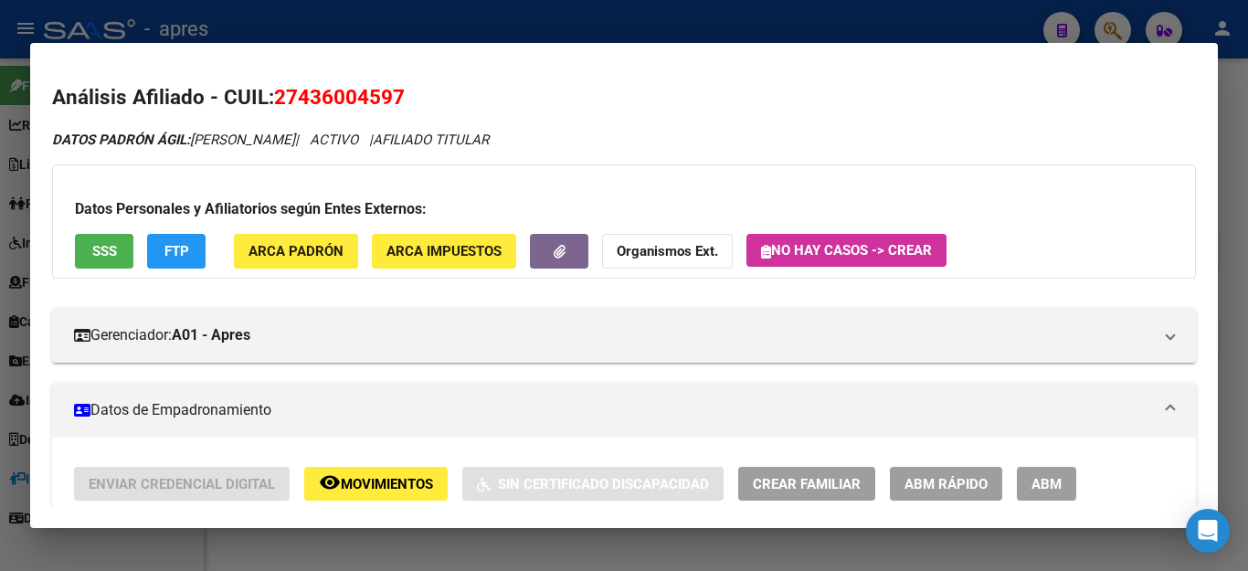
scroll to position [1443, 0]
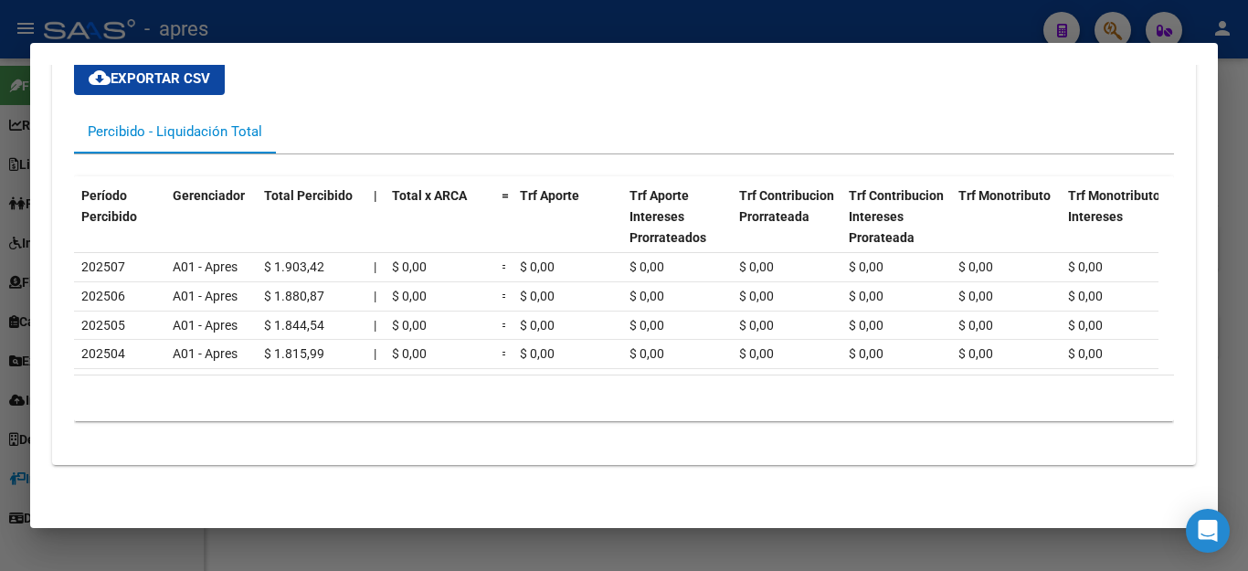
click at [823, 542] on div at bounding box center [624, 285] width 1248 height 571
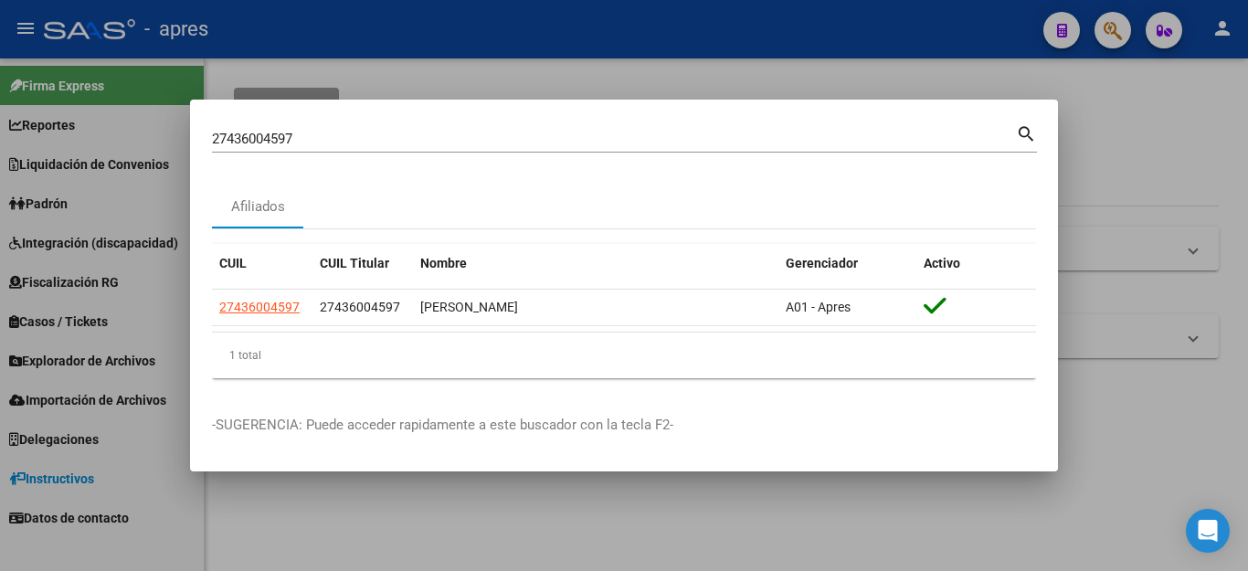
click at [547, 514] on div at bounding box center [624, 285] width 1248 height 571
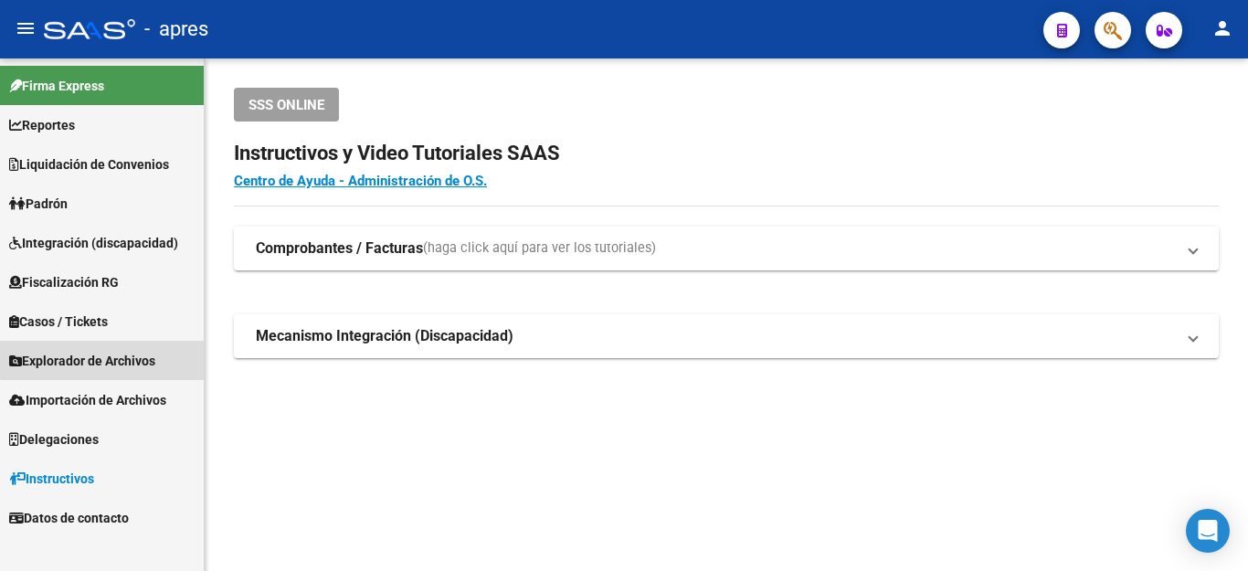
click at [114, 351] on span "Explorador de Archivos" at bounding box center [82, 361] width 146 height 20
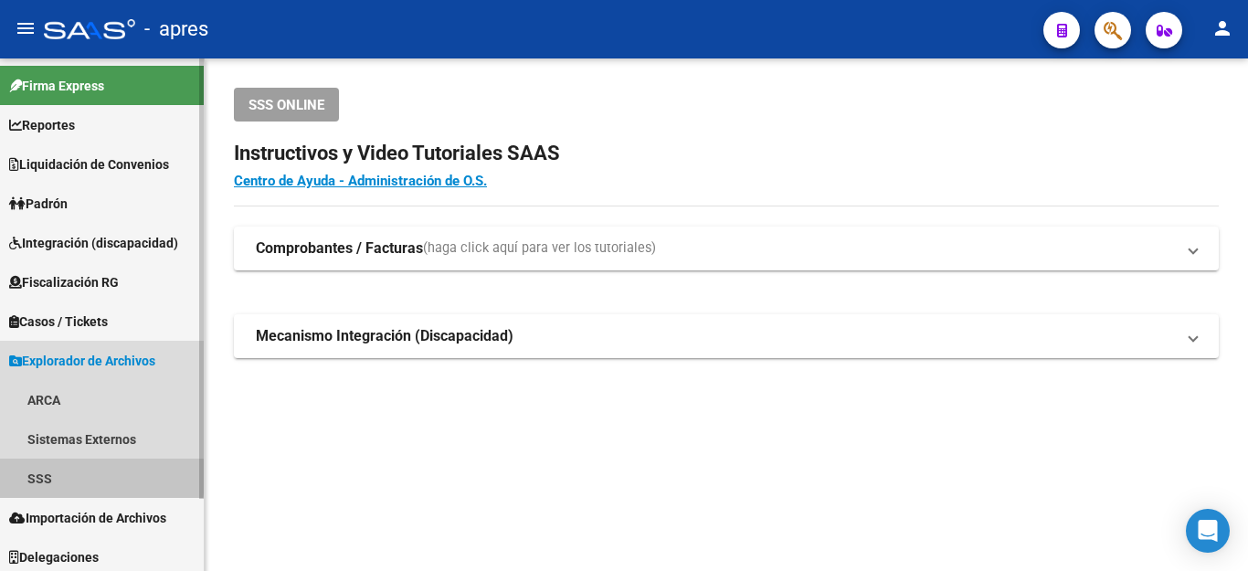
click at [40, 477] on link "SSS" at bounding box center [102, 477] width 204 height 39
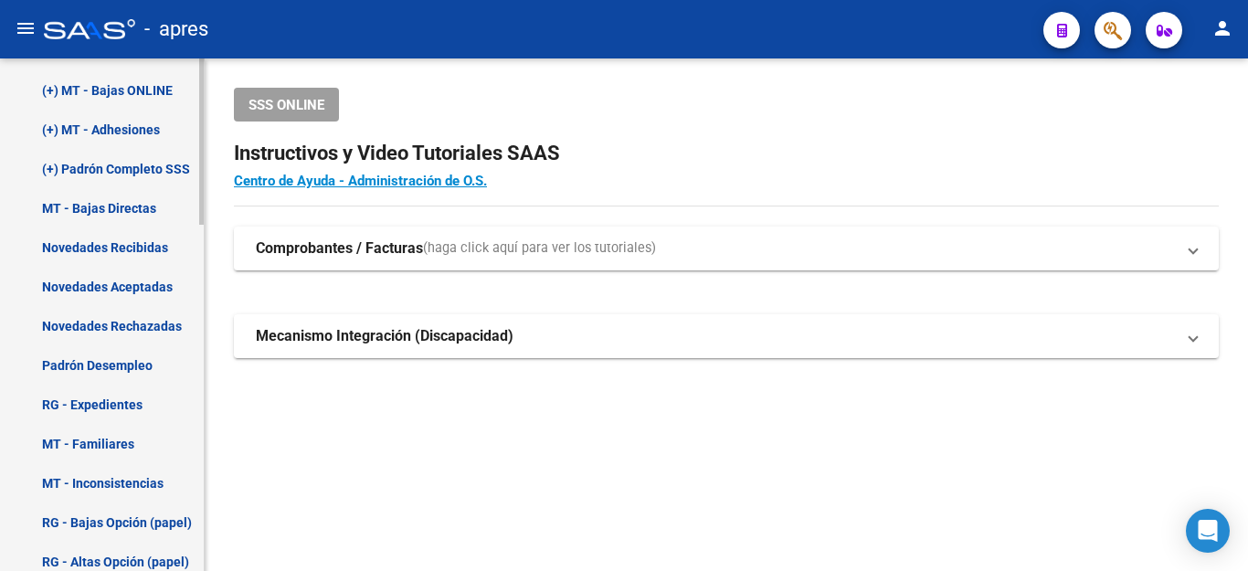
scroll to position [639, 0]
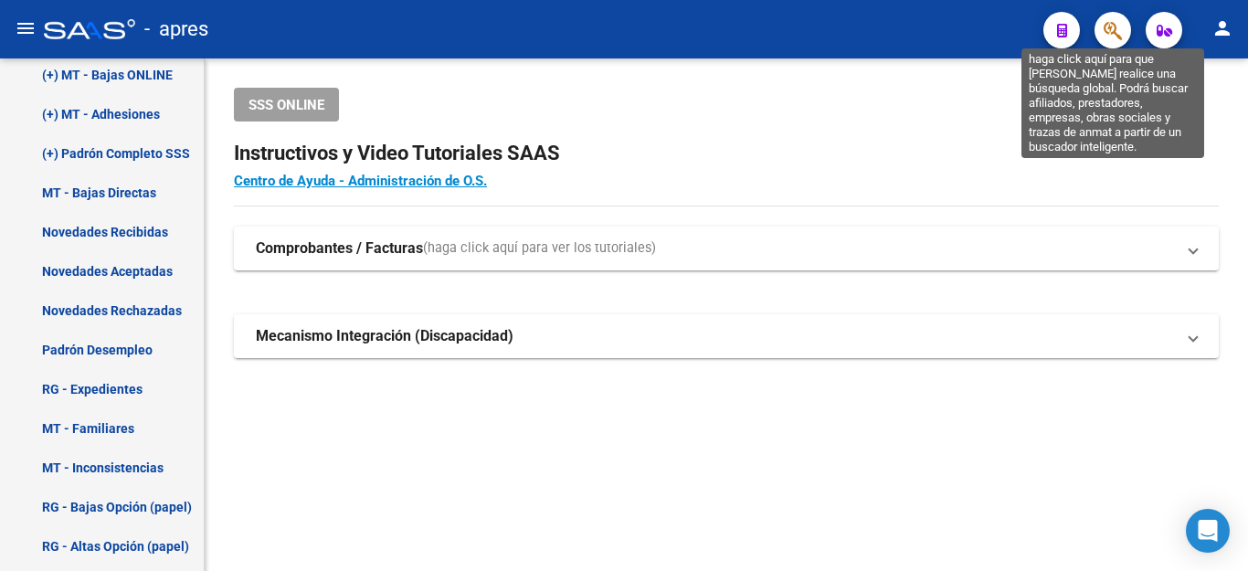
click at [1119, 33] on icon "button" at bounding box center [1112, 30] width 18 height 21
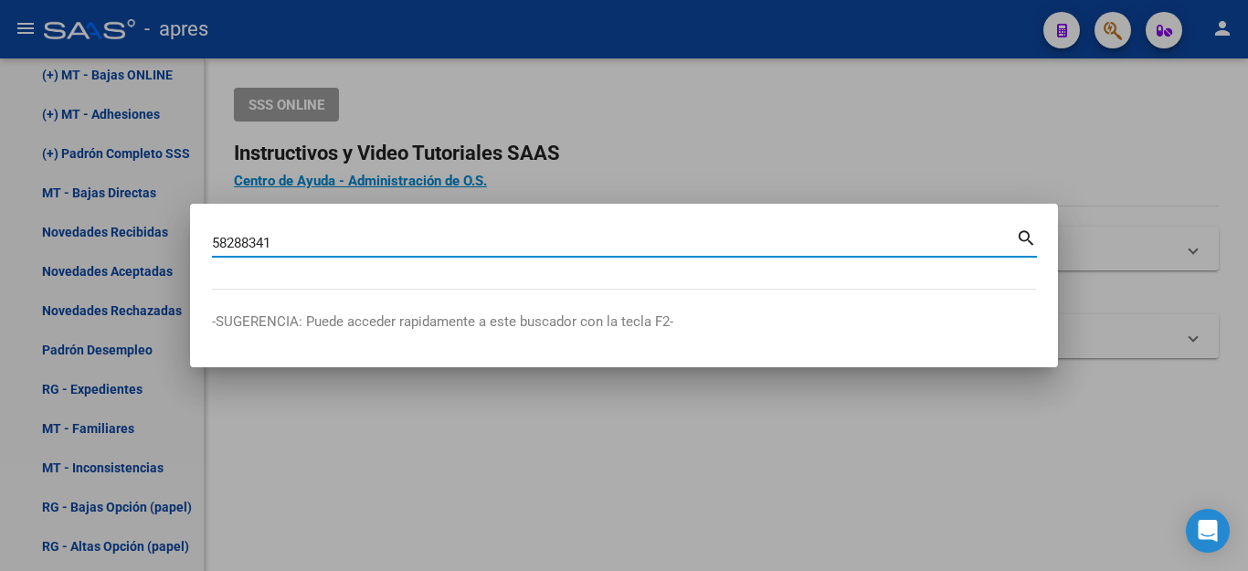
type input "58288341"
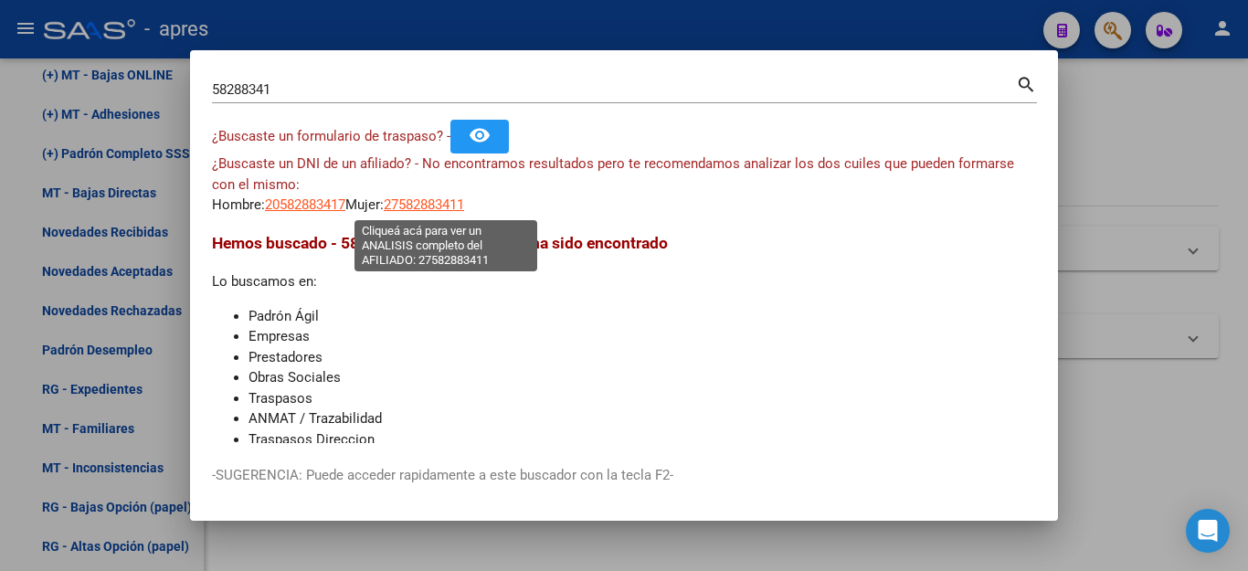
click at [451, 199] on span "27582883411" at bounding box center [424, 204] width 80 height 16
type textarea "27582883411"
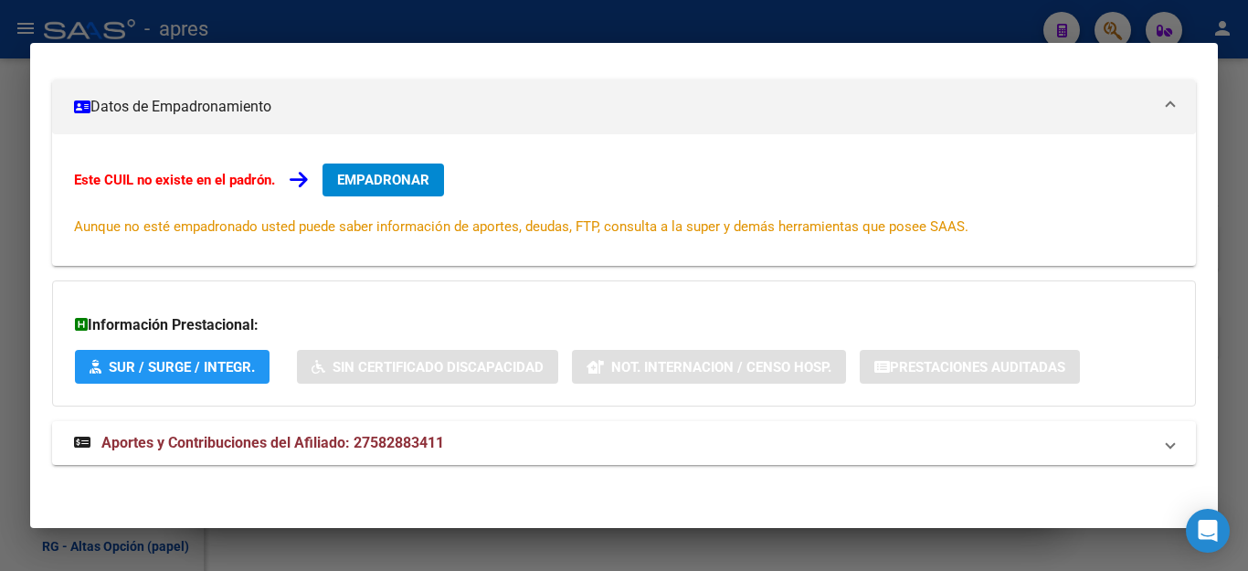
scroll to position [238, 0]
click at [321, 435] on span "Aportes y Contribuciones del Afiliado: 27582883411" at bounding box center [272, 442] width 342 height 17
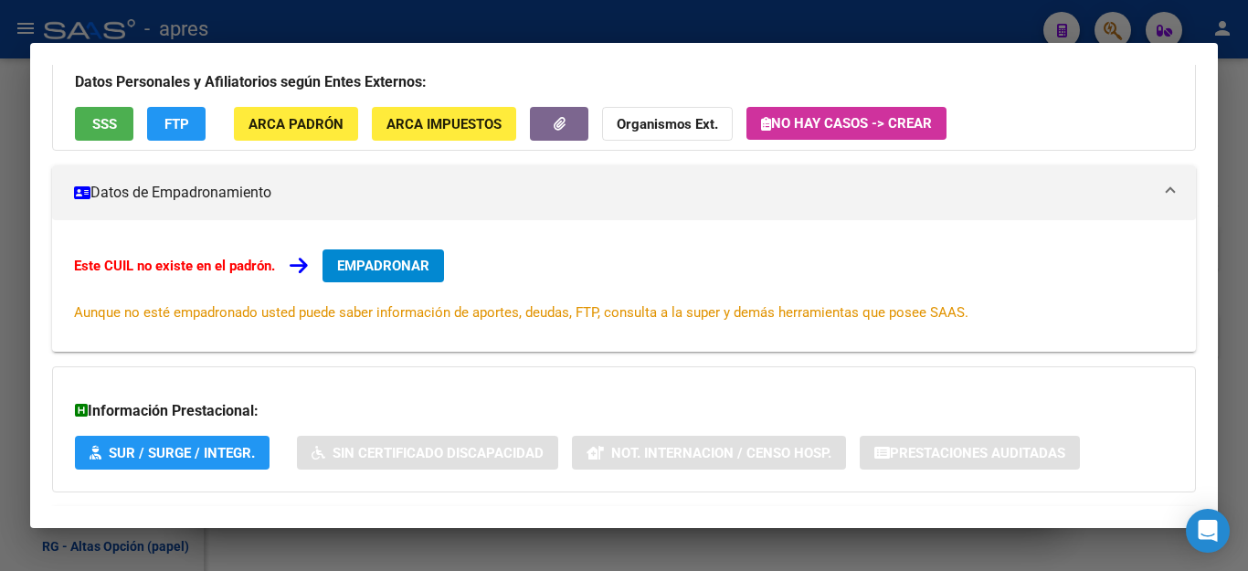
scroll to position [147, 0]
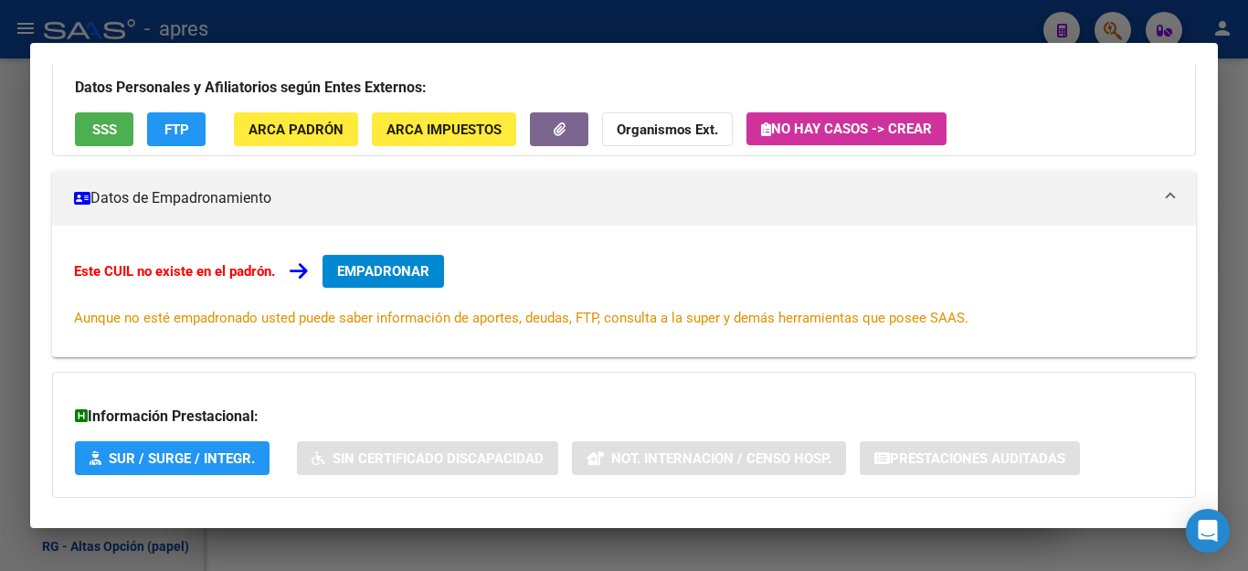
click at [399, 274] on span "EMPADRONAR" at bounding box center [383, 271] width 92 height 16
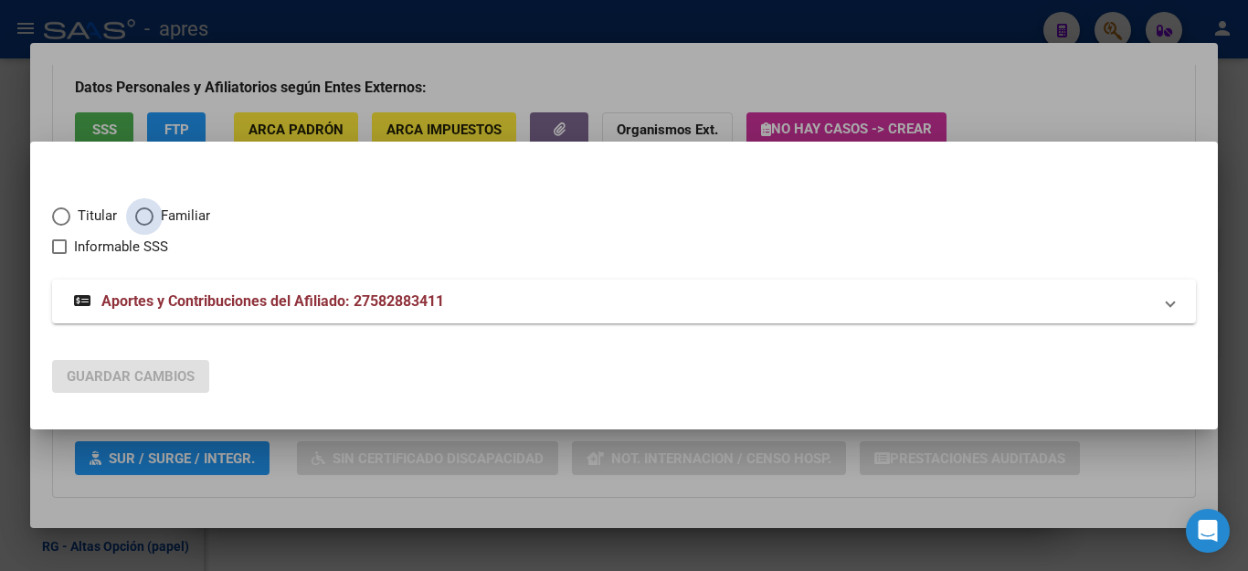
click at [137, 216] on span "Elija una opción" at bounding box center [144, 216] width 18 height 18
click at [137, 216] on input "Familiar" at bounding box center [144, 216] width 18 height 18
radio input "true"
checkbox input "true"
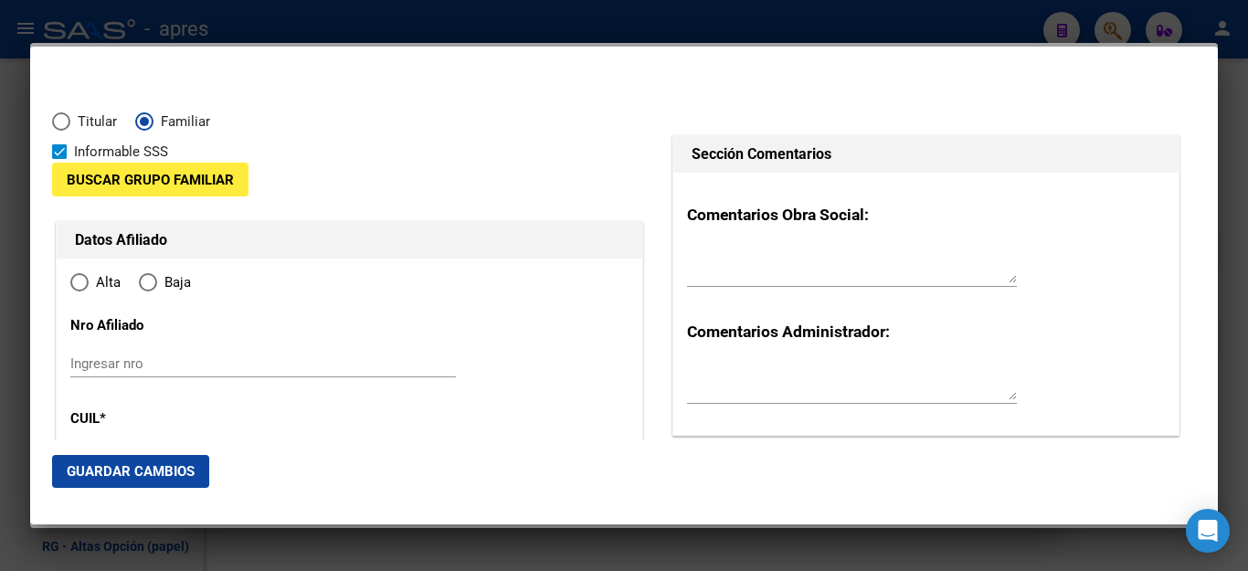
radio input "true"
type input "27-58288341-1"
type input "58288341"
type input "MISIEJEWICZ"
type input "JAZMIN"
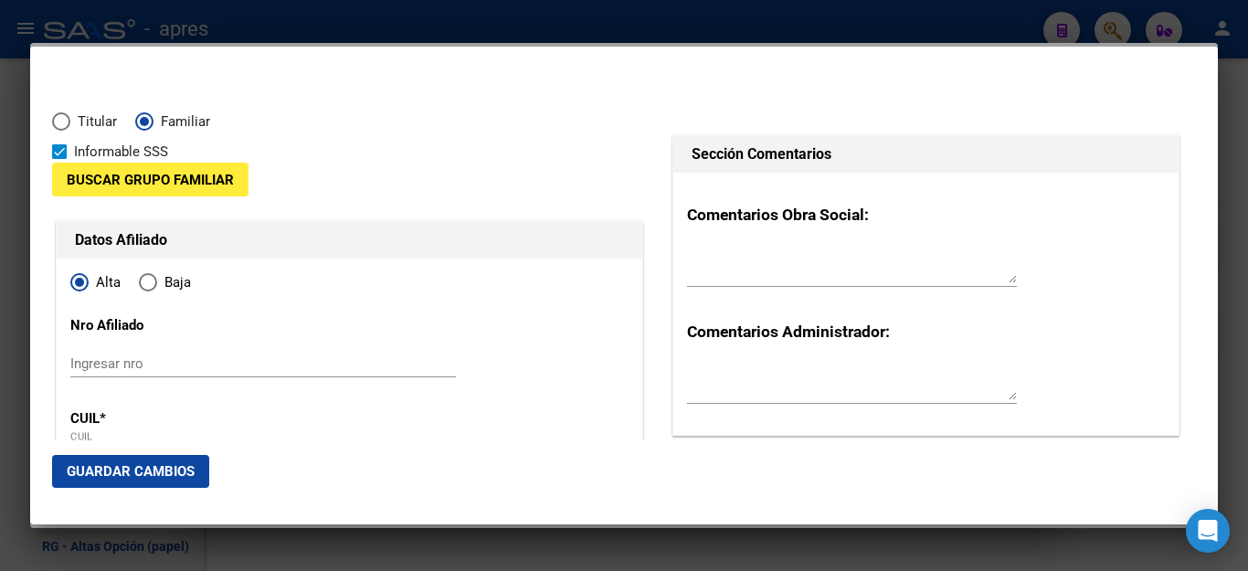
type input "[DATE]"
type input "BERAZATEGUI"
type input "1884"
type input "CALLE 18"
type input "3976"
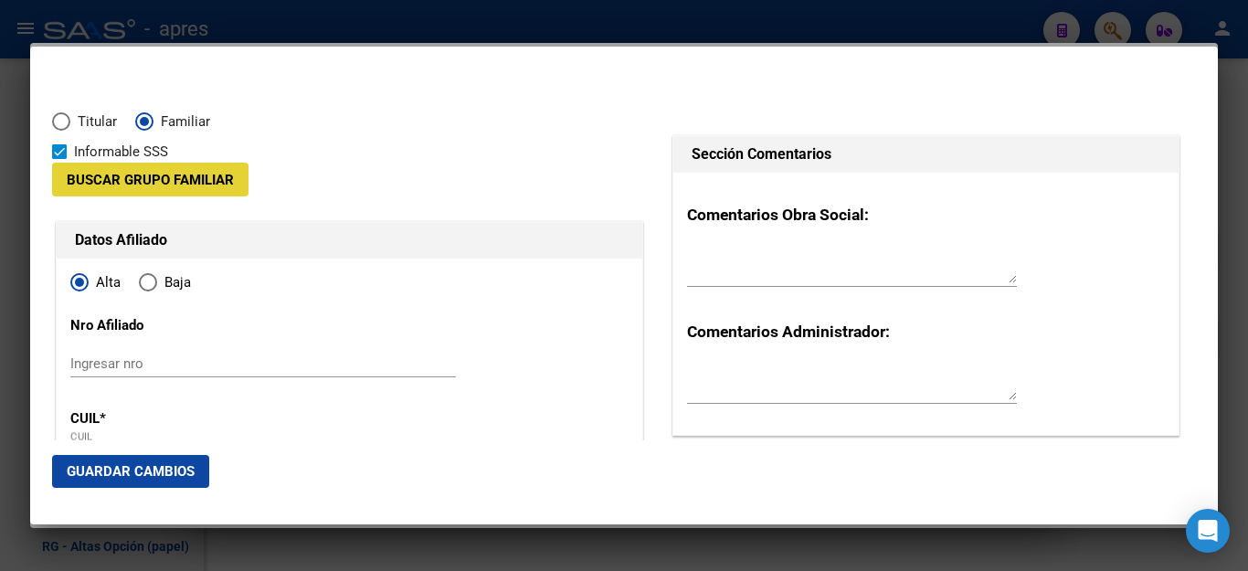
click at [194, 184] on span "Buscar Grupo Familiar" at bounding box center [150, 180] width 167 height 16
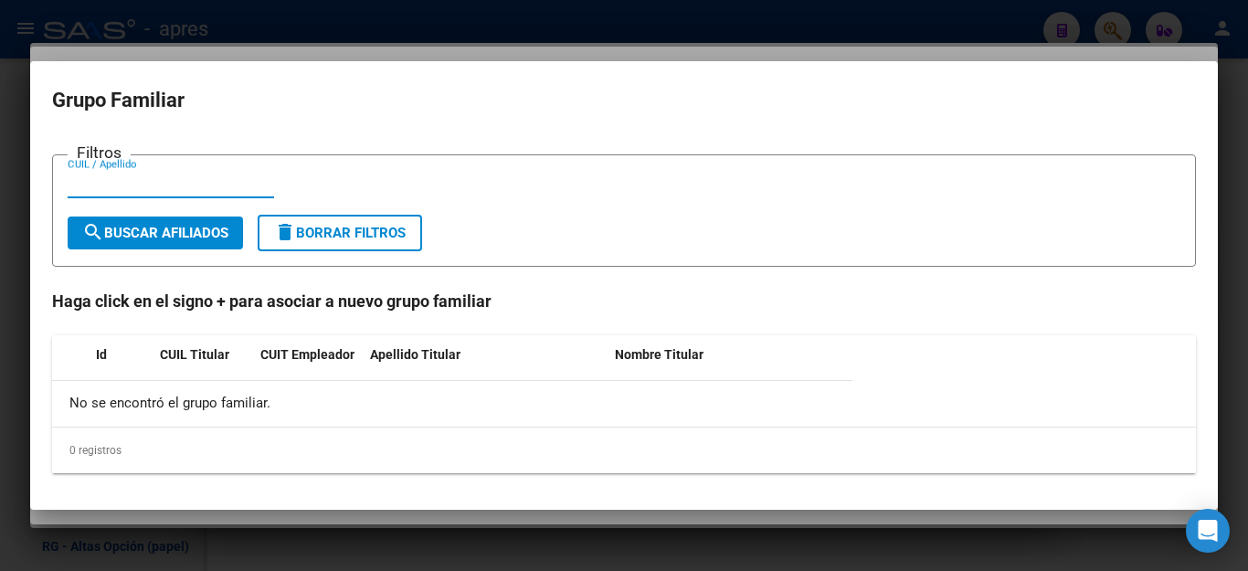
paste input "27323628462"
type input "27323628462"
click at [190, 237] on span "search Buscar Afiliados" at bounding box center [155, 233] width 146 height 16
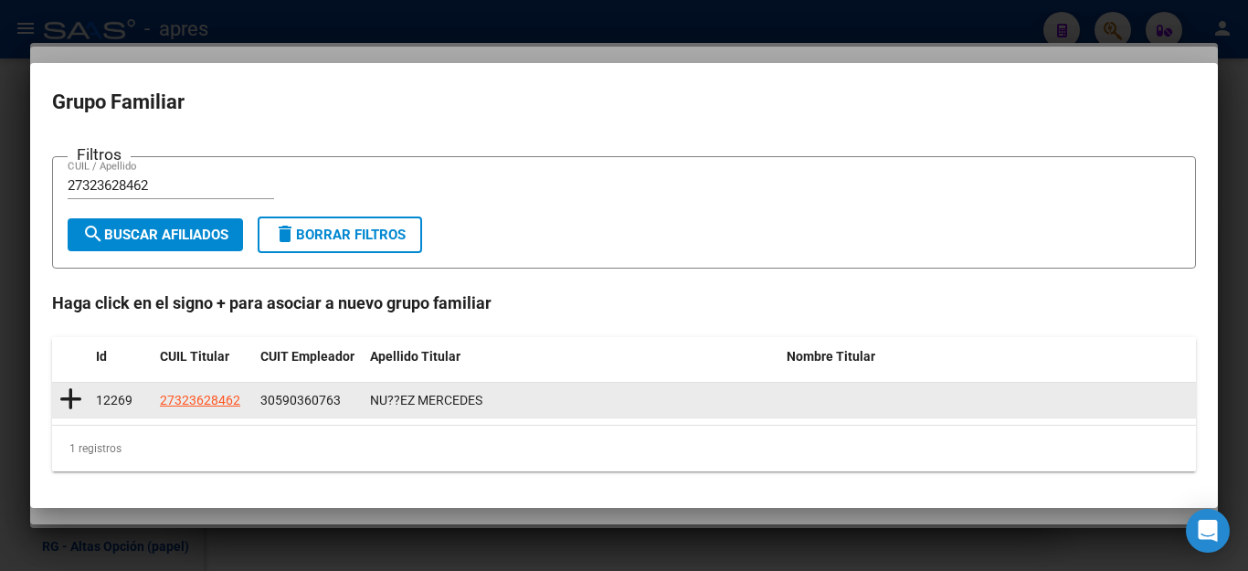
click at [69, 399] on icon at bounding box center [70, 399] width 23 height 26
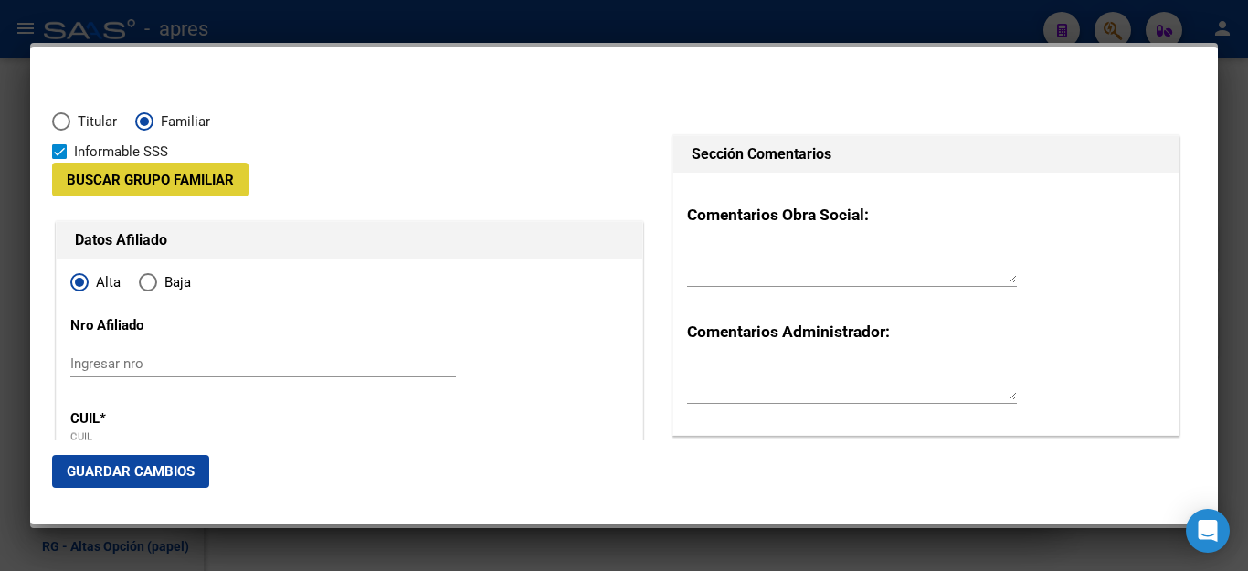
type input "30-59036076-3"
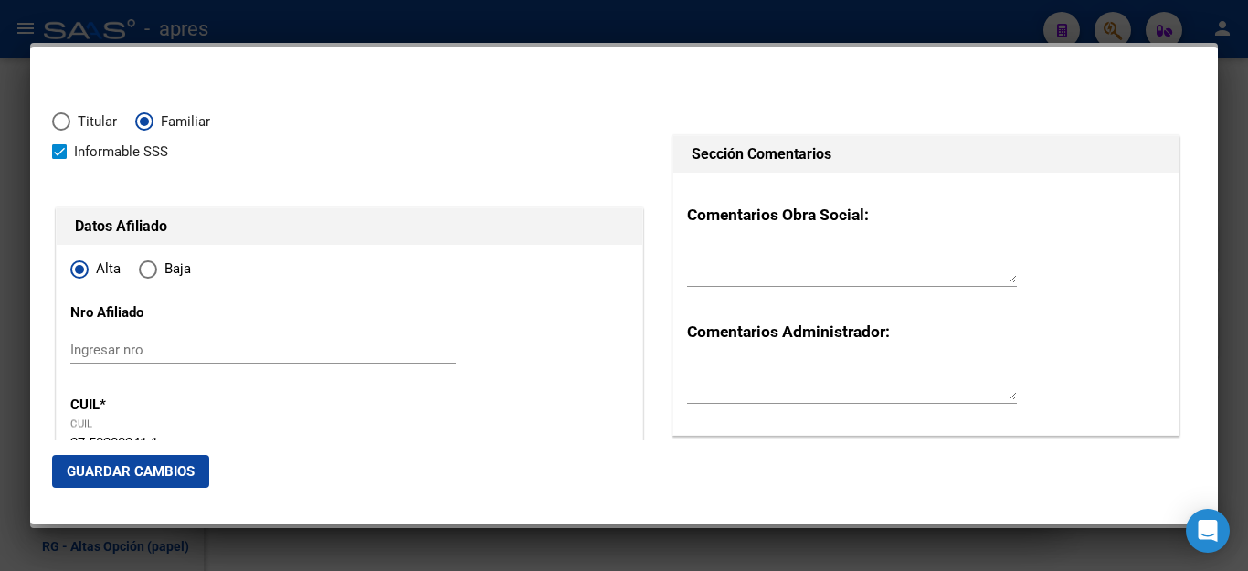
scroll to position [274, 0]
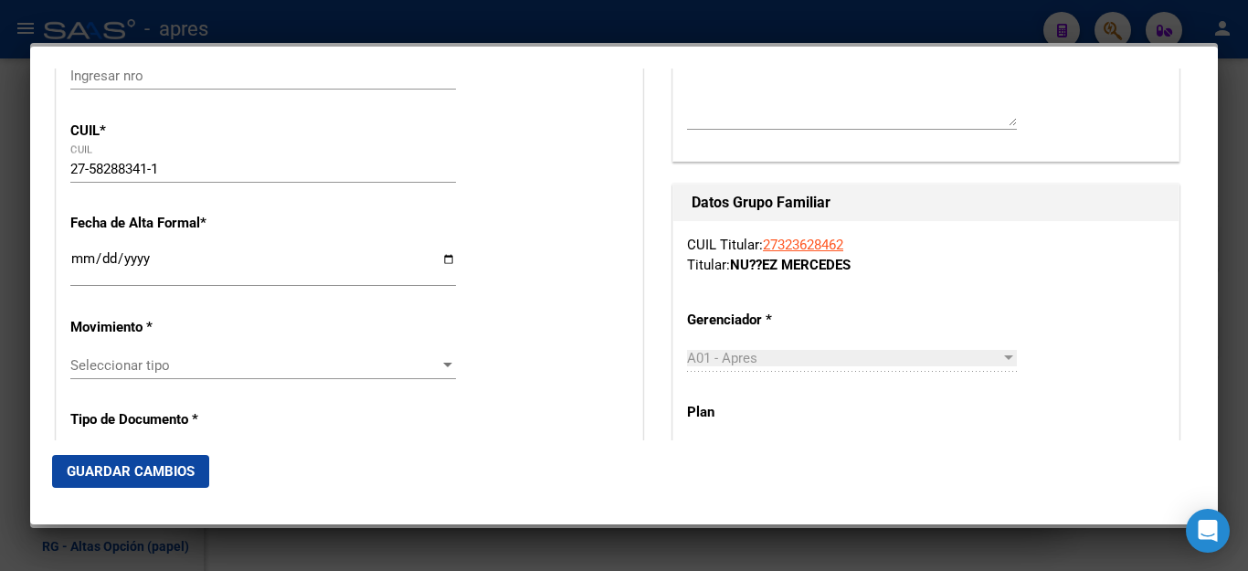
click at [79, 260] on input "Ingresar fecha" at bounding box center [262, 265] width 385 height 29
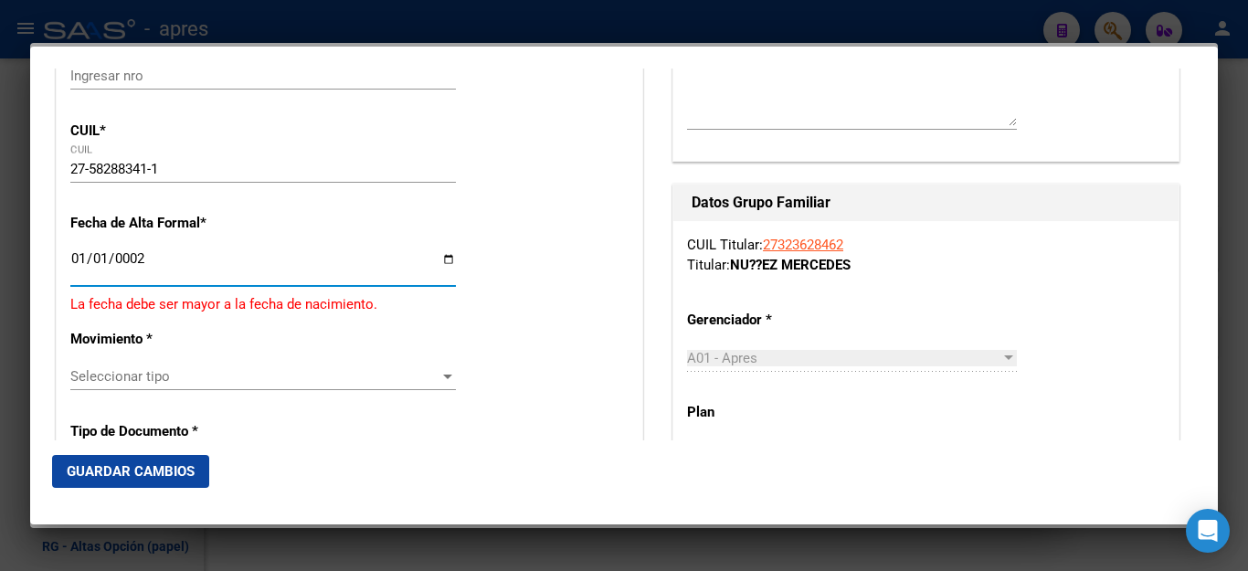
scroll to position [318, 0]
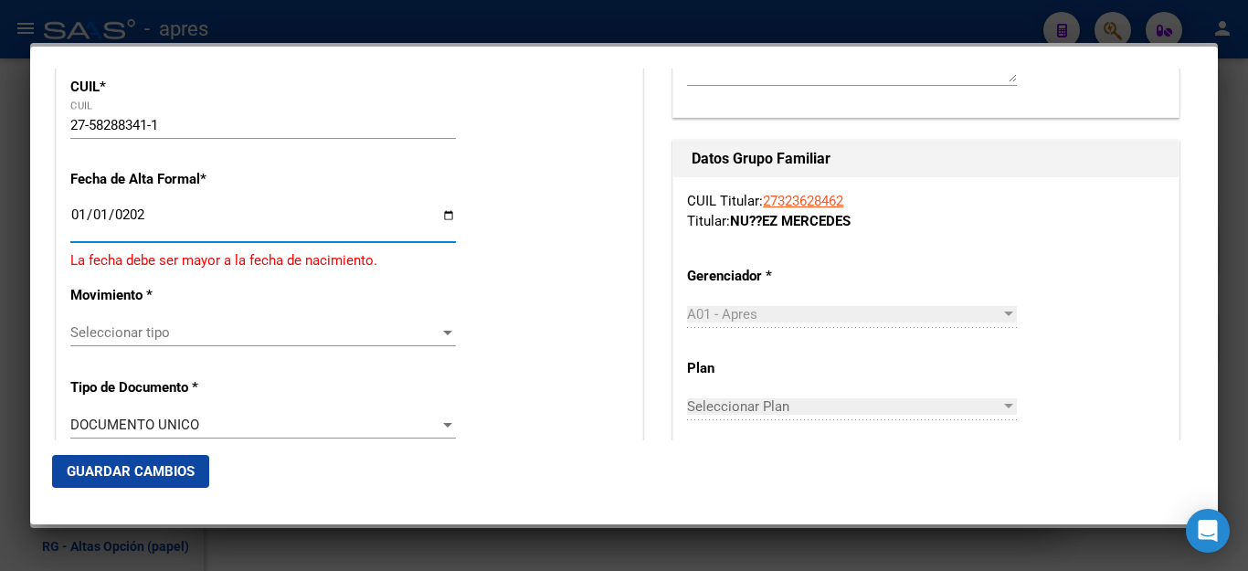
type input "[DATE]"
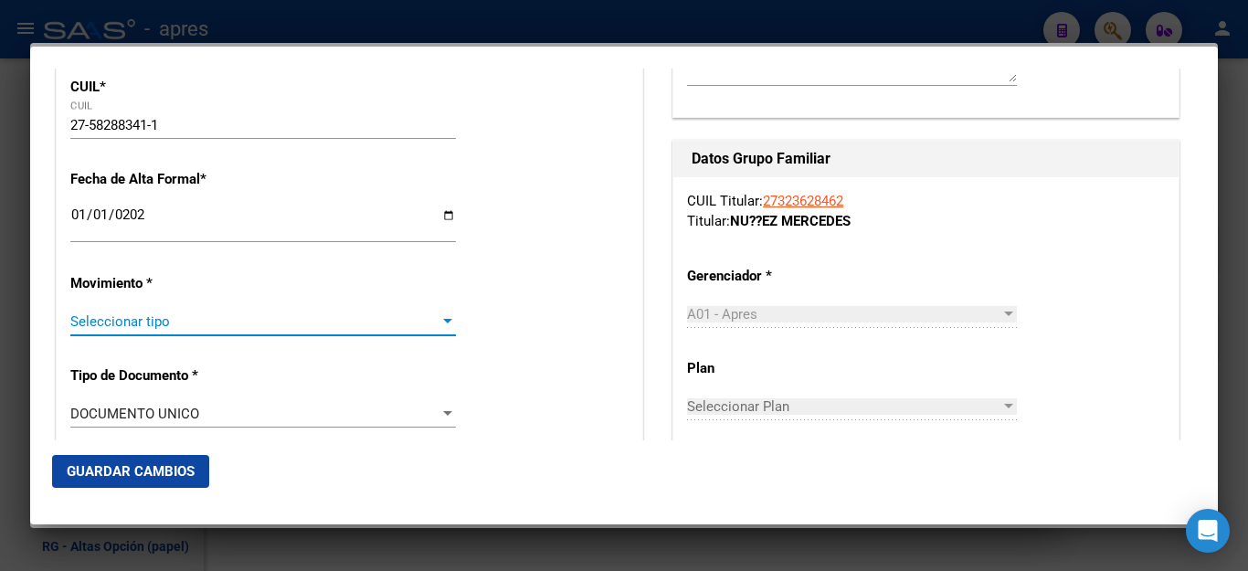
click at [106, 313] on span "Seleccionar tipo" at bounding box center [254, 321] width 369 height 16
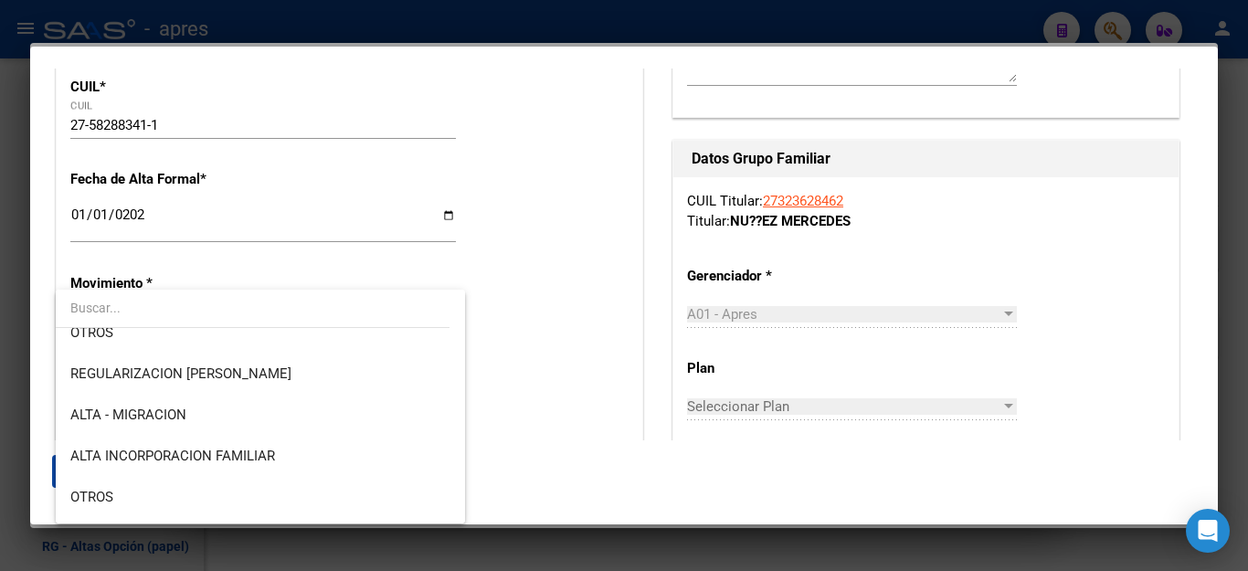
scroll to position [274, 0]
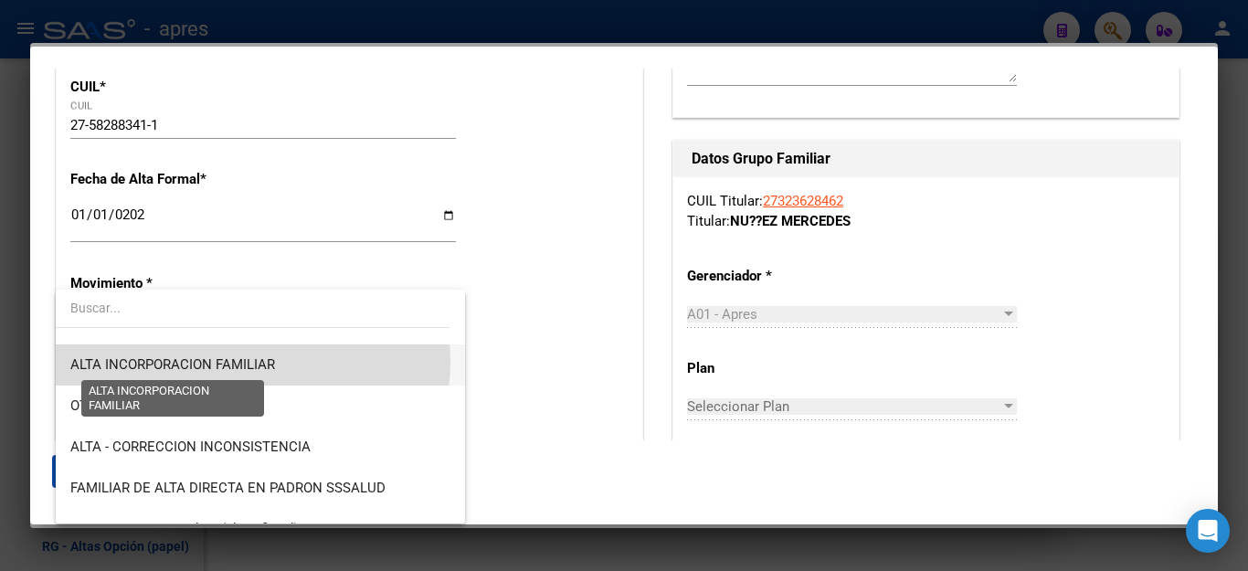
click at [252, 362] on span "ALTA INCORPORACION FAMILIAR" at bounding box center [172, 364] width 205 height 16
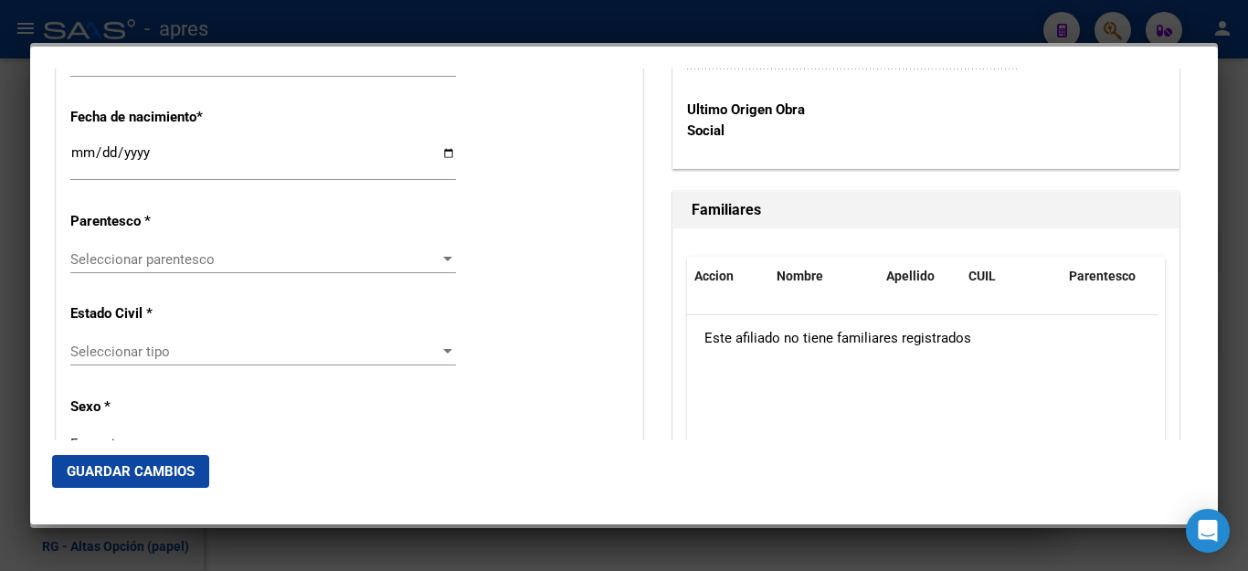
scroll to position [957, 0]
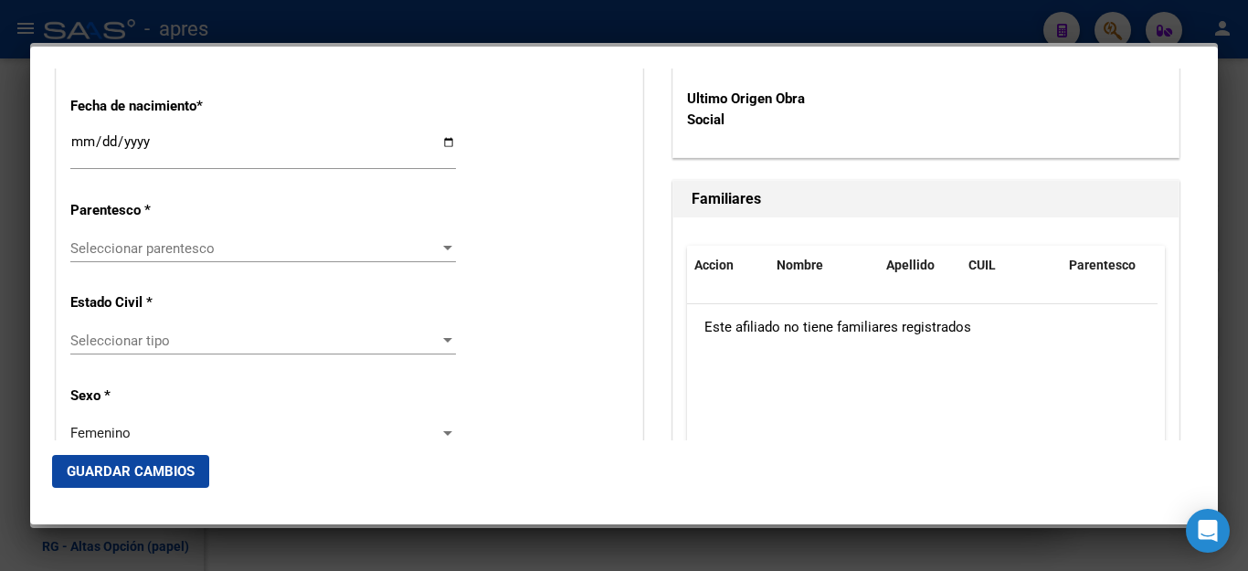
click at [222, 240] on span "Seleccionar parentesco" at bounding box center [254, 248] width 369 height 16
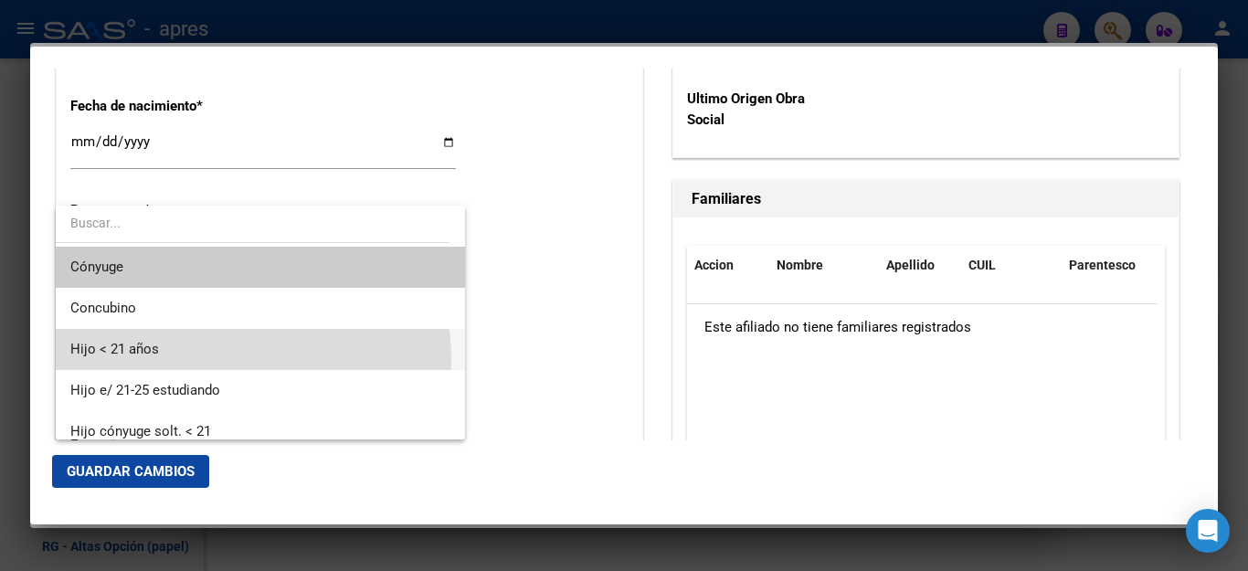
click at [218, 360] on span "Hijo < 21 años" at bounding box center [260, 349] width 380 height 41
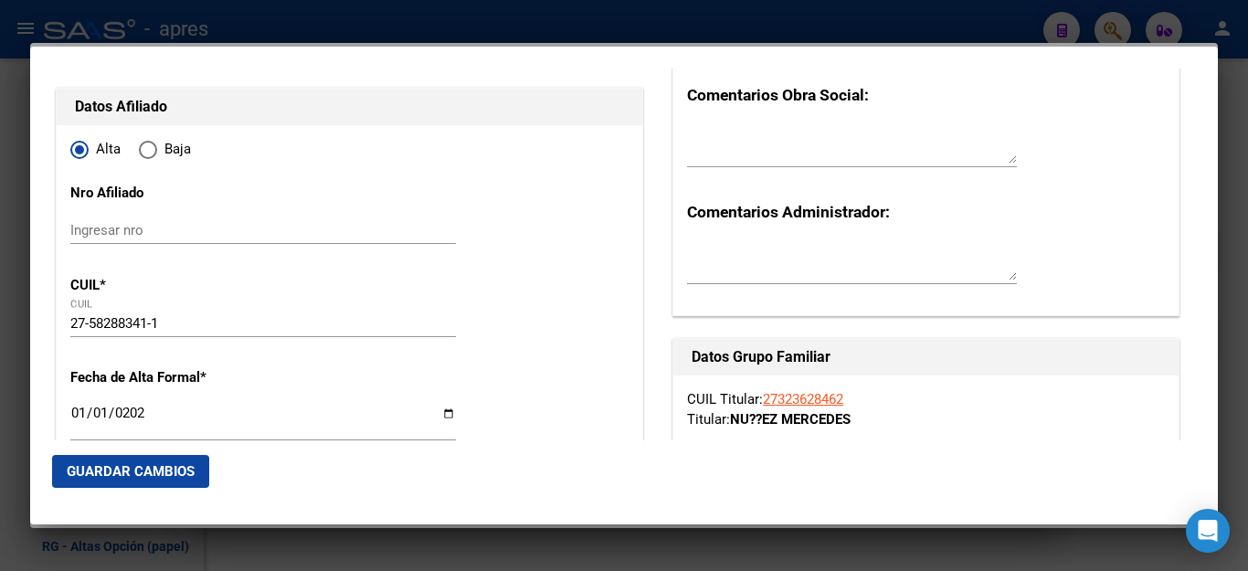
scroll to position [0, 0]
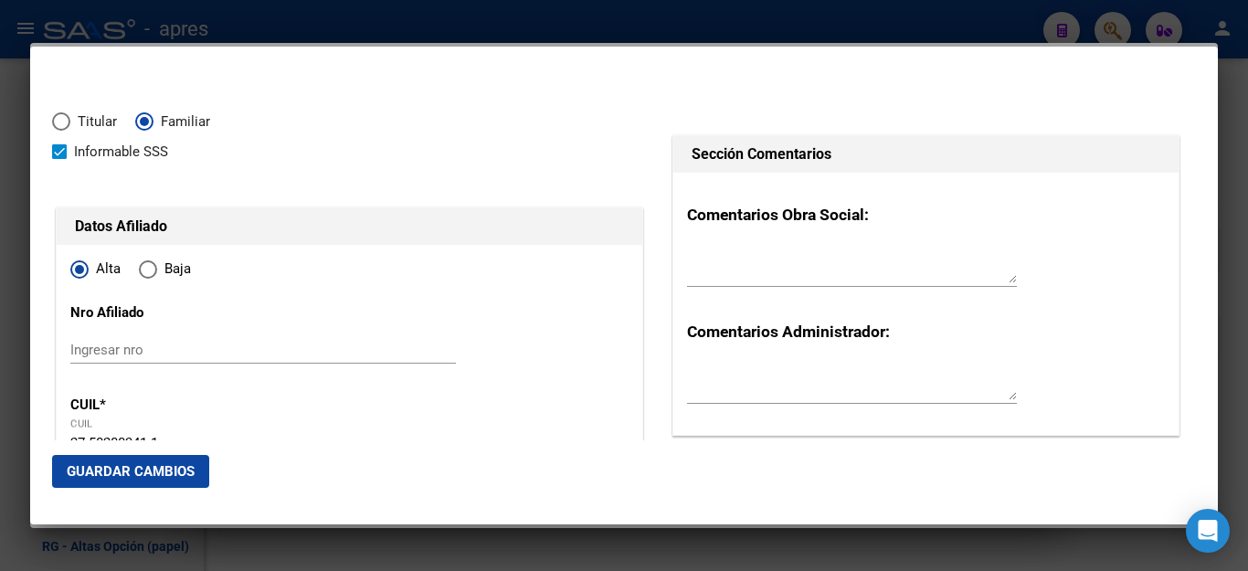
click at [142, 477] on span "Guardar Cambios" at bounding box center [131, 471] width 128 height 16
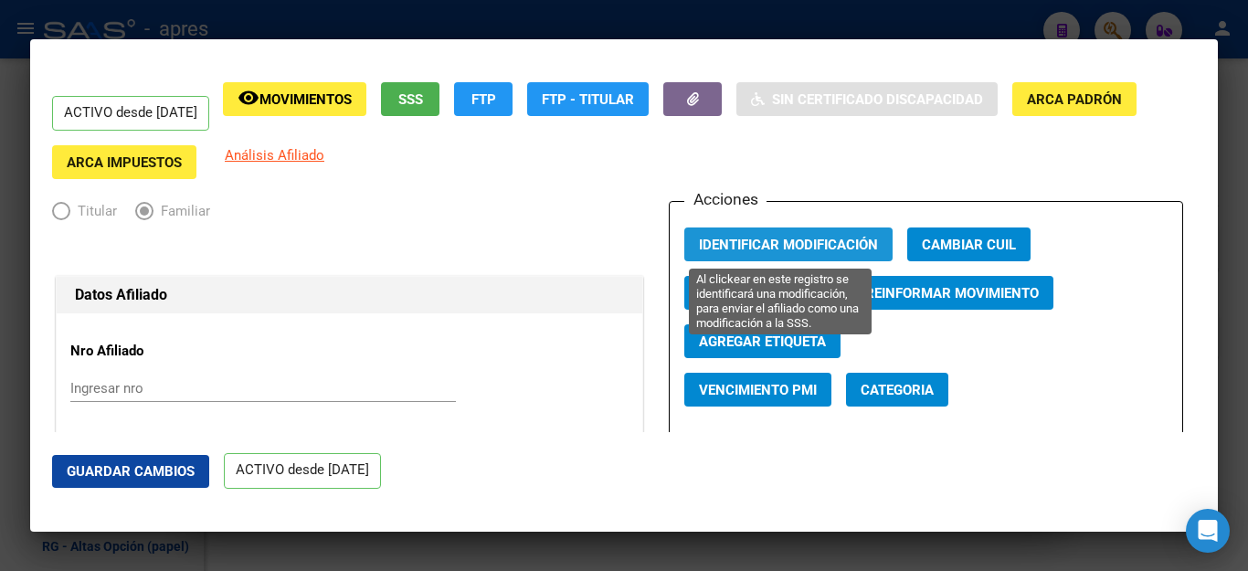
click at [760, 246] on span "Identificar Modificación" at bounding box center [788, 245] width 179 height 16
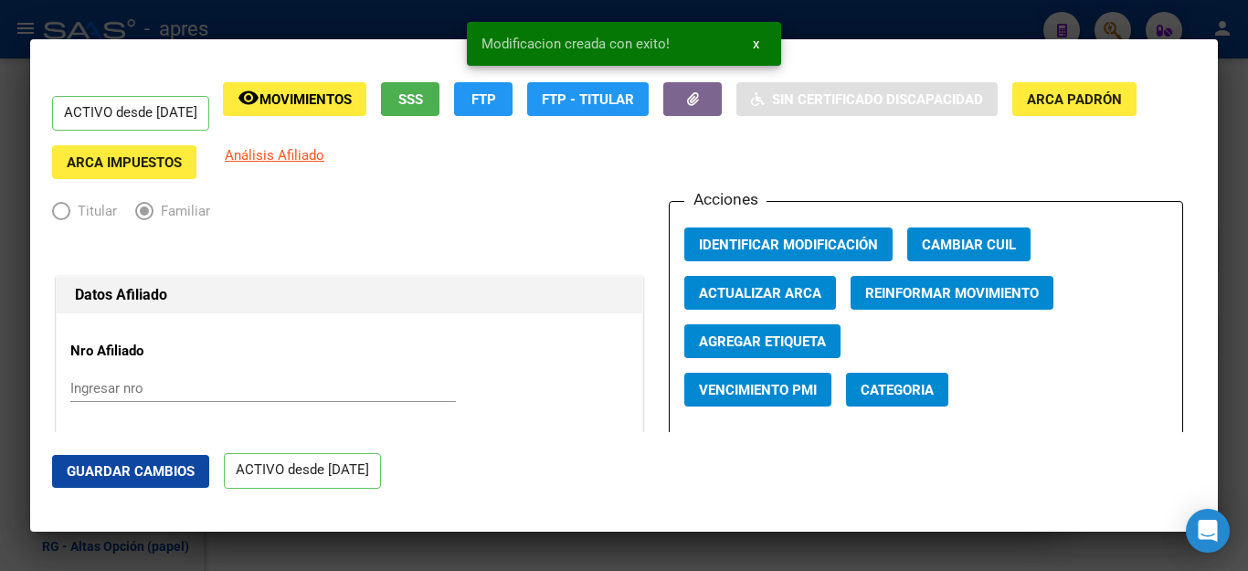
click at [774, 554] on div at bounding box center [624, 285] width 1248 height 571
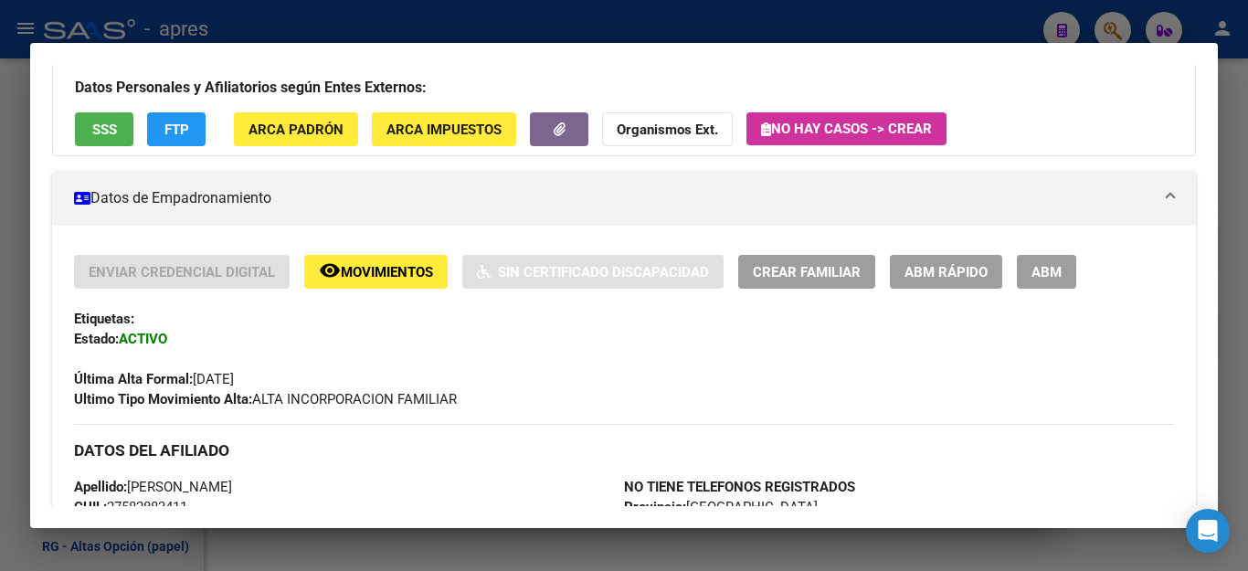
click at [916, 566] on div at bounding box center [624, 285] width 1248 height 571
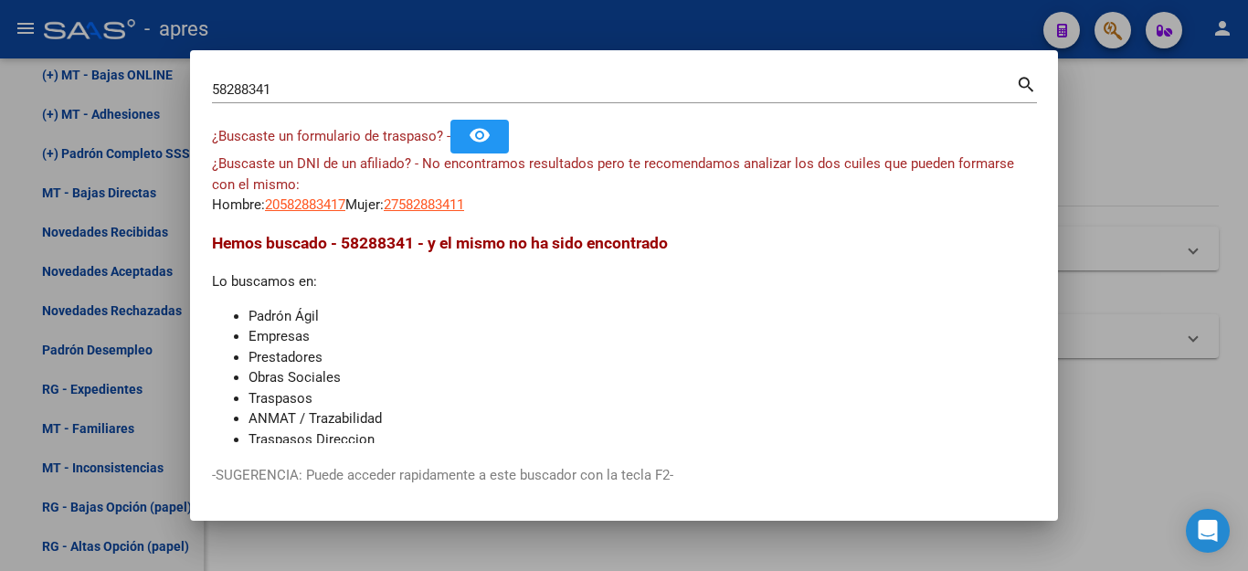
click at [1095, 225] on div at bounding box center [624, 285] width 1248 height 571
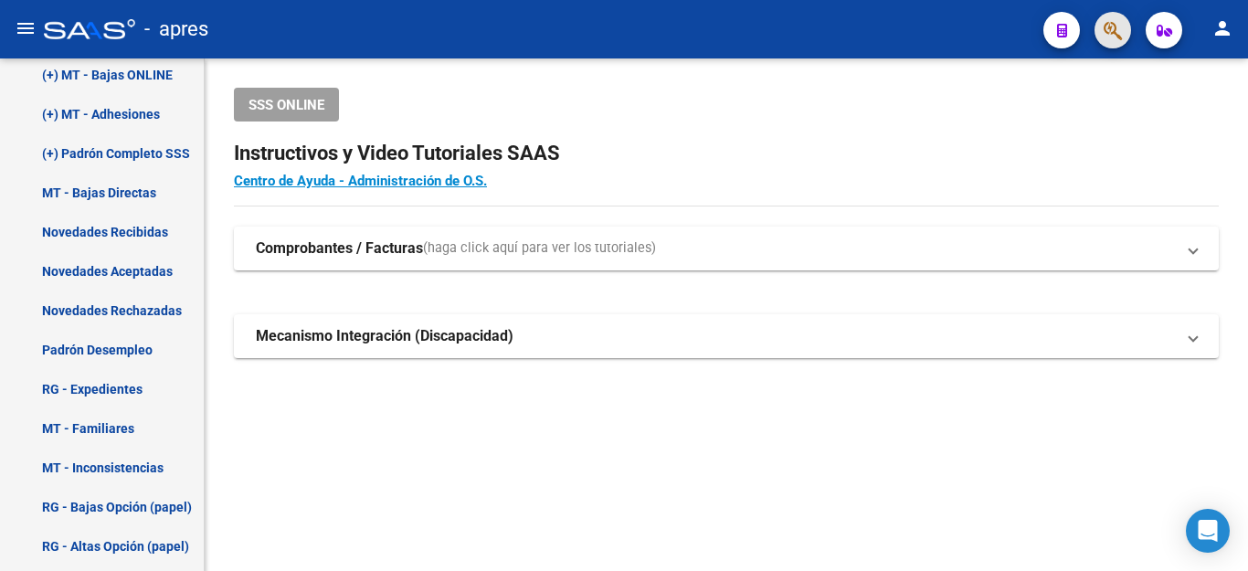
click at [1104, 19] on span "button" at bounding box center [1112, 30] width 18 height 37
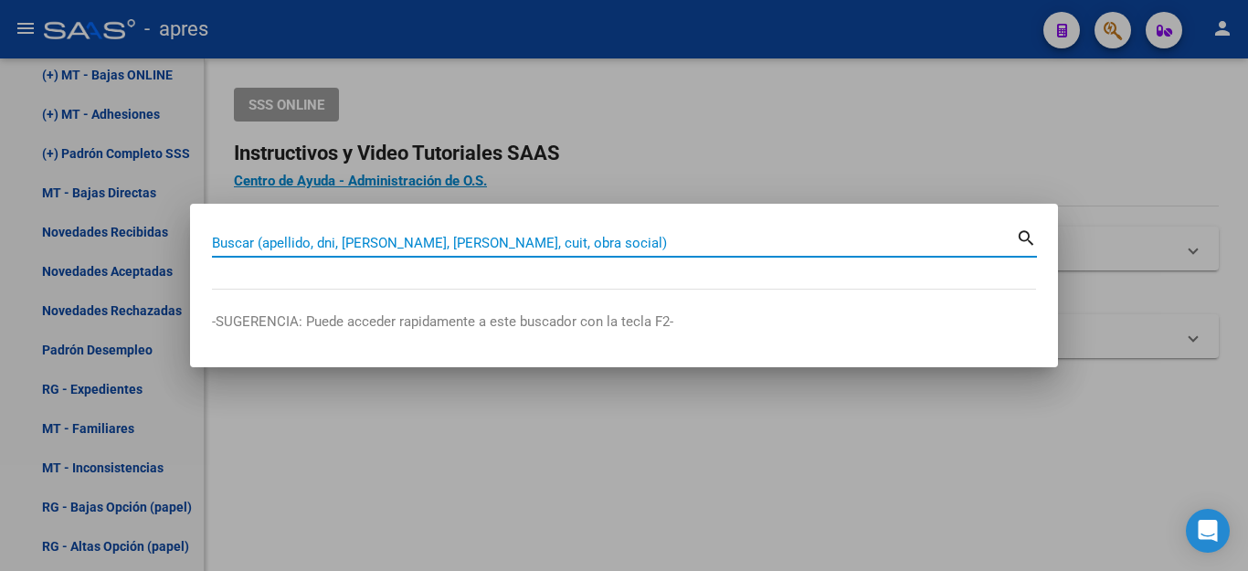
paste input "57375115"
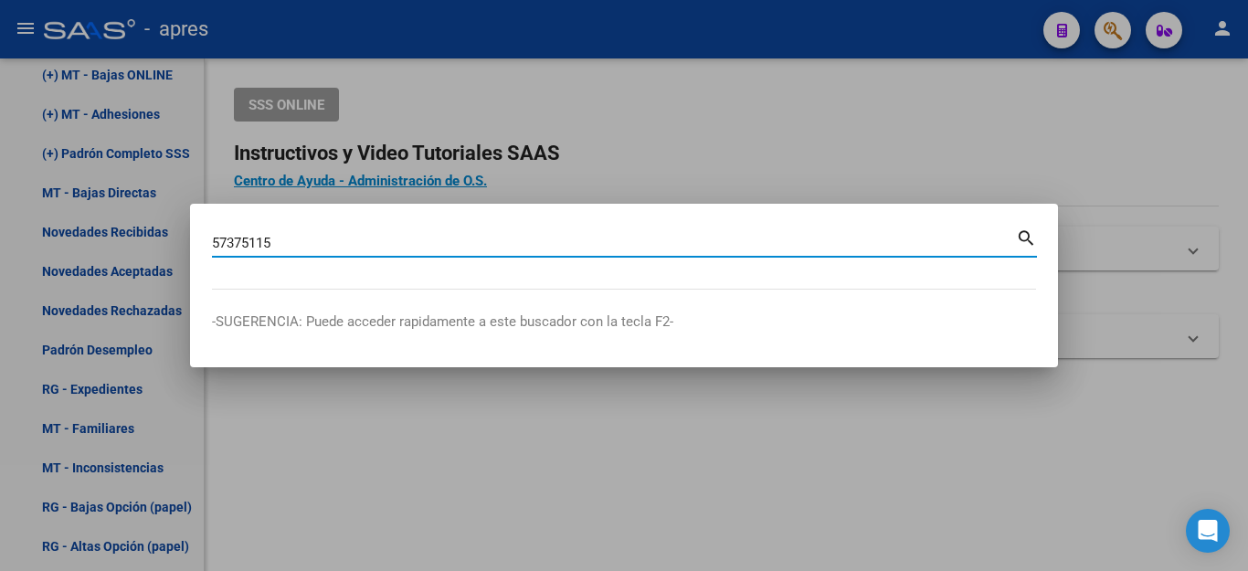
type input "57375115"
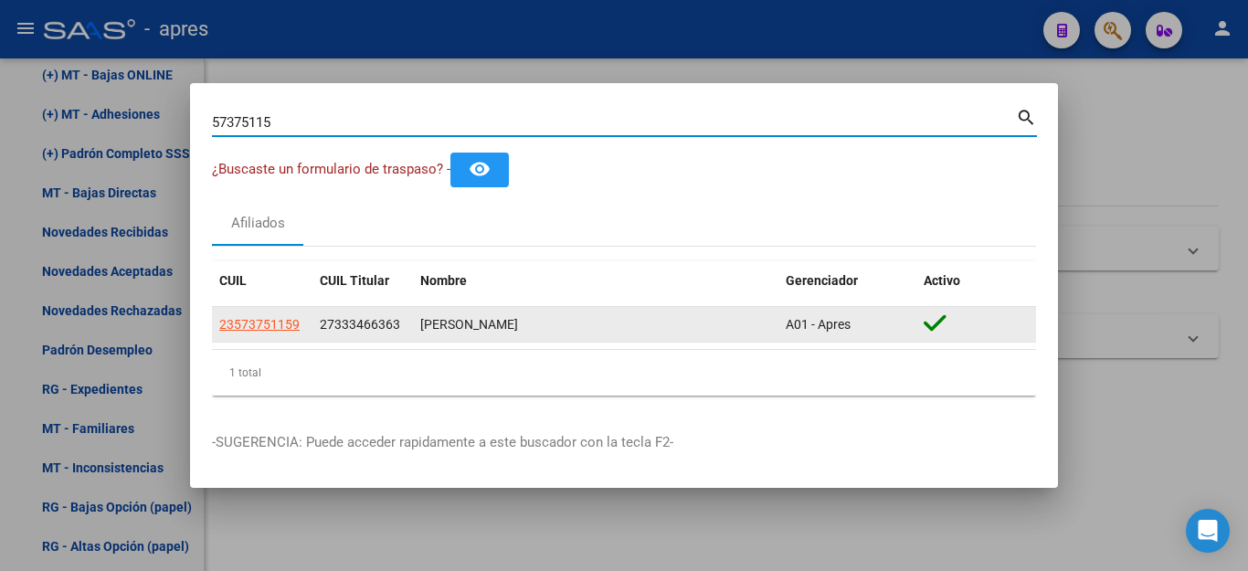
click at [287, 314] on app-link-go-to "23573751159" at bounding box center [259, 324] width 80 height 21
click at [281, 325] on span "23573751159" at bounding box center [259, 324] width 80 height 15
type textarea "23573751159"
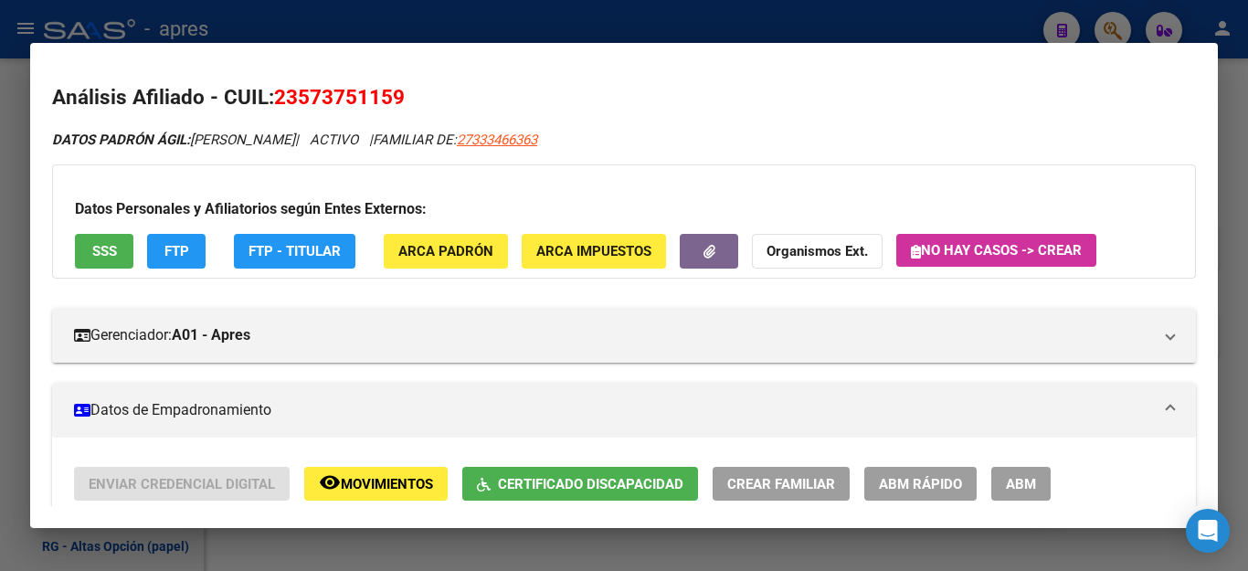
drag, startPoint x: 502, startPoint y: 140, endPoint x: 606, endPoint y: 141, distance: 104.1
click at [606, 141] on div "DATOS PADRÓN ÁGIL: [PERSON_NAME] | ACTIVO | FAMILIAR DE: 27333466363" at bounding box center [623, 140] width 1143 height 21
copy span "27333466363"
click at [292, 20] on div at bounding box center [624, 285] width 1248 height 571
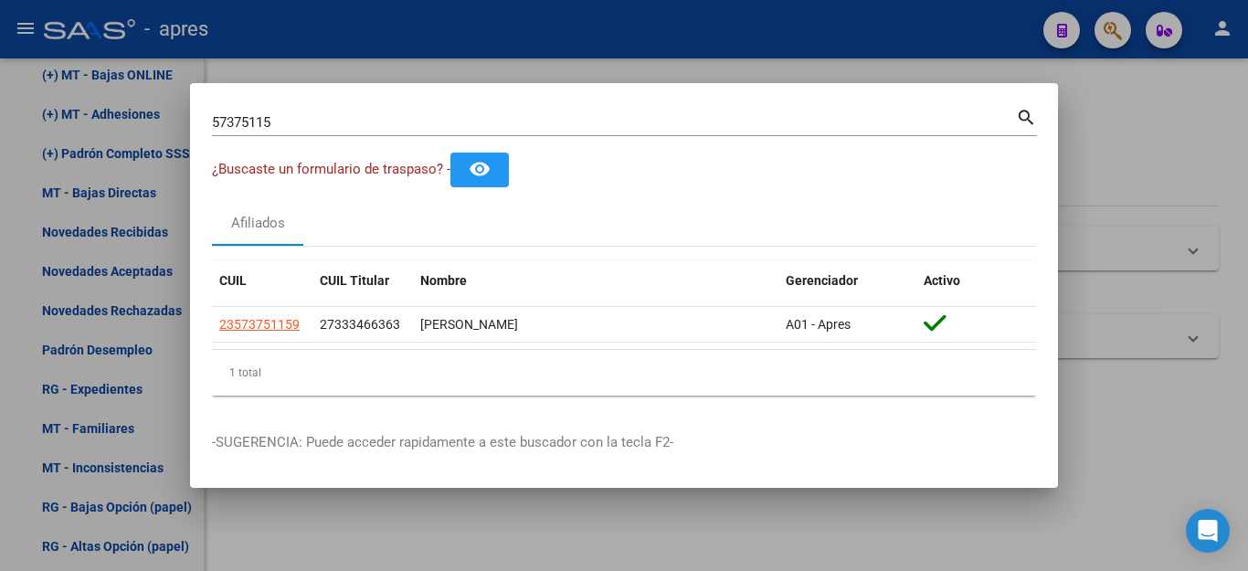
click at [458, 50] on div at bounding box center [624, 285] width 1248 height 571
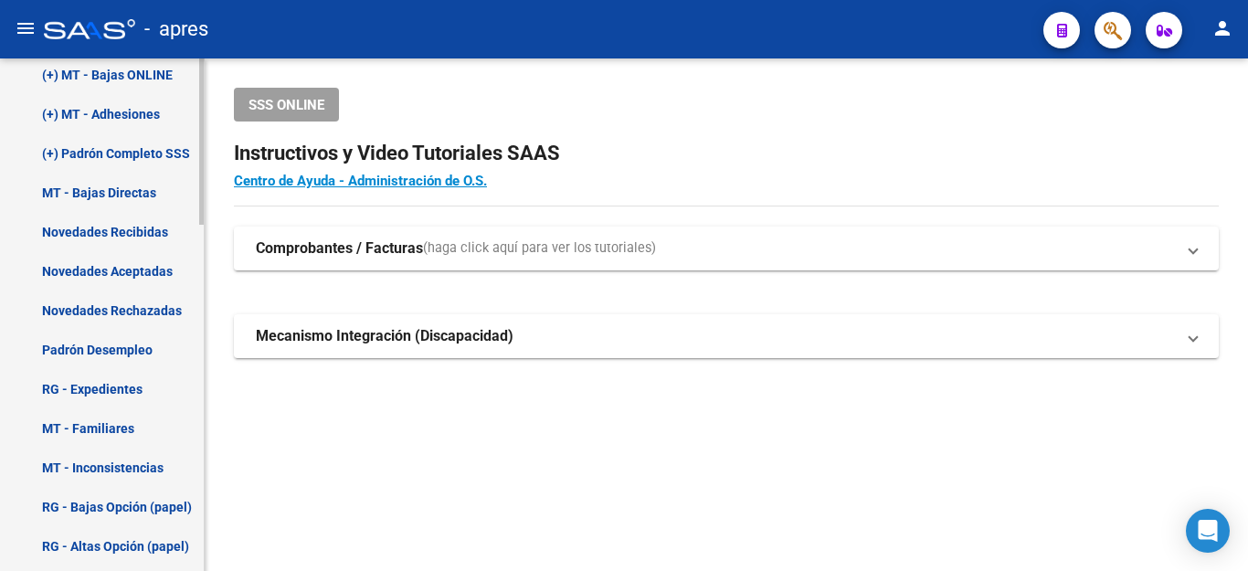
click at [121, 238] on link "Novedades Recibidas" at bounding box center [102, 231] width 204 height 39
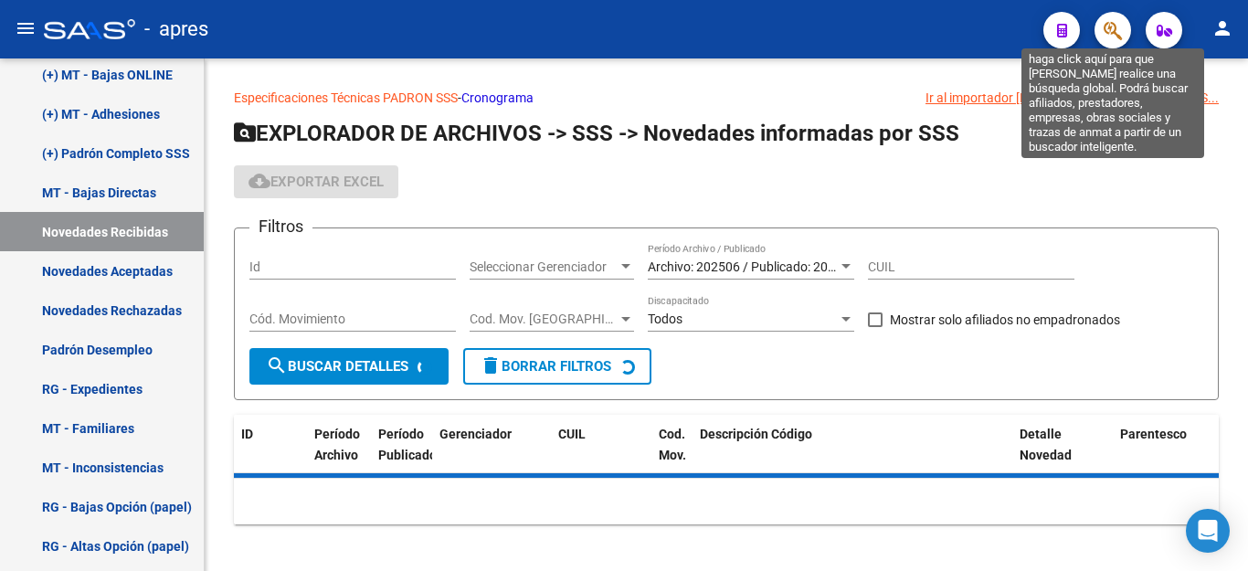
click at [1111, 35] on icon "button" at bounding box center [1112, 30] width 18 height 21
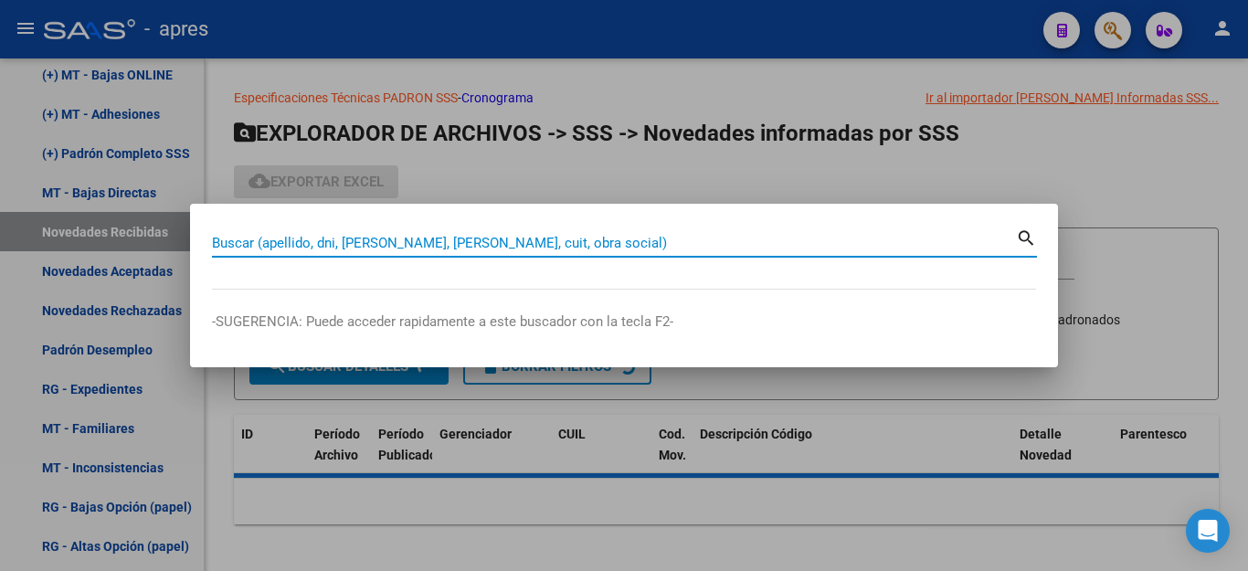
paste input "57375115"
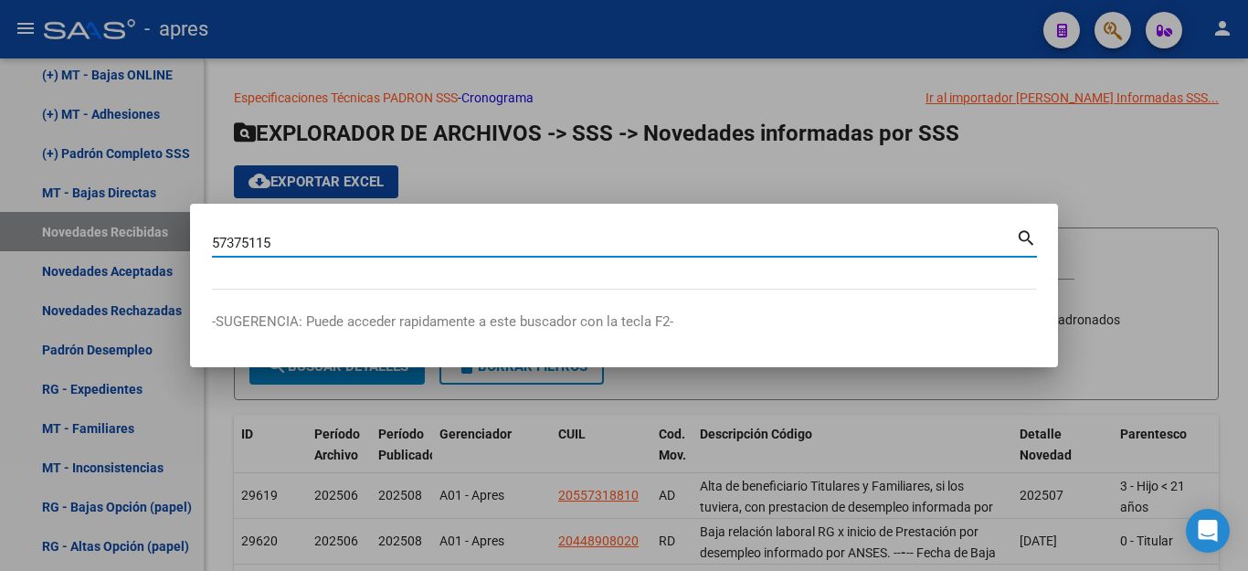
type input "57375115"
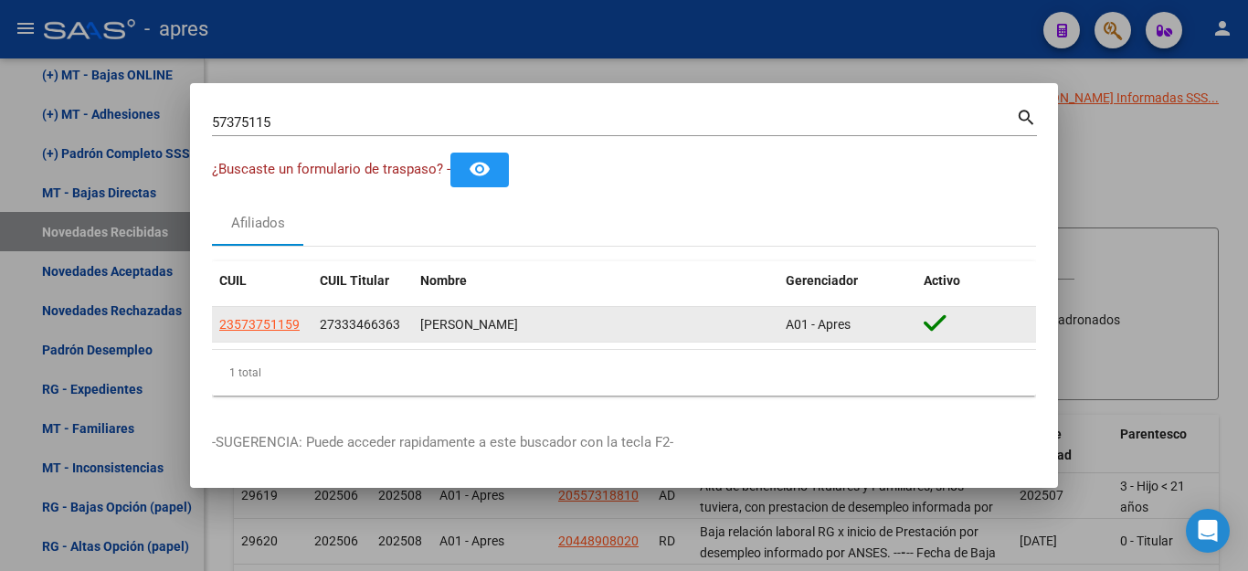
drag, startPoint x: 221, startPoint y: 322, endPoint x: 301, endPoint y: 327, distance: 80.5
click at [301, 327] on datatable-body-cell "23573751159" at bounding box center [262, 325] width 100 height 36
copy span "23573751159"
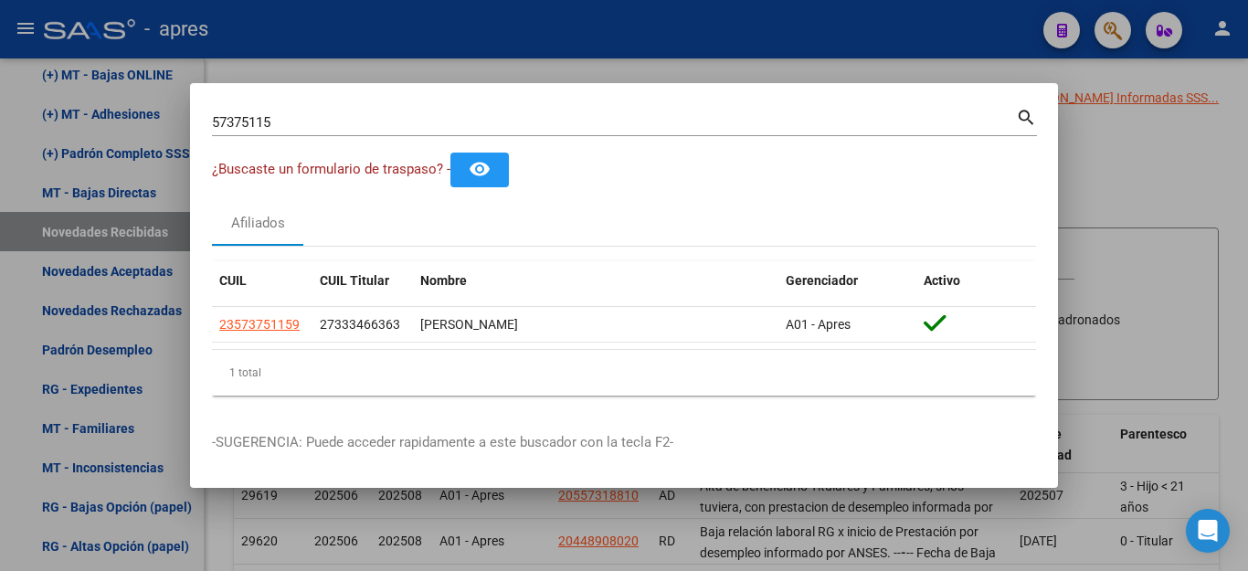
click at [1182, 165] on div at bounding box center [624, 285] width 1248 height 571
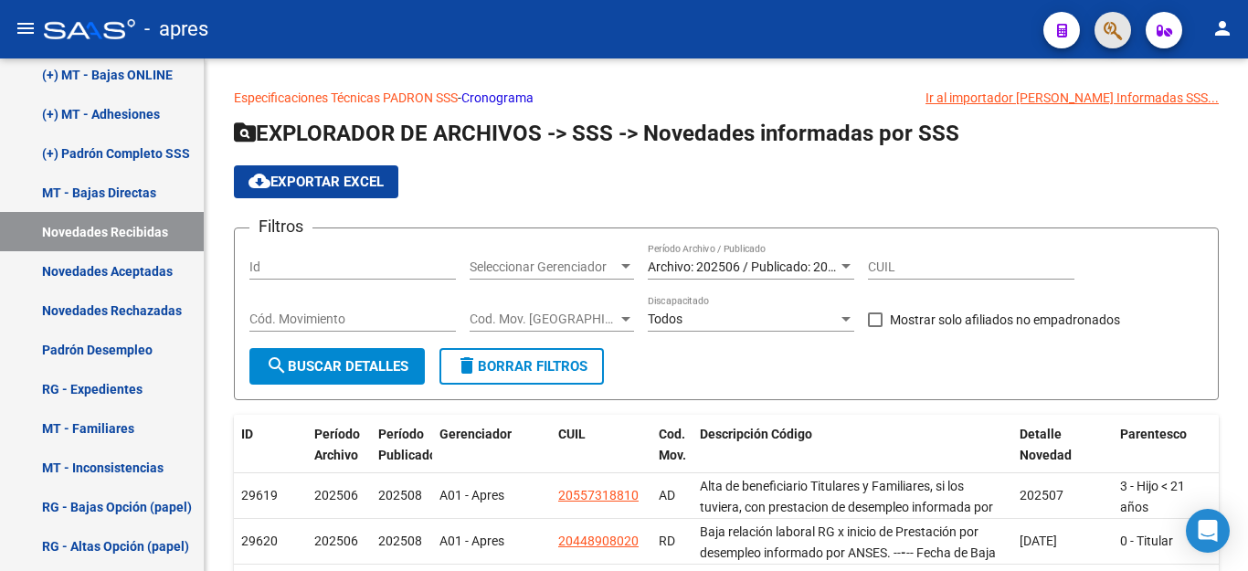
click at [1102, 35] on button "button" at bounding box center [1112, 30] width 37 height 37
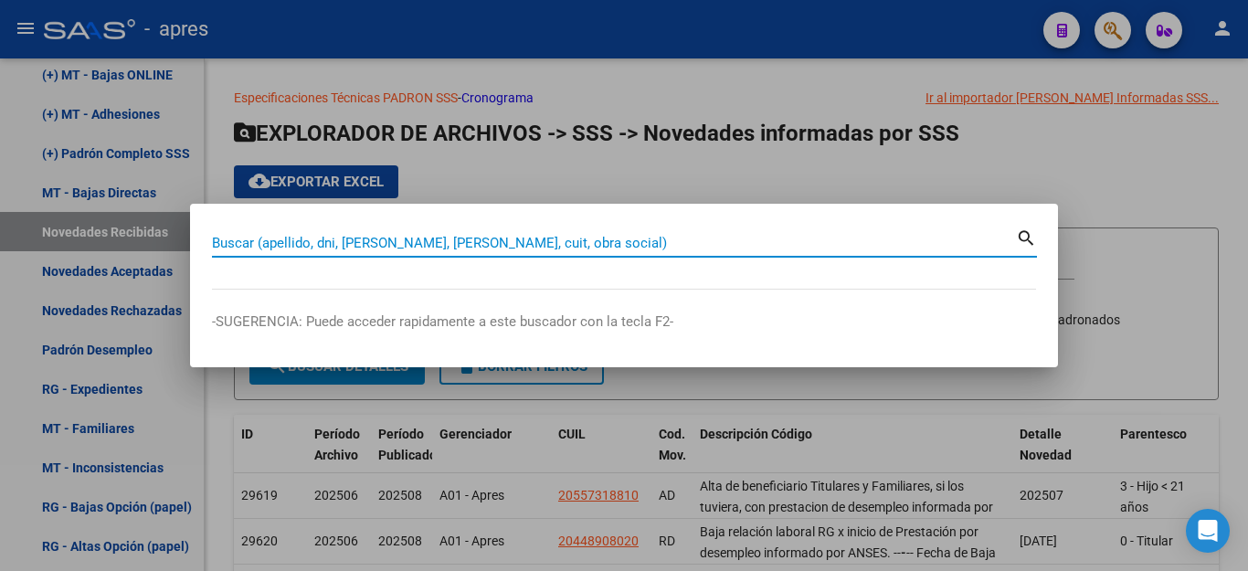
paste input "23573751159"
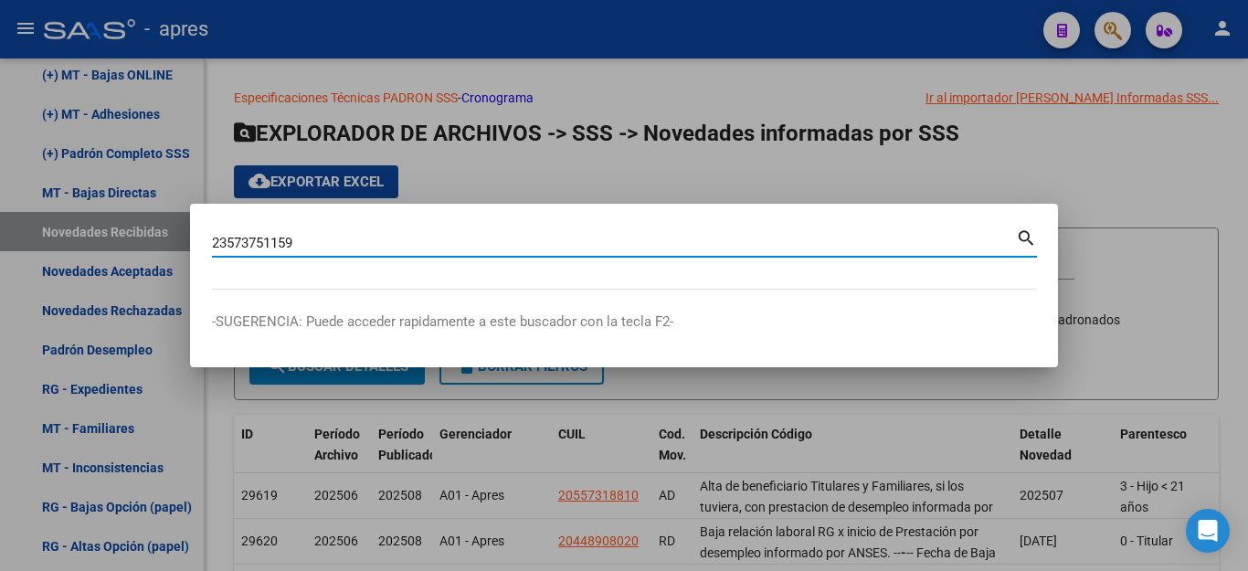
type input "23573751159"
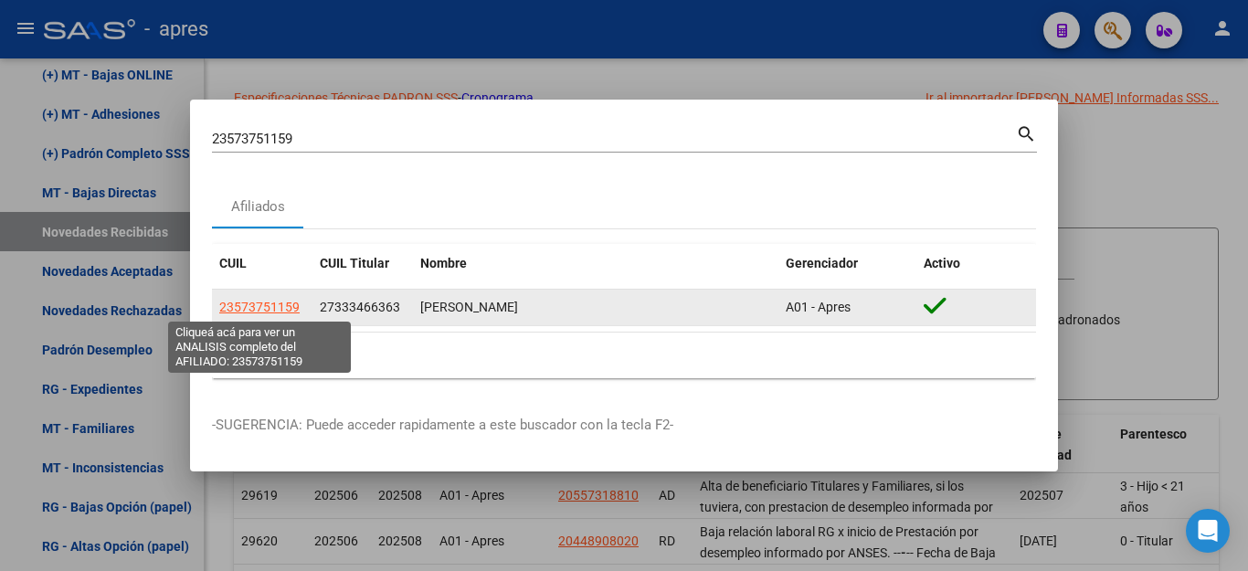
click at [251, 311] on span "23573751159" at bounding box center [259, 307] width 80 height 15
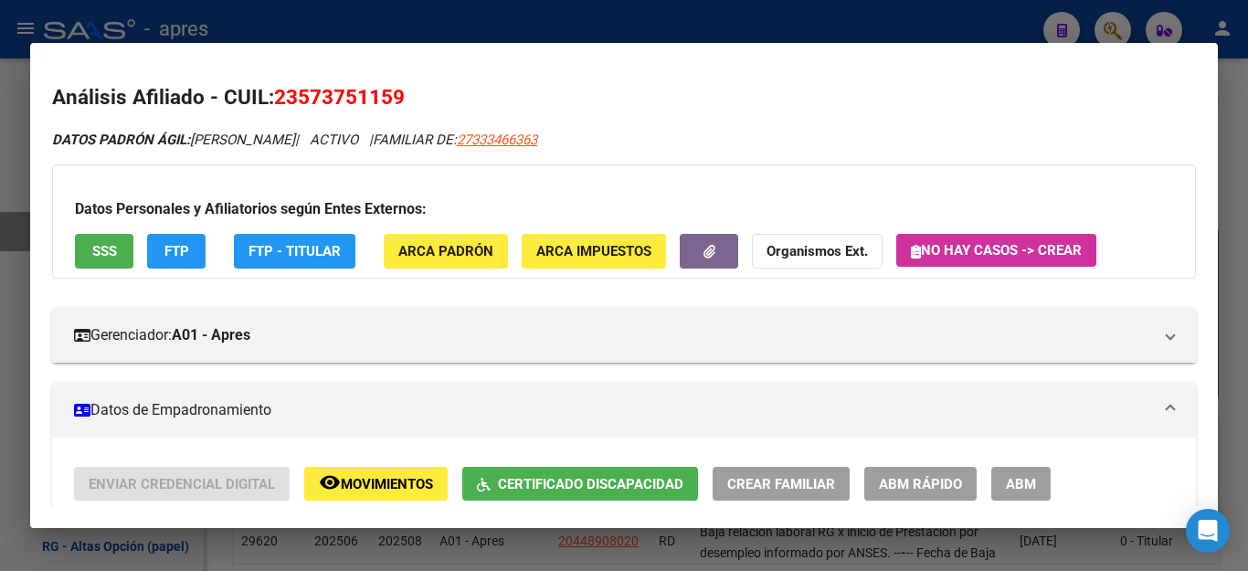
click at [192, 249] on button "FTP" at bounding box center [176, 251] width 58 height 34
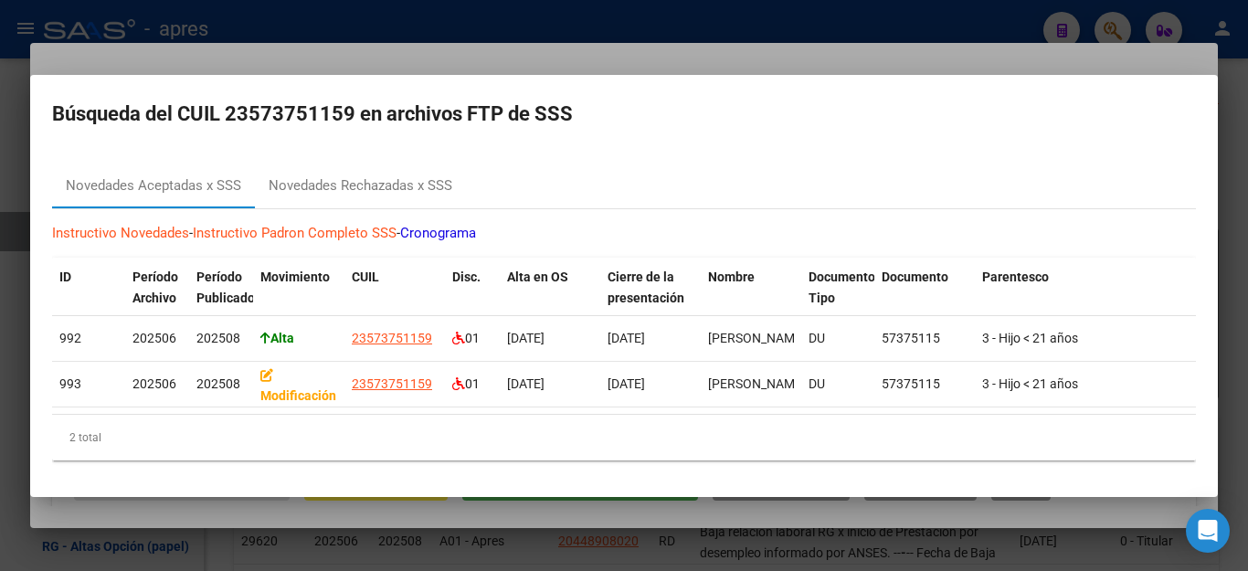
click at [477, 553] on div at bounding box center [624, 285] width 1248 height 571
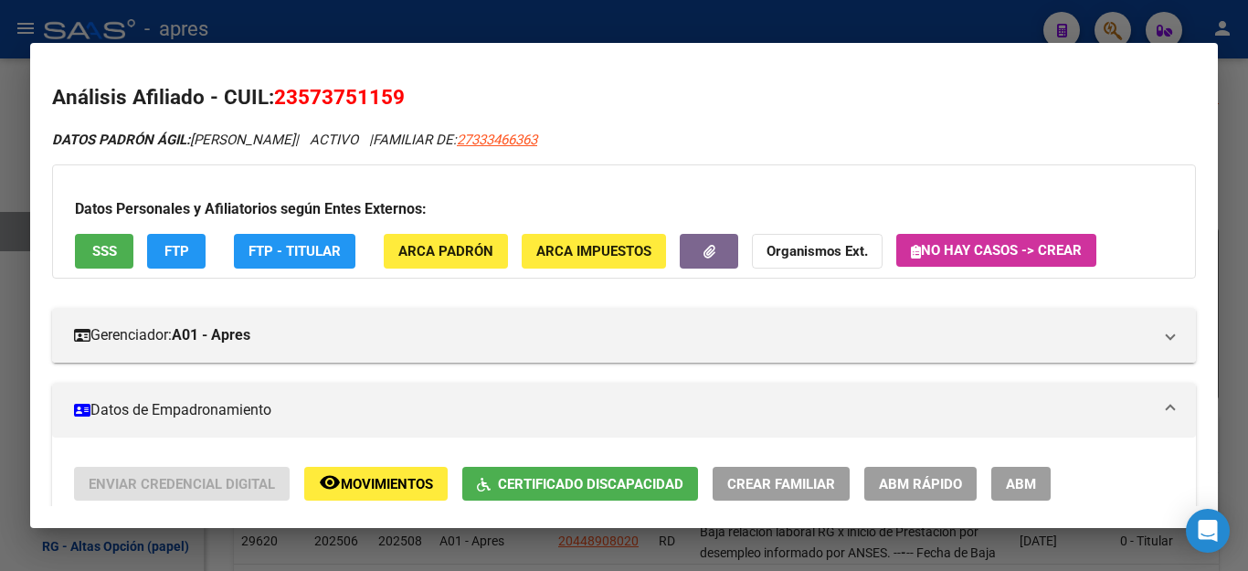
click at [477, 553] on div at bounding box center [624, 285] width 1248 height 571
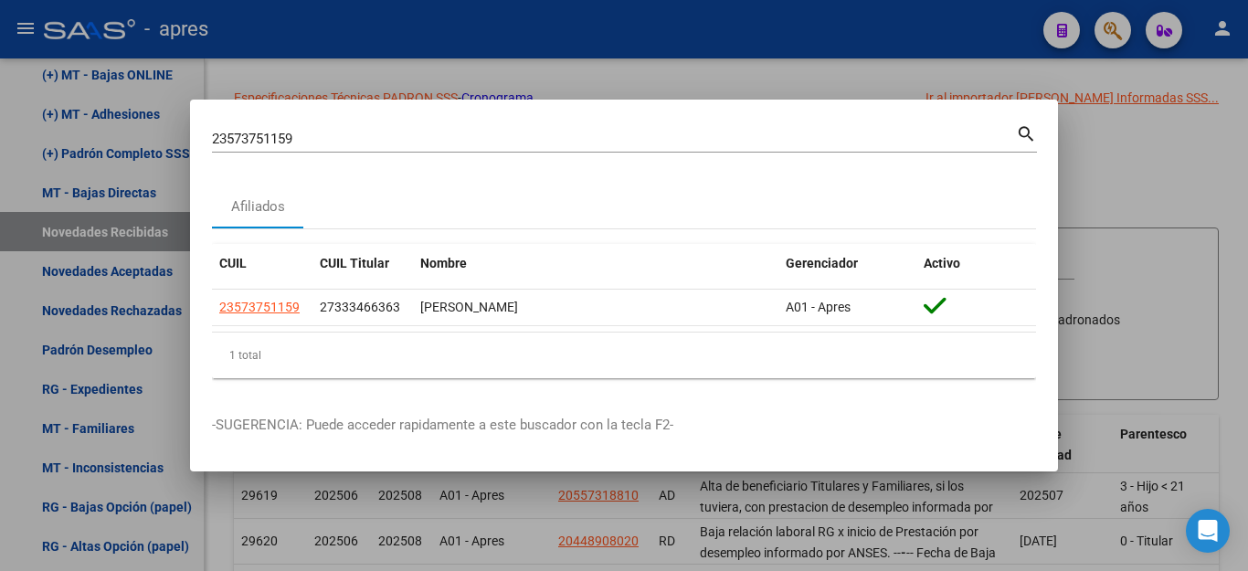
click at [203, 543] on div at bounding box center [624, 285] width 1248 height 571
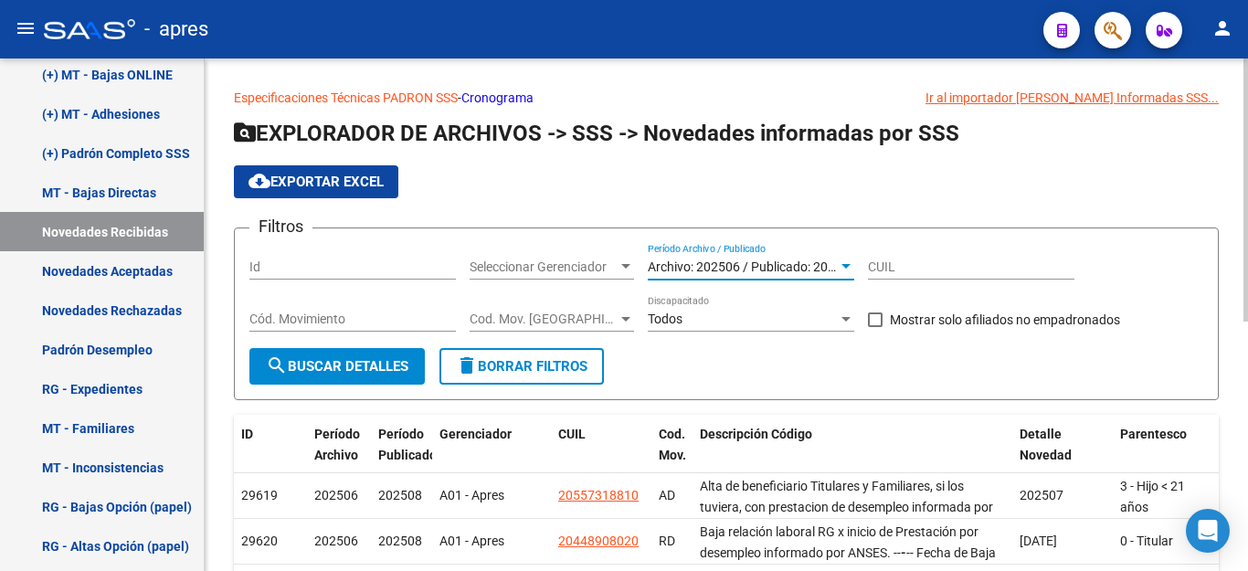
click at [773, 261] on span "Archivo: 202506 / Publicado: 202508" at bounding box center [752, 266] width 209 height 15
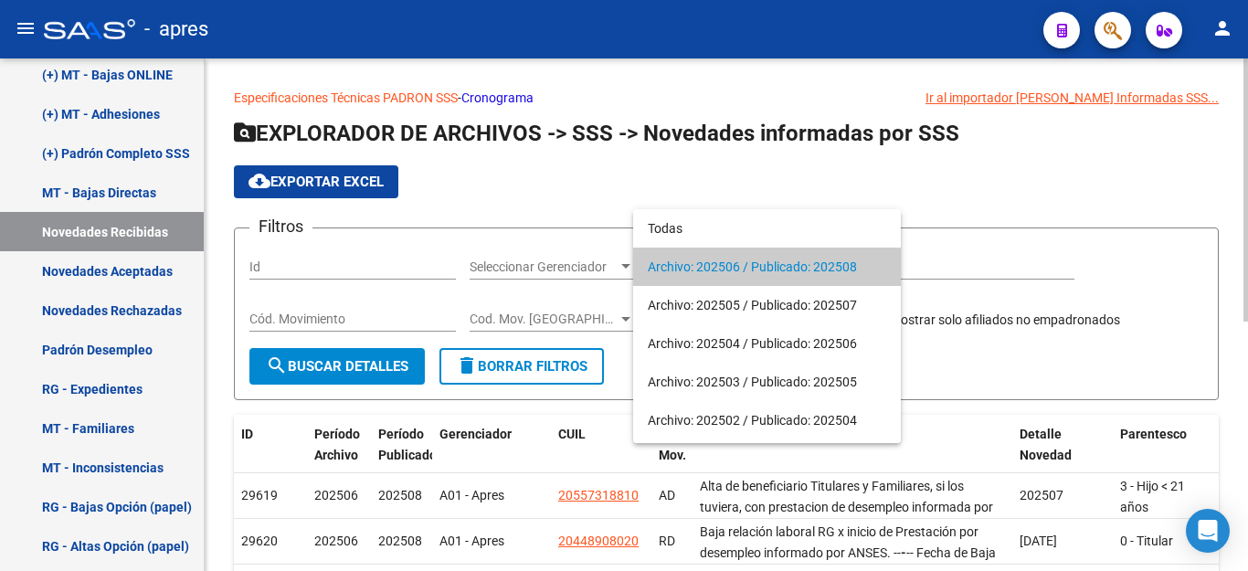
click at [773, 261] on span "Archivo: 202506 / Publicado: 202508" at bounding box center [767, 266] width 238 height 38
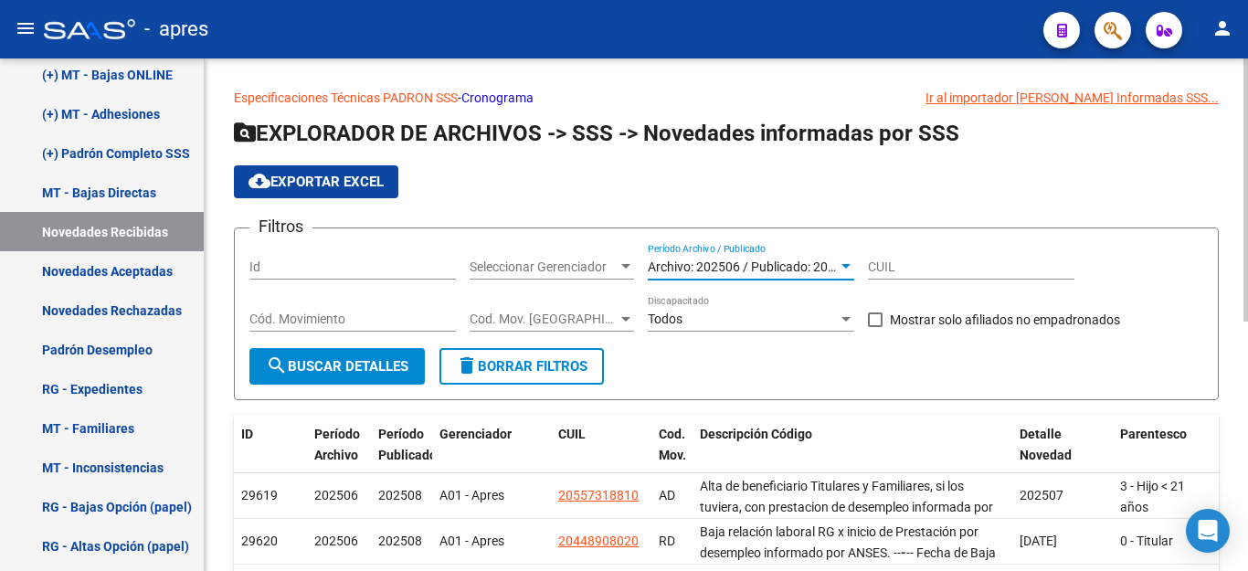
click at [881, 260] on input "CUIL" at bounding box center [971, 267] width 206 height 16
paste input "23-57375115-9"
type input "23-57375115-9"
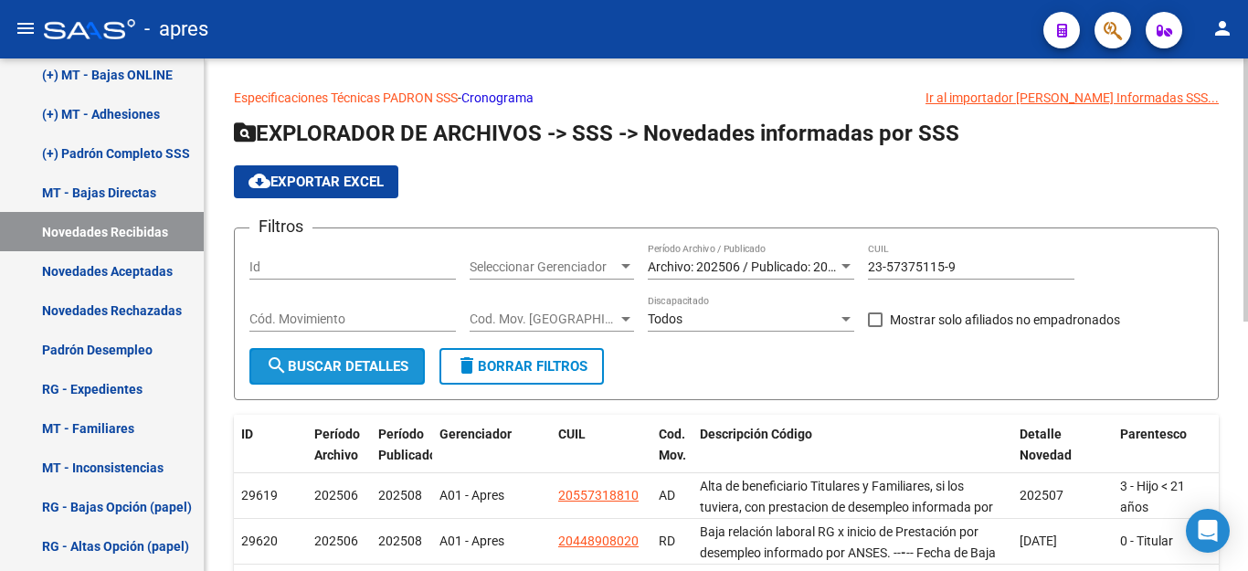
click at [386, 378] on button "search Buscar Detalles" at bounding box center [336, 366] width 175 height 37
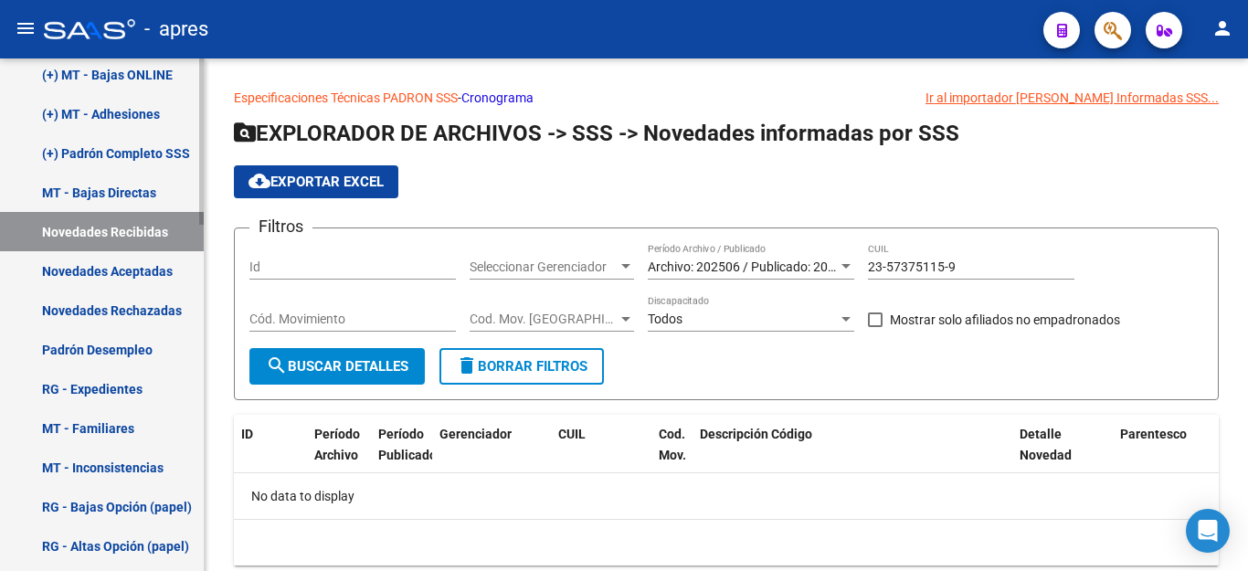
click at [118, 262] on link "Novedades Aceptadas" at bounding box center [102, 270] width 204 height 39
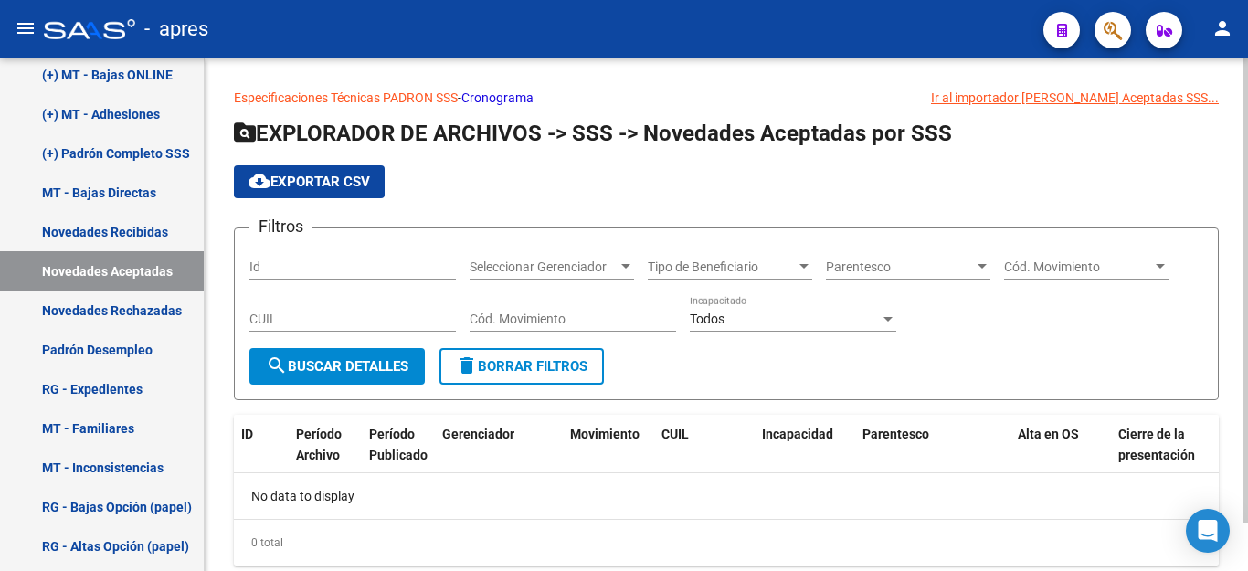
click at [332, 325] on input "CUIL" at bounding box center [352, 319] width 206 height 16
paste input "23-57375115-9"
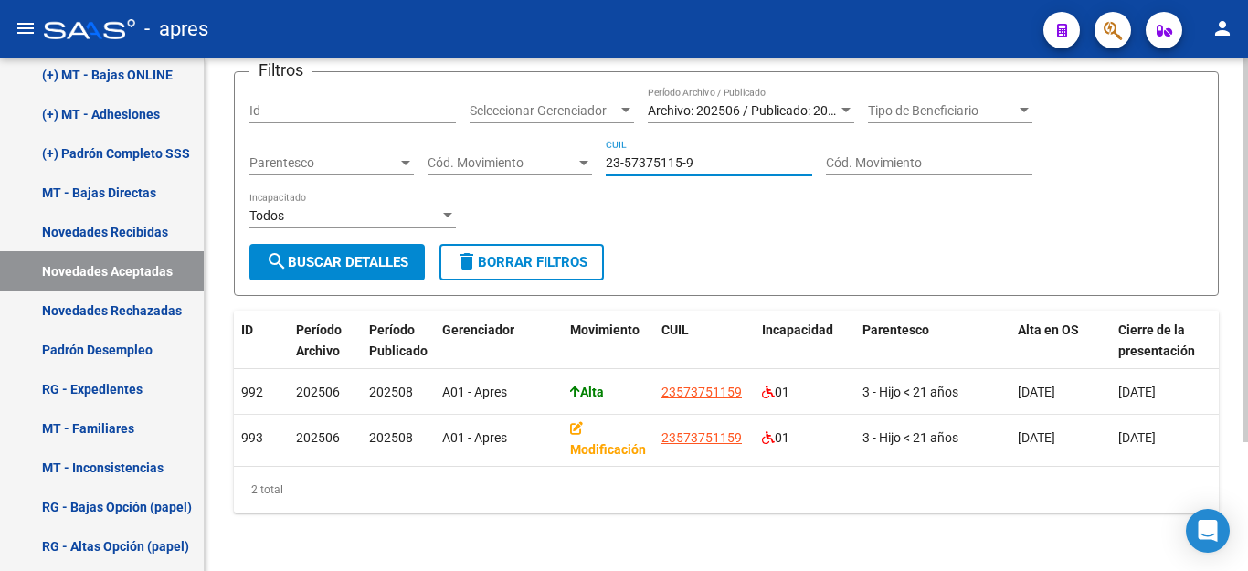
type input "23-57375115-9"
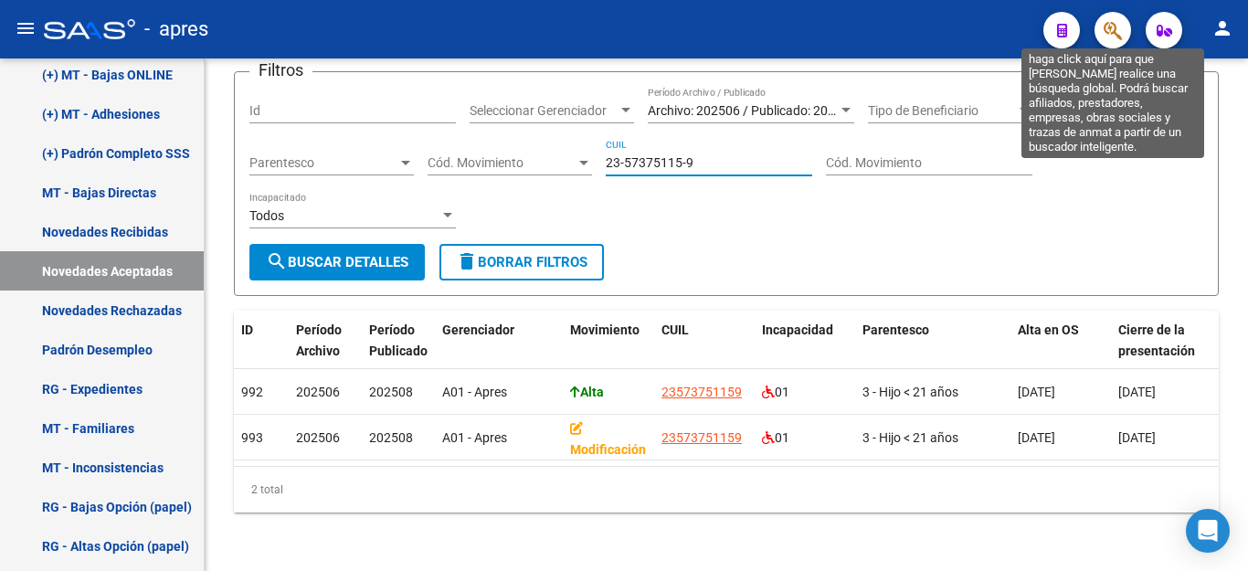
click at [1105, 37] on icon "button" at bounding box center [1112, 30] width 18 height 21
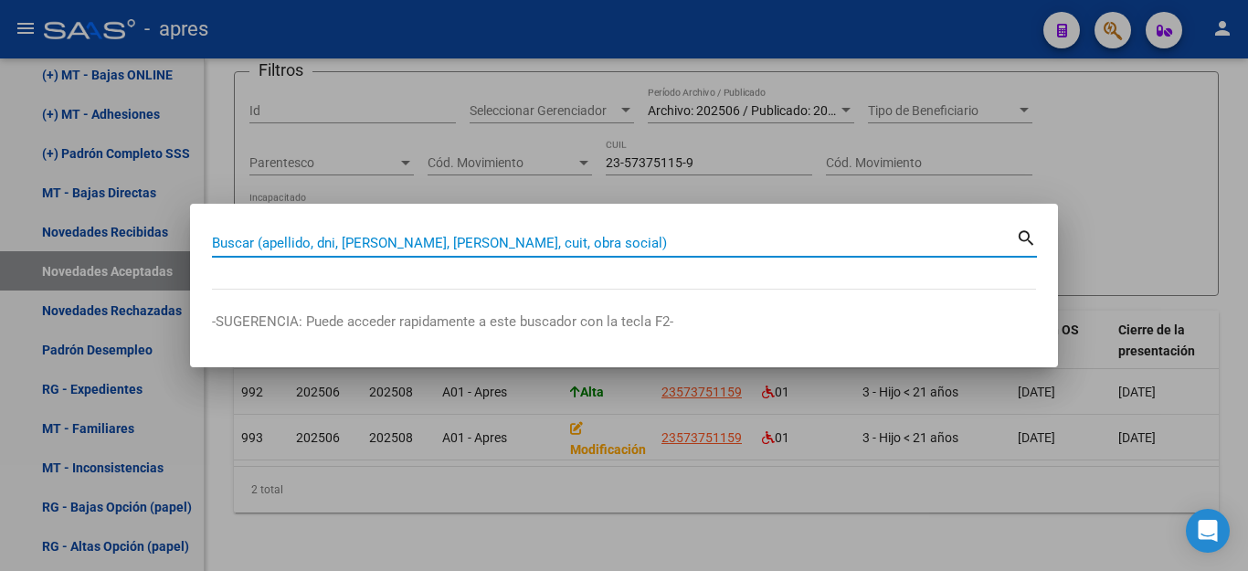
paste input "20512410902"
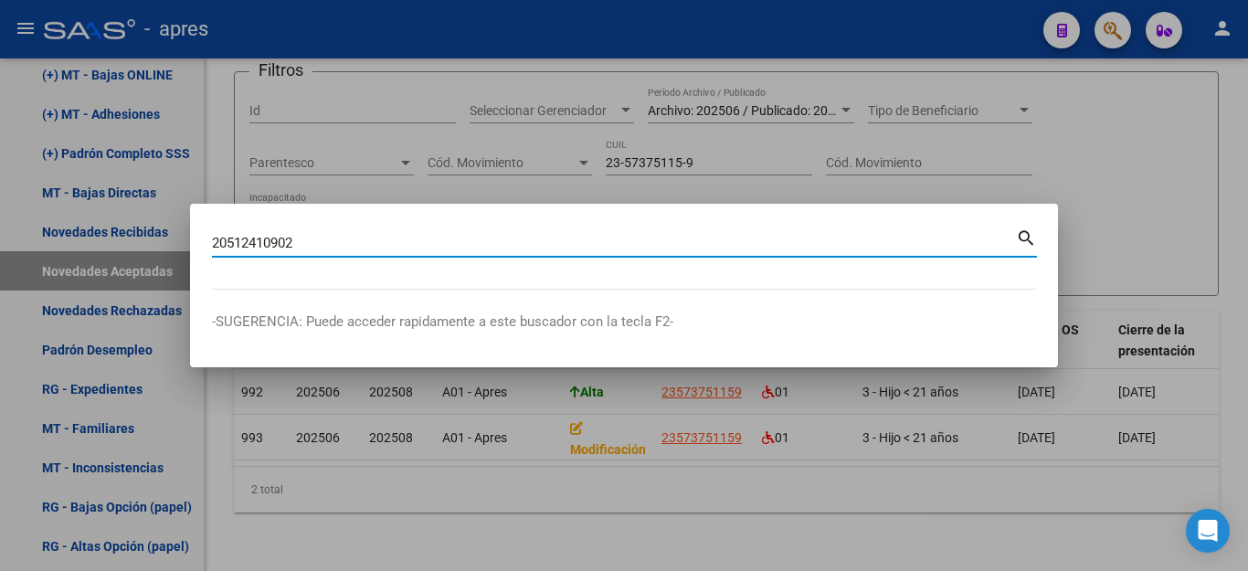
type input "20512410902"
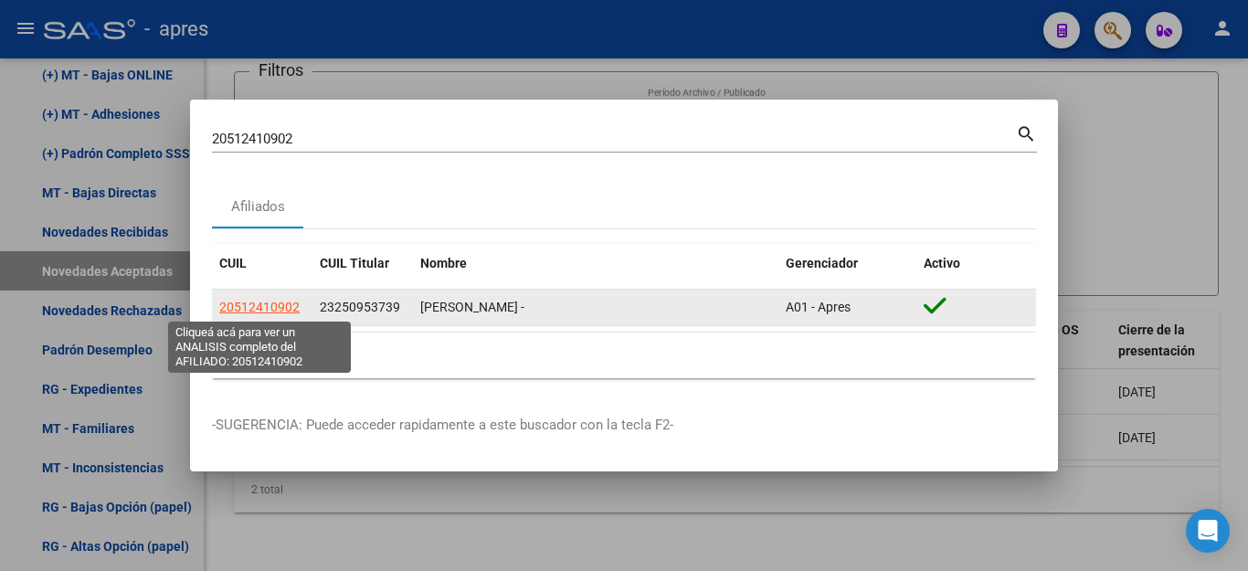
click at [255, 311] on span "20512410902" at bounding box center [259, 307] width 80 height 15
type textarea "20512410902"
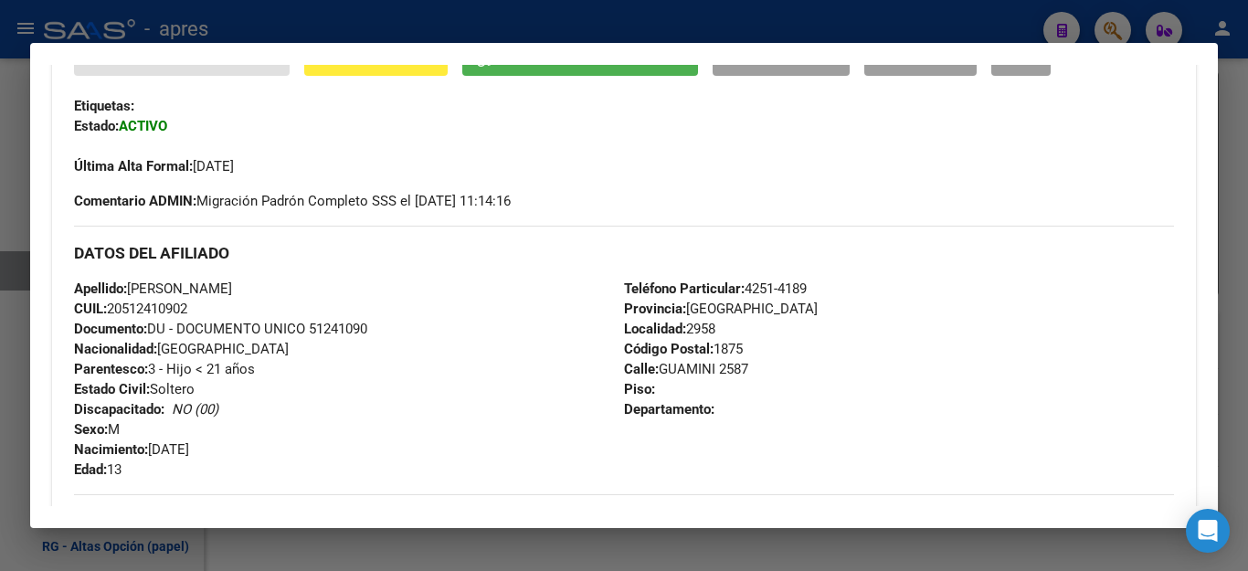
scroll to position [548, 0]
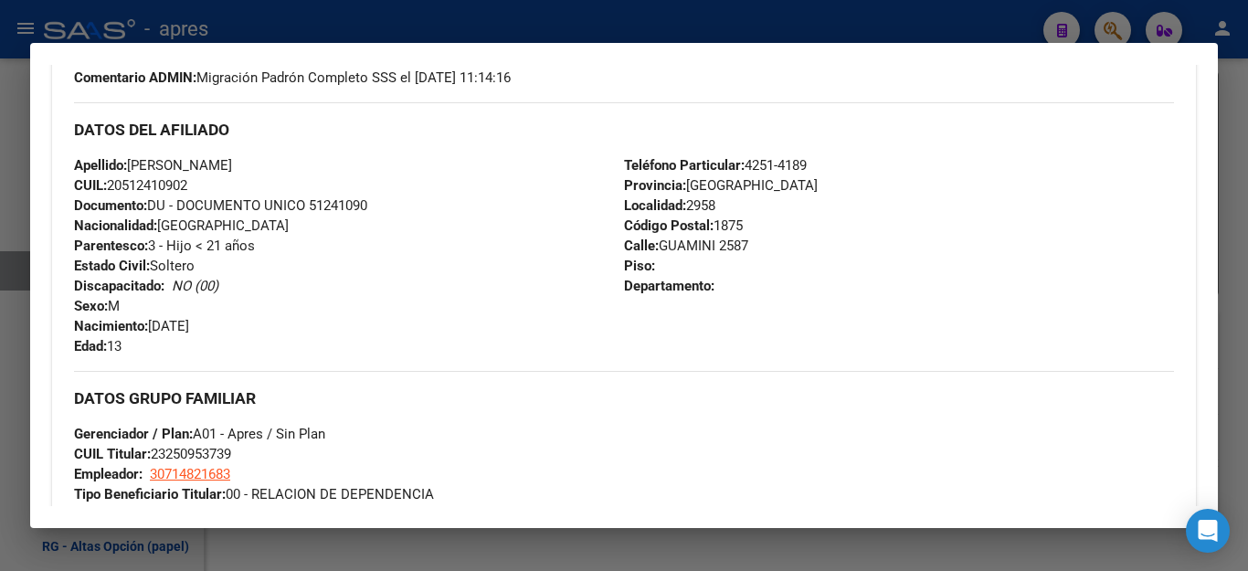
drag, startPoint x: 111, startPoint y: 184, endPoint x: 231, endPoint y: 184, distance: 120.6
click at [231, 184] on div "Apellido: [PERSON_NAME]: 20512410902 Documento: DU - DOCUMENTO UNICO 51241090 N…" at bounding box center [349, 255] width 550 height 201
copy span "20512410902"
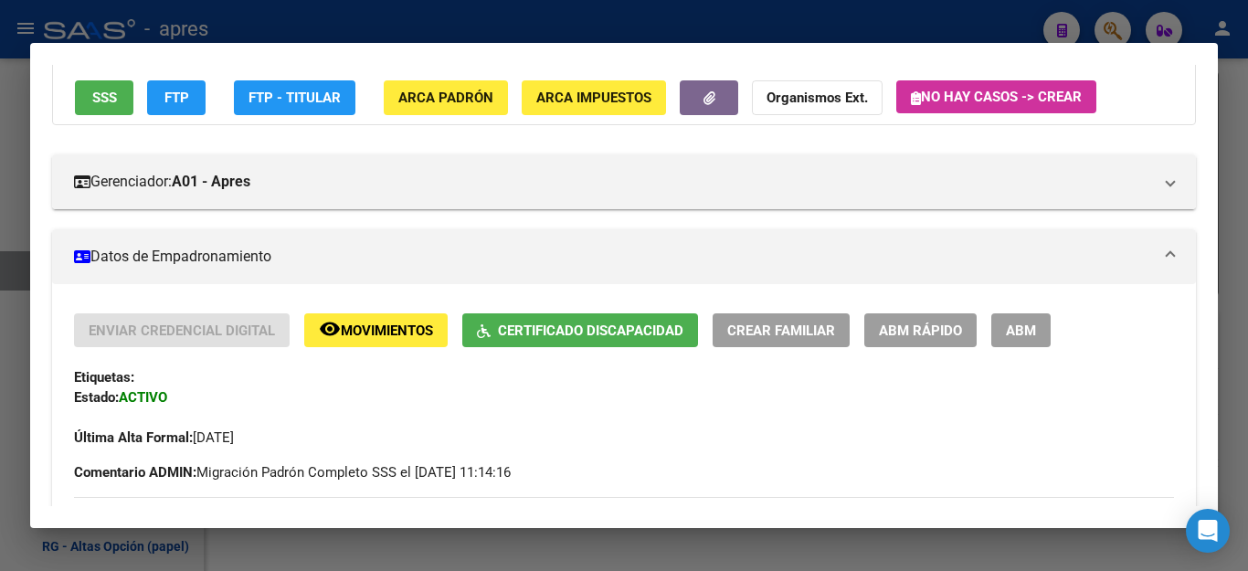
scroll to position [91, 0]
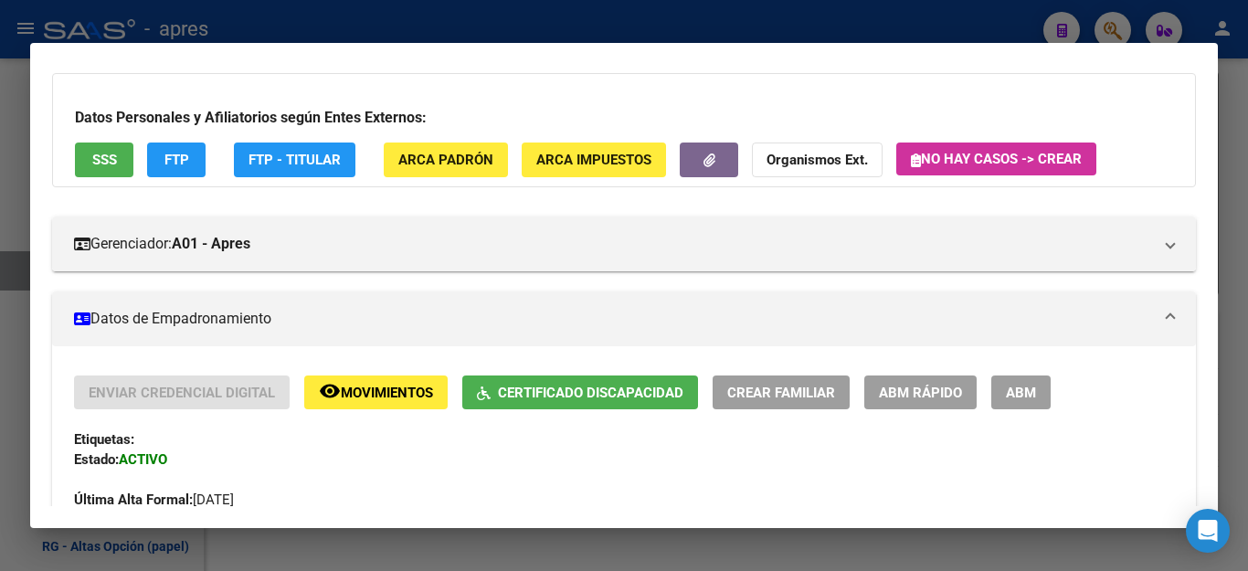
click at [1021, 393] on span "ABM" at bounding box center [1021, 392] width 30 height 16
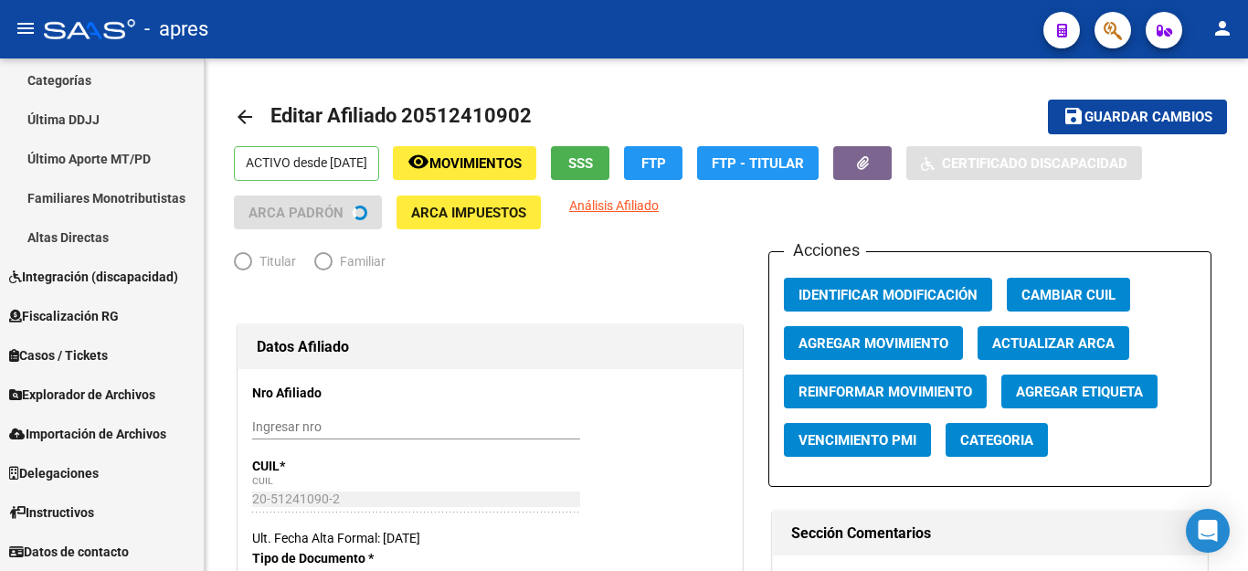
radio input "true"
type input "30-71482168-3"
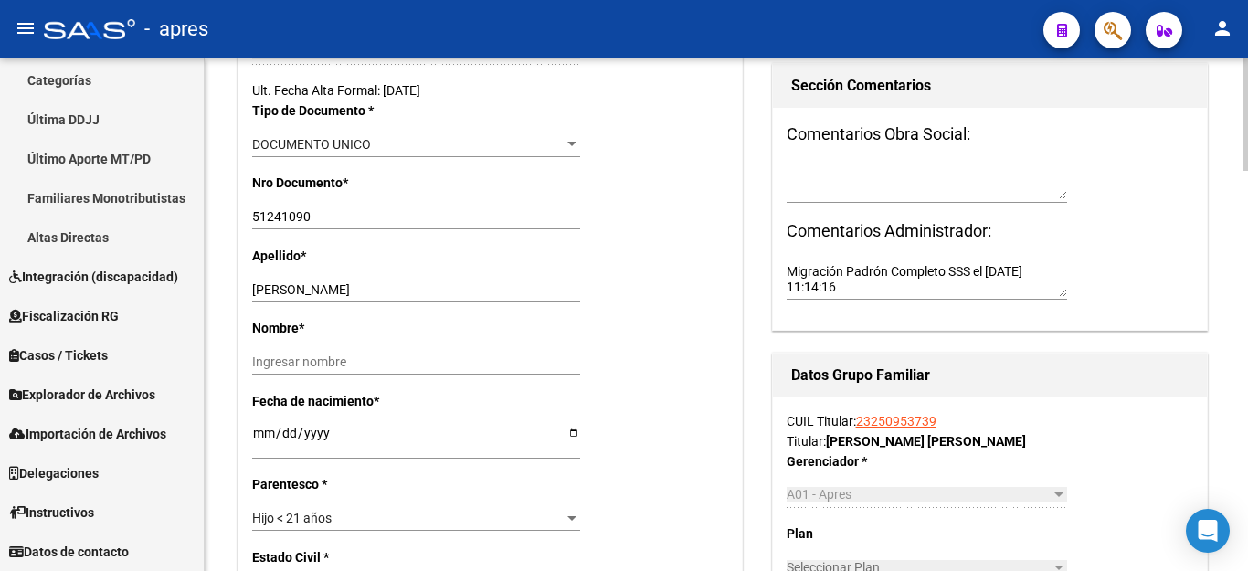
scroll to position [457, 0]
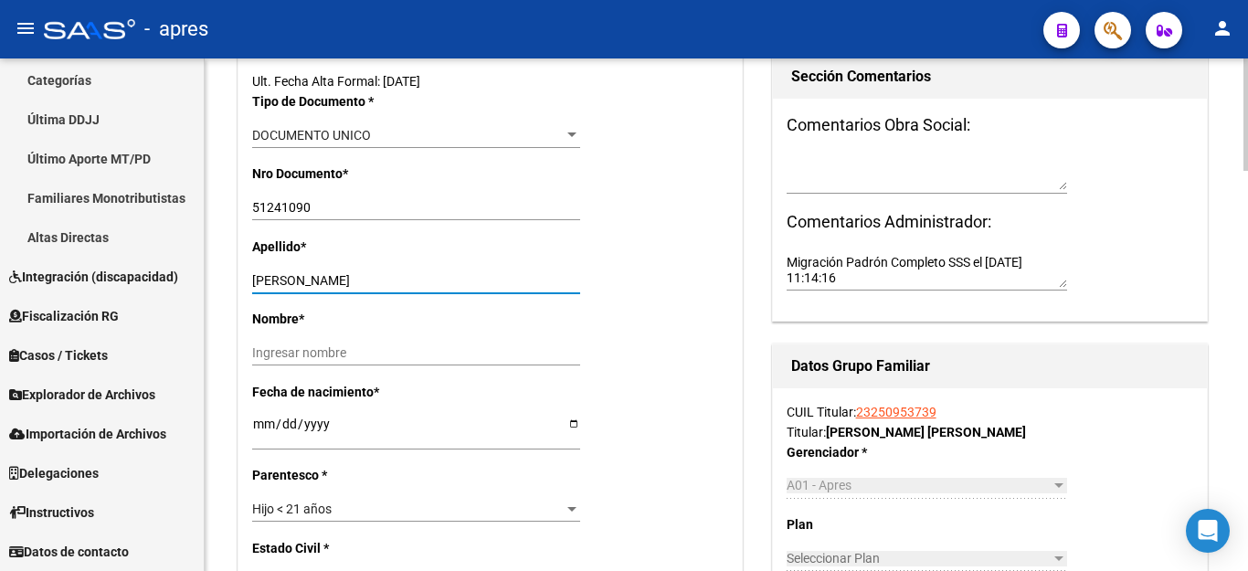
drag, startPoint x: 416, startPoint y: 281, endPoint x: 568, endPoint y: 279, distance: 151.6
click at [568, 279] on input "[PERSON_NAME]" at bounding box center [416, 281] width 328 height 16
type input "[PERSON_NAME] [PERSON_NAME]"
click at [352, 343] on div "Ingresar nombre" at bounding box center [416, 353] width 328 height 26
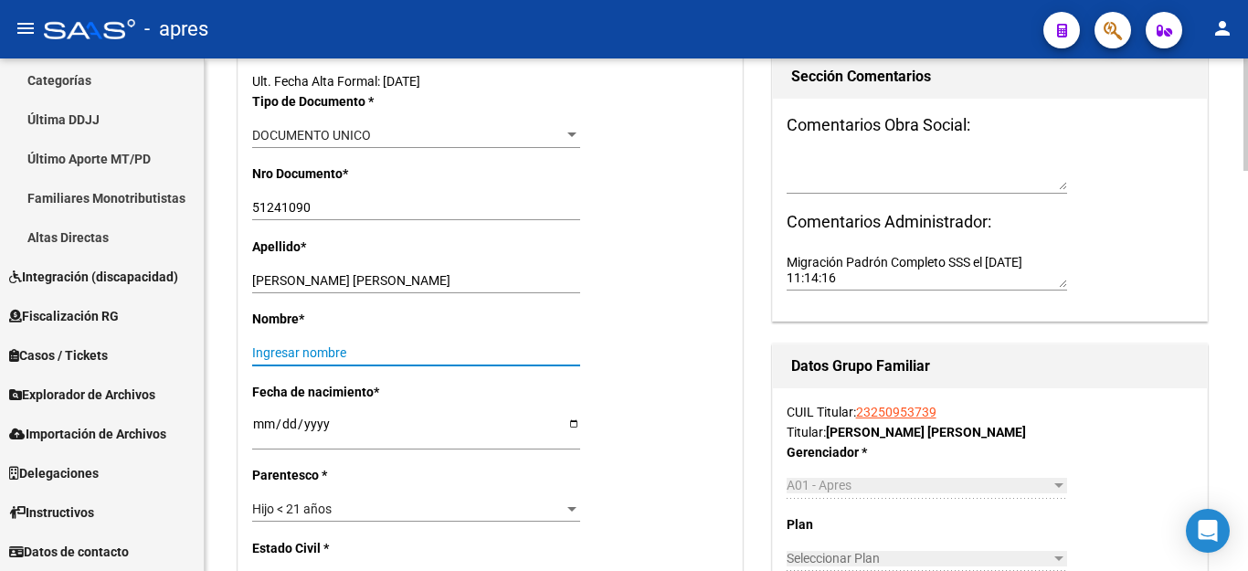
paste input "[PERSON_NAME]"
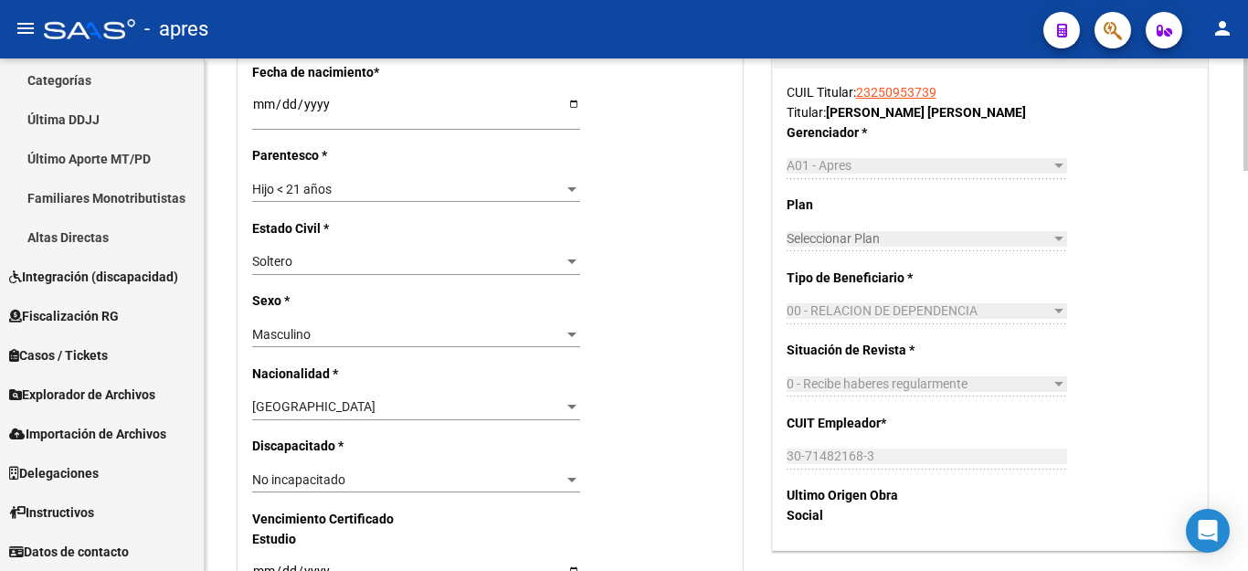
scroll to position [822, 0]
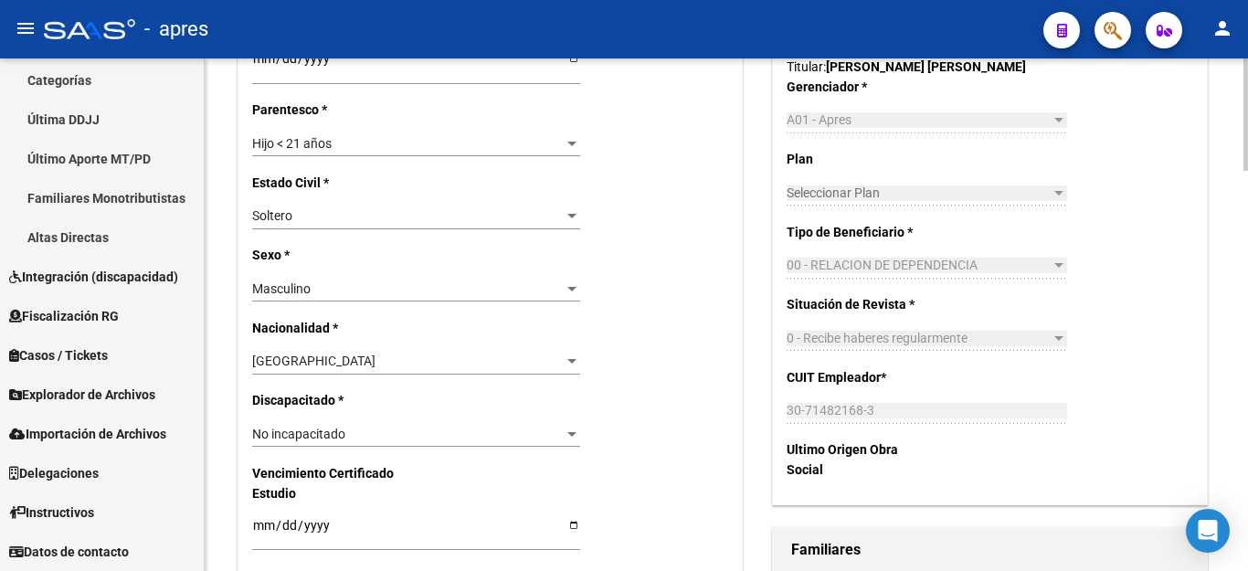
type input "[PERSON_NAME]"
click at [301, 426] on span "No incapacitado" at bounding box center [298, 433] width 93 height 15
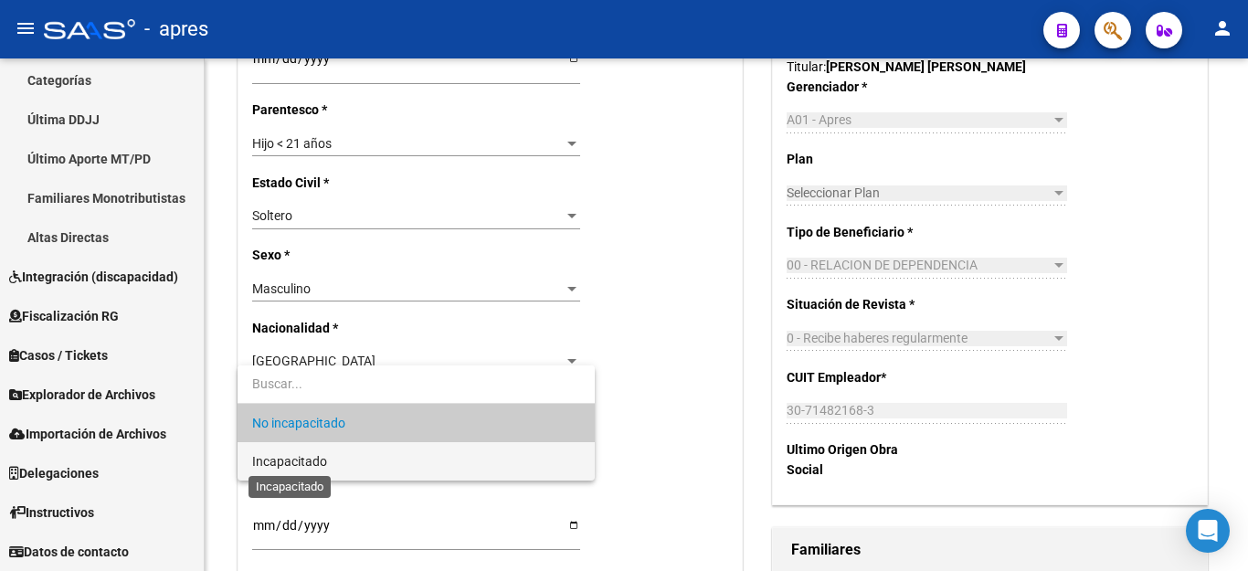
click at [309, 465] on span "Incapacitado" at bounding box center [289, 461] width 75 height 15
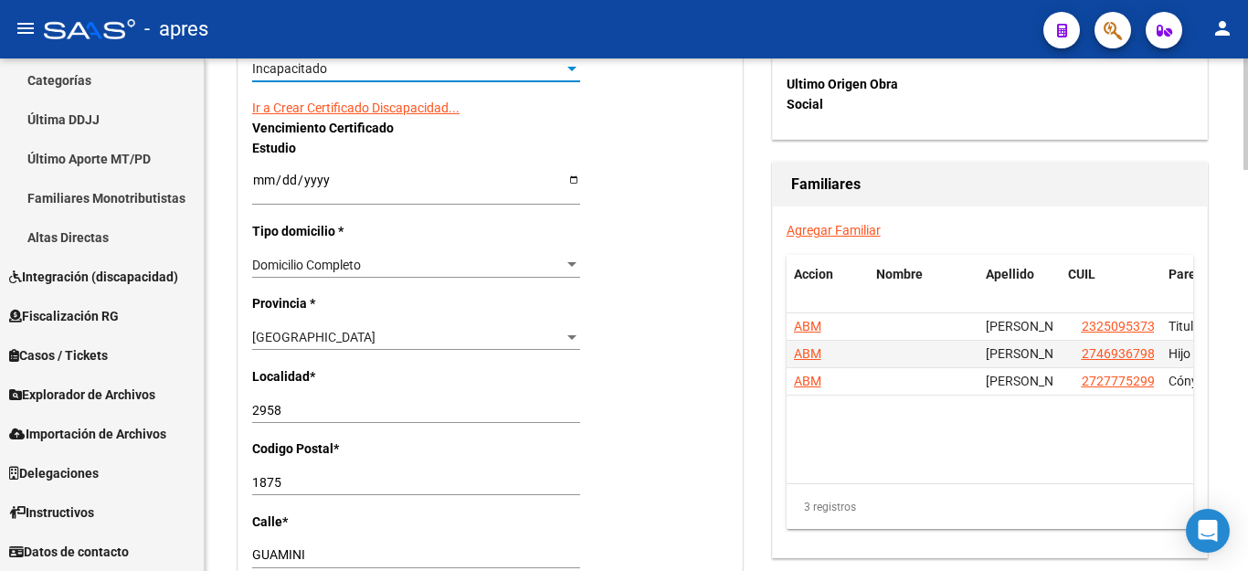
scroll to position [1279, 0]
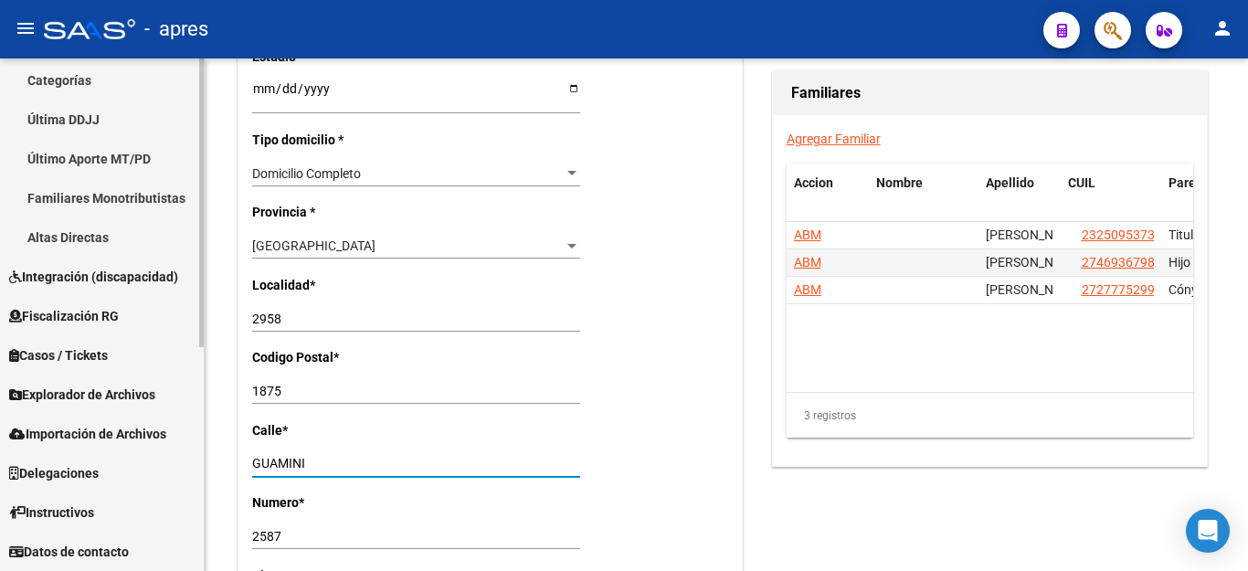
drag, startPoint x: 326, startPoint y: 437, endPoint x: 60, endPoint y: 392, distance: 269.5
click at [105, 426] on mat-sidenav-container "Firma Express Reportes Ingresos Percibidos Análisis de todos los conceptos (his…" at bounding box center [624, 314] width 1248 height 512
drag, startPoint x: 321, startPoint y: 446, endPoint x: 0, endPoint y: 417, distance: 322.7
click at [0, 417] on mat-sidenav-container "Firma Express Reportes Ingresos Percibidos Análisis de todos los conceptos (his…" at bounding box center [624, 314] width 1248 height 512
drag, startPoint x: 329, startPoint y: 439, endPoint x: 446, endPoint y: 439, distance: 116.9
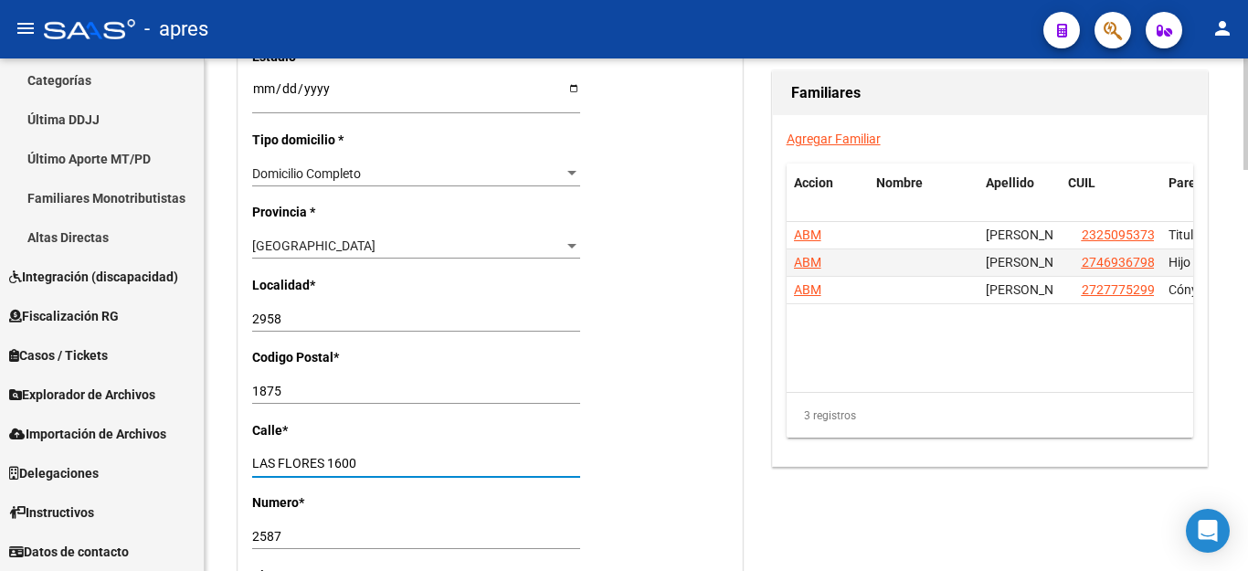
click at [446, 456] on input "LAS FLORES 1600" at bounding box center [416, 464] width 328 height 16
type input "LAS FLORES"
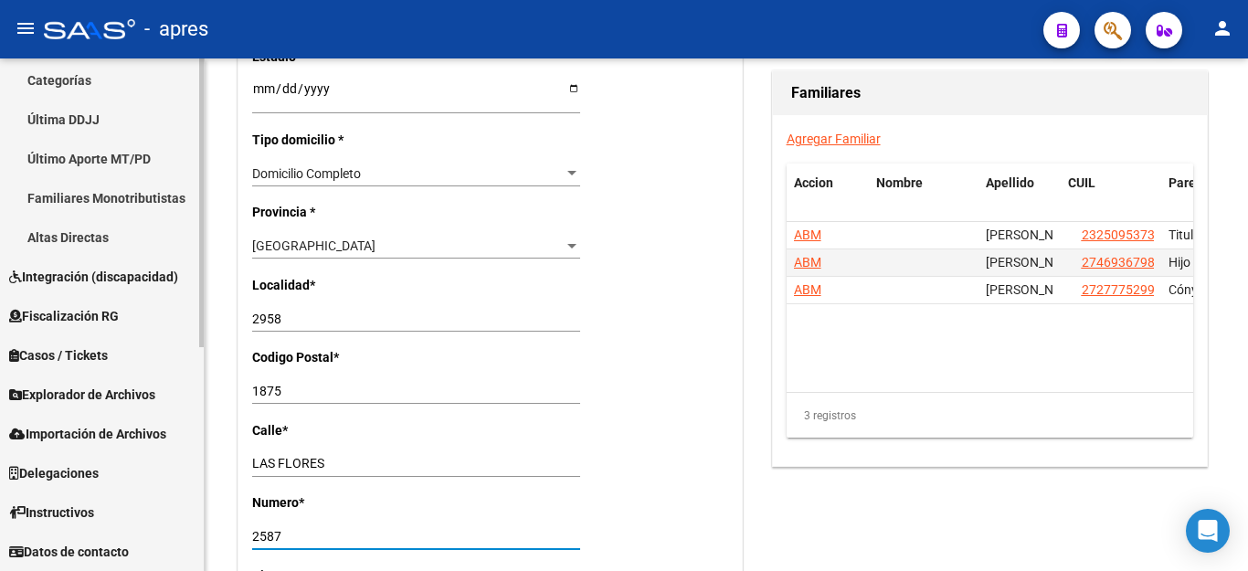
drag, startPoint x: 313, startPoint y: 520, endPoint x: 49, endPoint y: 485, distance: 266.2
click at [49, 485] on mat-sidenav-container "Firma Express Reportes Ingresos Percibidos Análisis de todos los conceptos (his…" at bounding box center [624, 314] width 1248 height 512
paste input "1600"
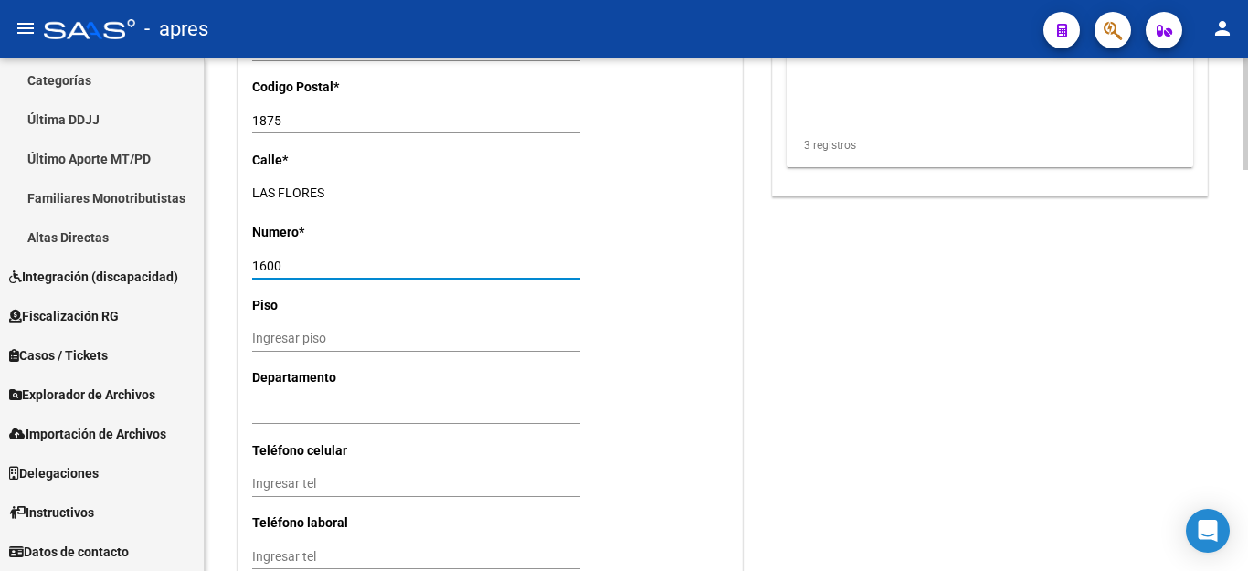
scroll to position [1553, 0]
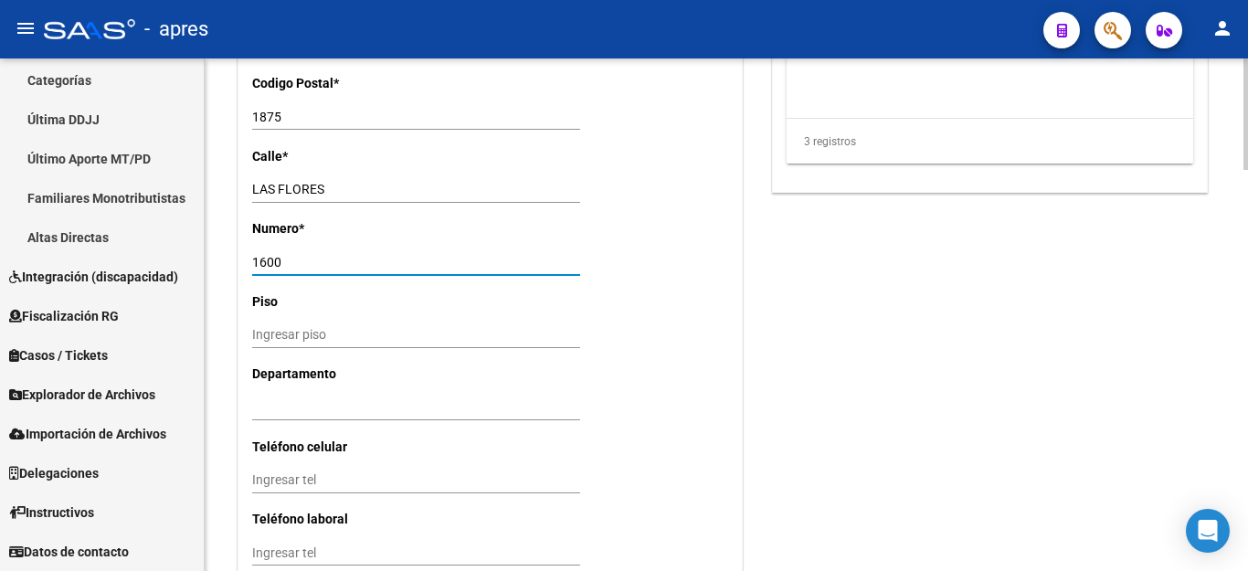
type input "1600"
click at [314, 327] on input "Ingresar piso" at bounding box center [416, 335] width 328 height 16
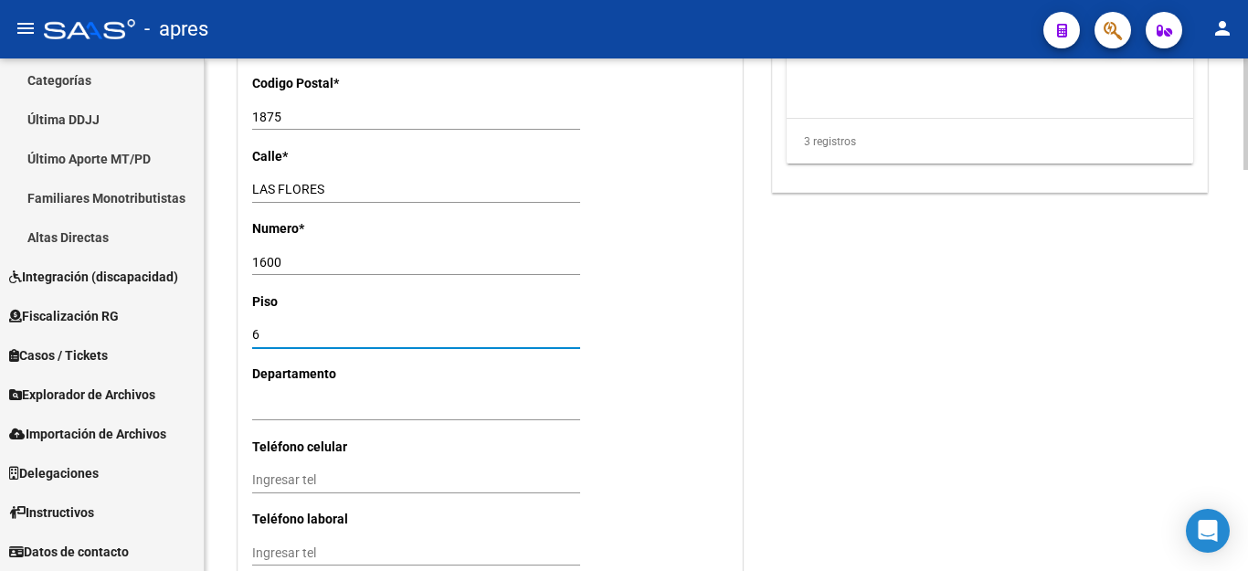
type input "6"
click at [340, 395] on div "Ingresar depto" at bounding box center [416, 408] width 328 height 26
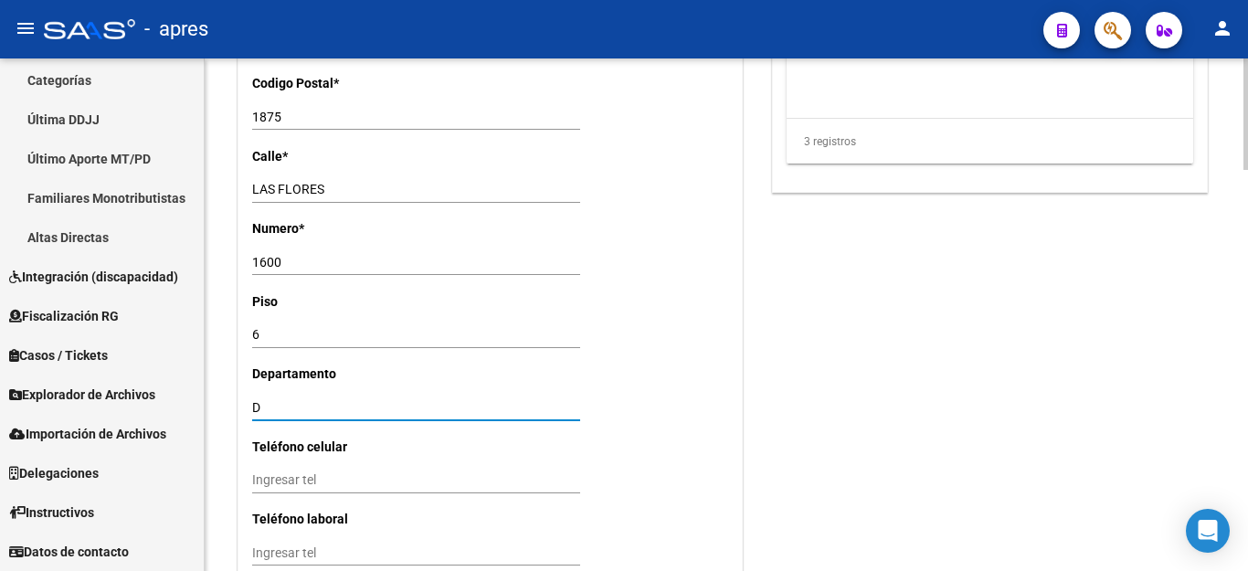
type input "D"
click at [324, 255] on input "1600" at bounding box center [416, 263] width 328 height 16
type input "1600 TORRE 21"
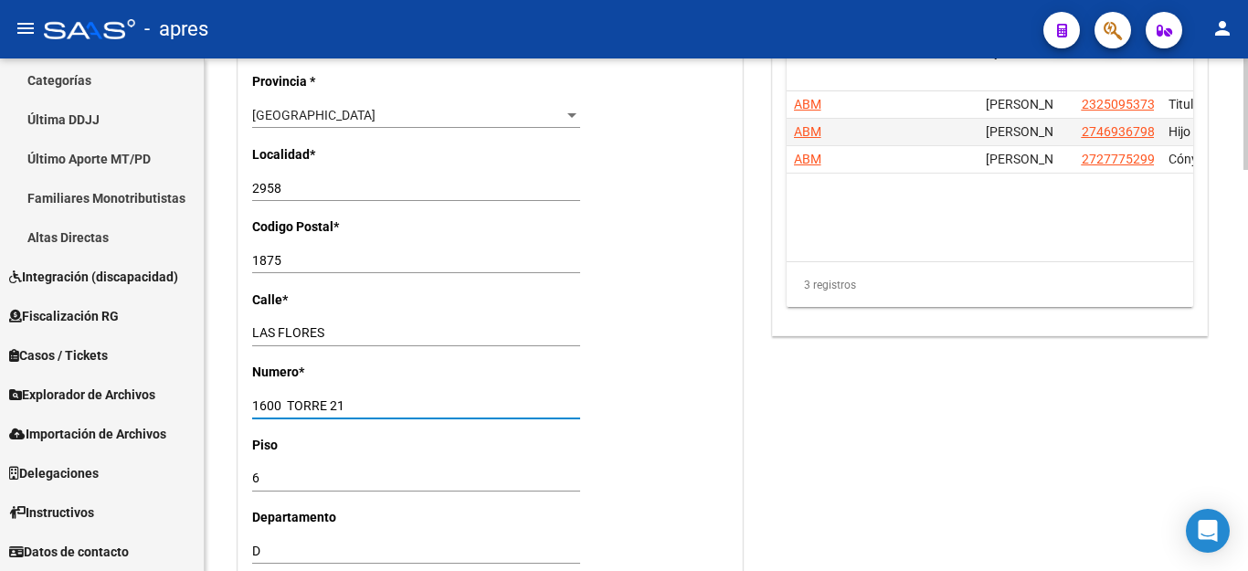
scroll to position [1370, 0]
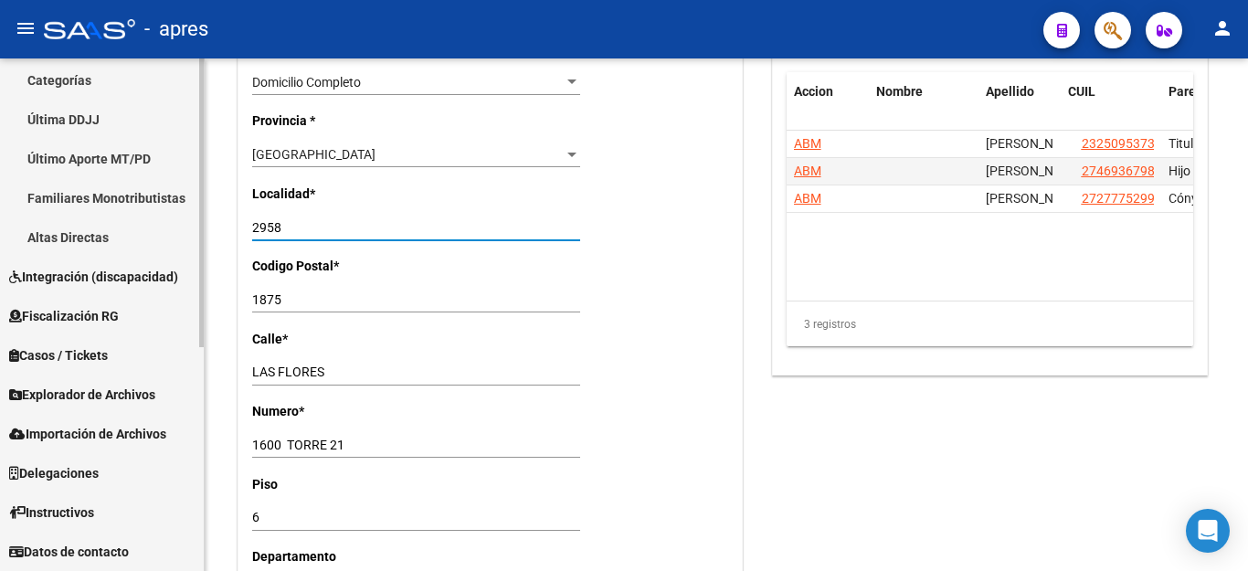
drag, startPoint x: 315, startPoint y: 208, endPoint x: 0, endPoint y: 148, distance: 320.8
click at [0, 159] on mat-sidenav-container "Firma Express Reportes Ingresos Percibidos Análisis de todos los conceptos (his…" at bounding box center [624, 314] width 1248 height 512
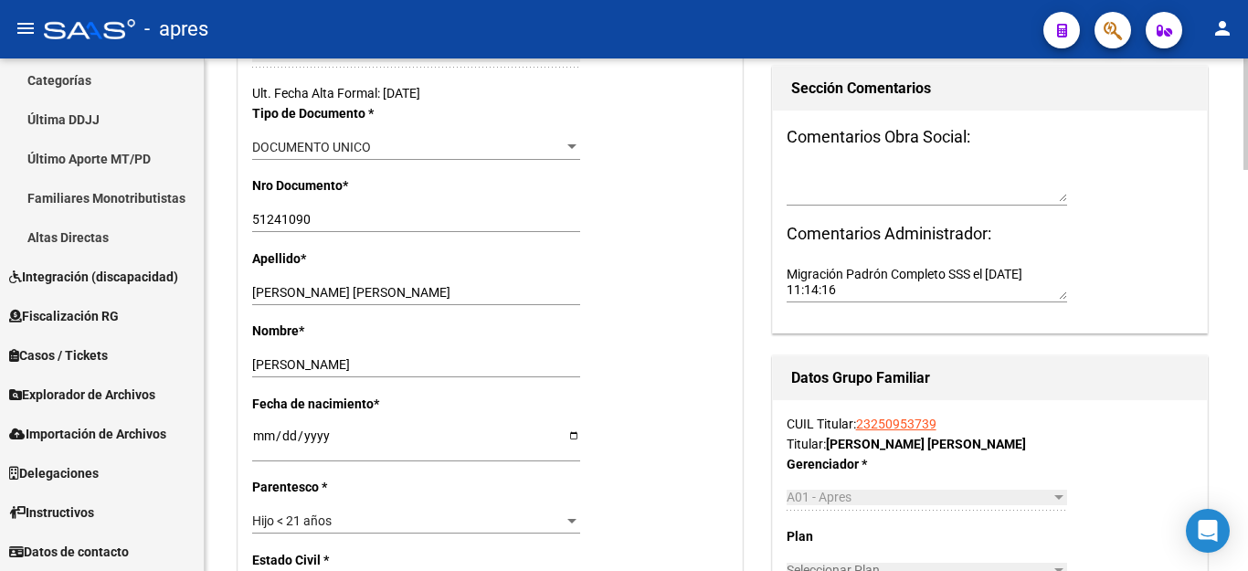
scroll to position [0, 0]
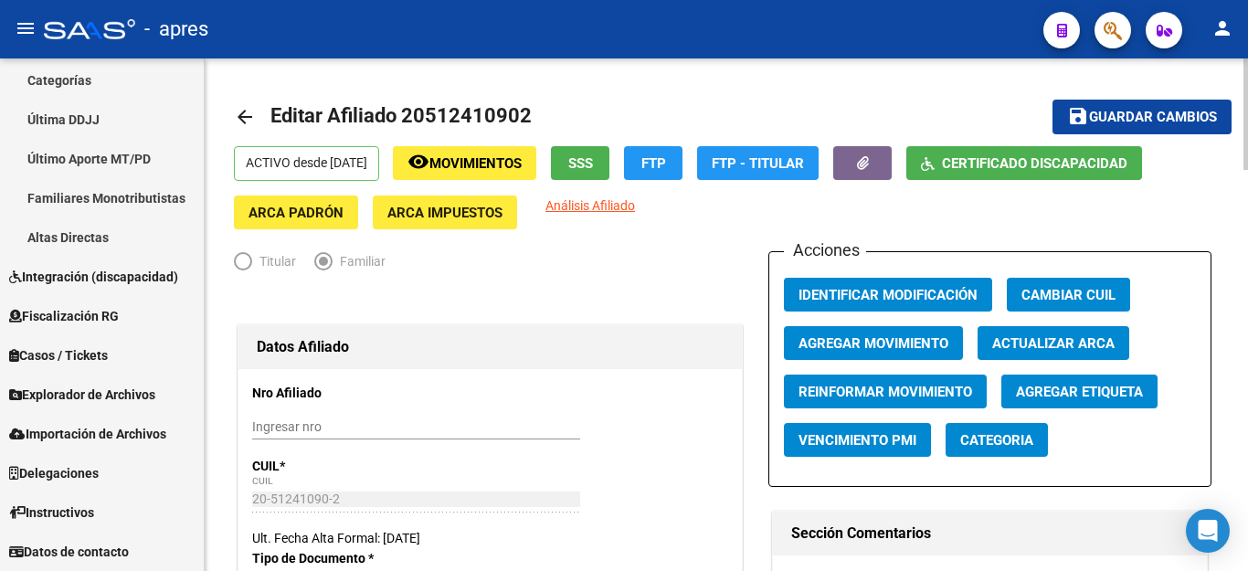
type input "[PERSON_NAME]"
click at [1110, 110] on span "Guardar cambios" at bounding box center [1153, 118] width 128 height 16
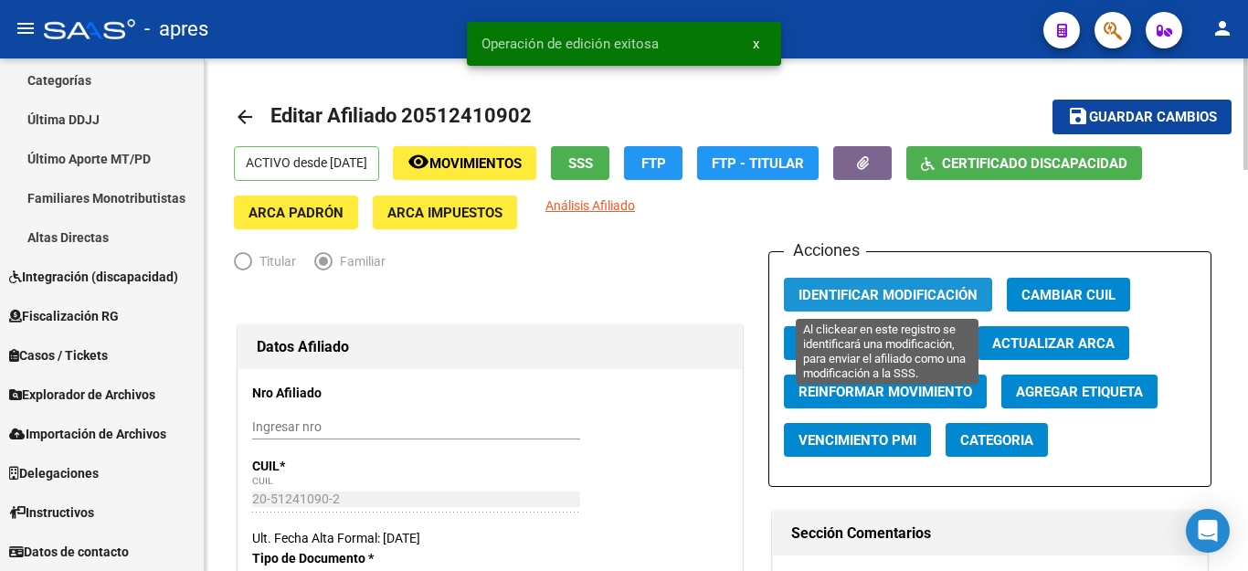
click at [916, 293] on span "Identificar Modificación" at bounding box center [887, 295] width 179 height 16
click at [862, 279] on button "Identificar Modificación" at bounding box center [888, 295] width 208 height 34
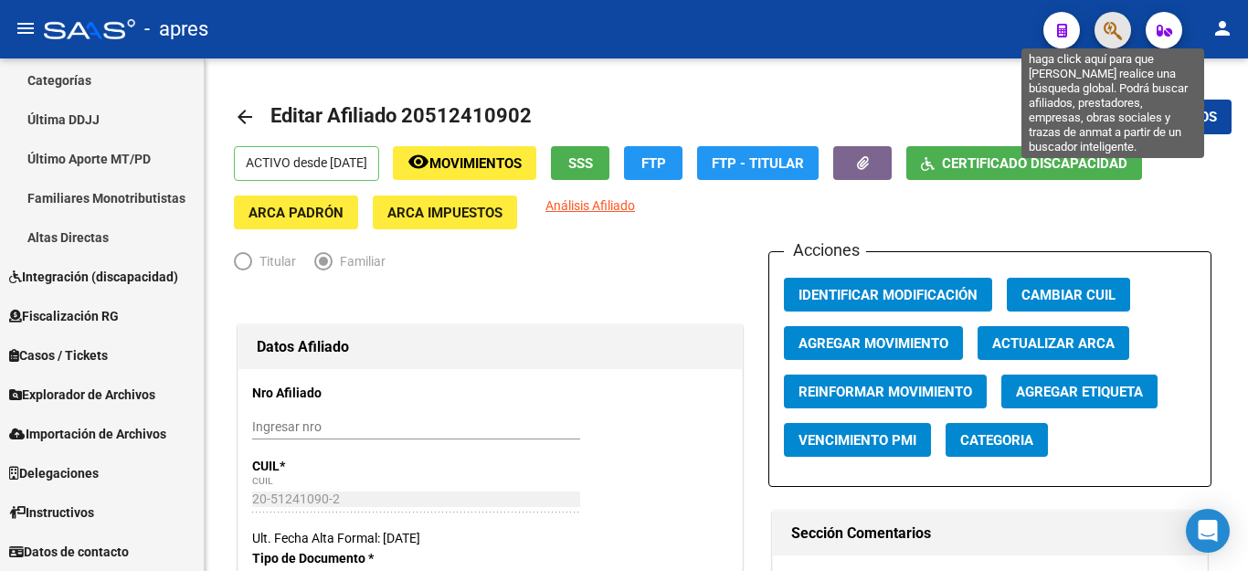
click at [1105, 34] on icon "button" at bounding box center [1112, 30] width 18 height 21
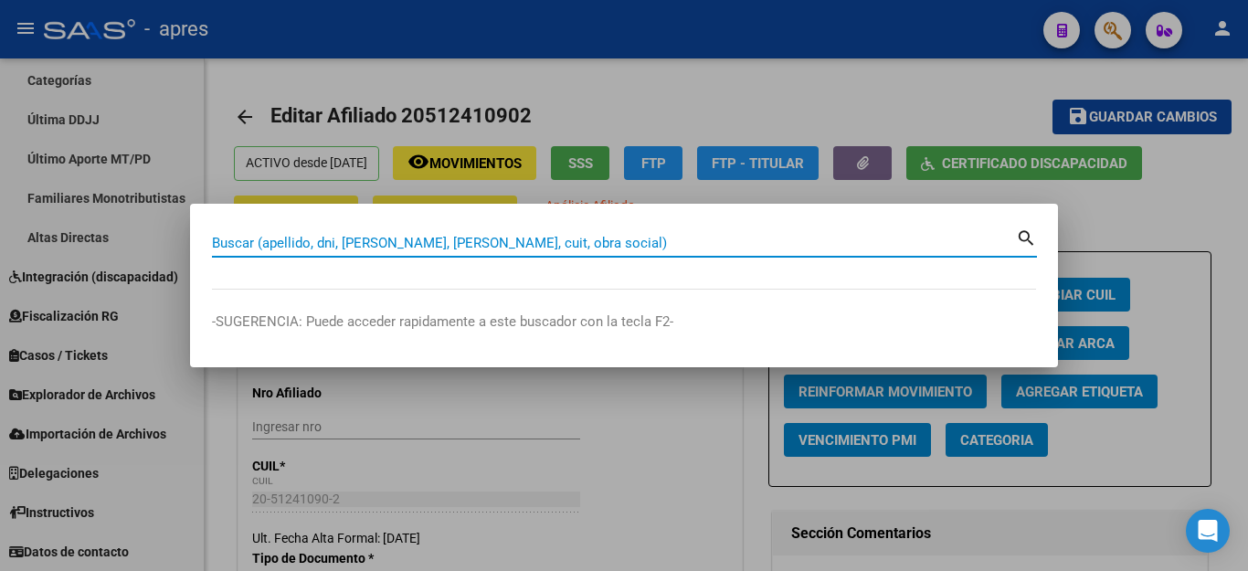
paste input "20581132604"
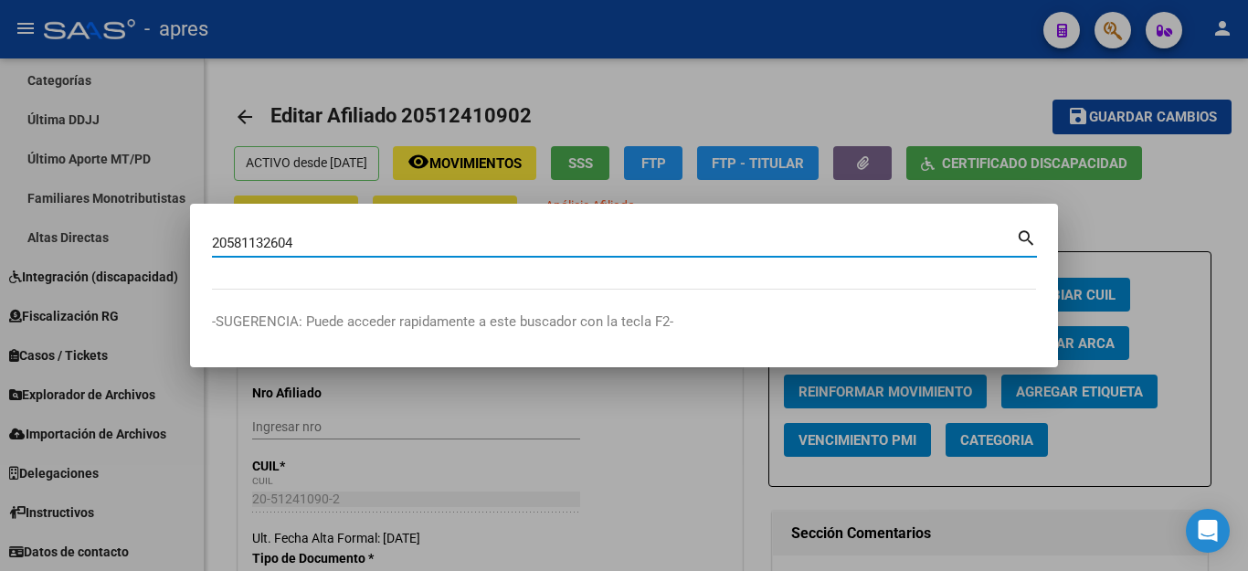
type input "20581132604"
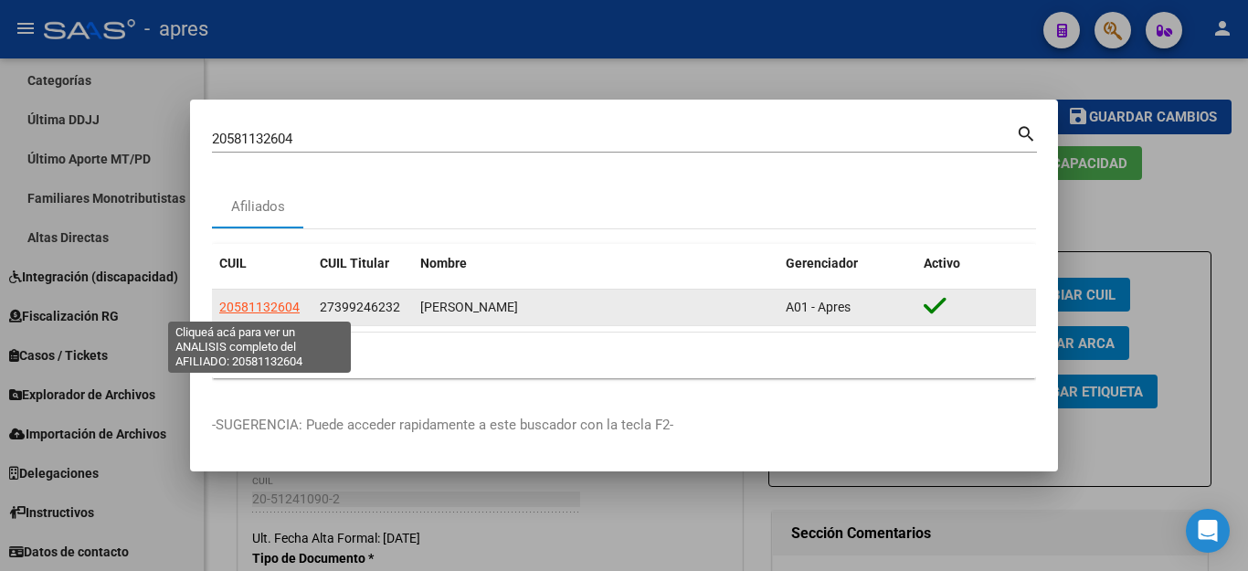
click at [242, 303] on span "20581132604" at bounding box center [259, 307] width 80 height 15
type textarea "20581132604"
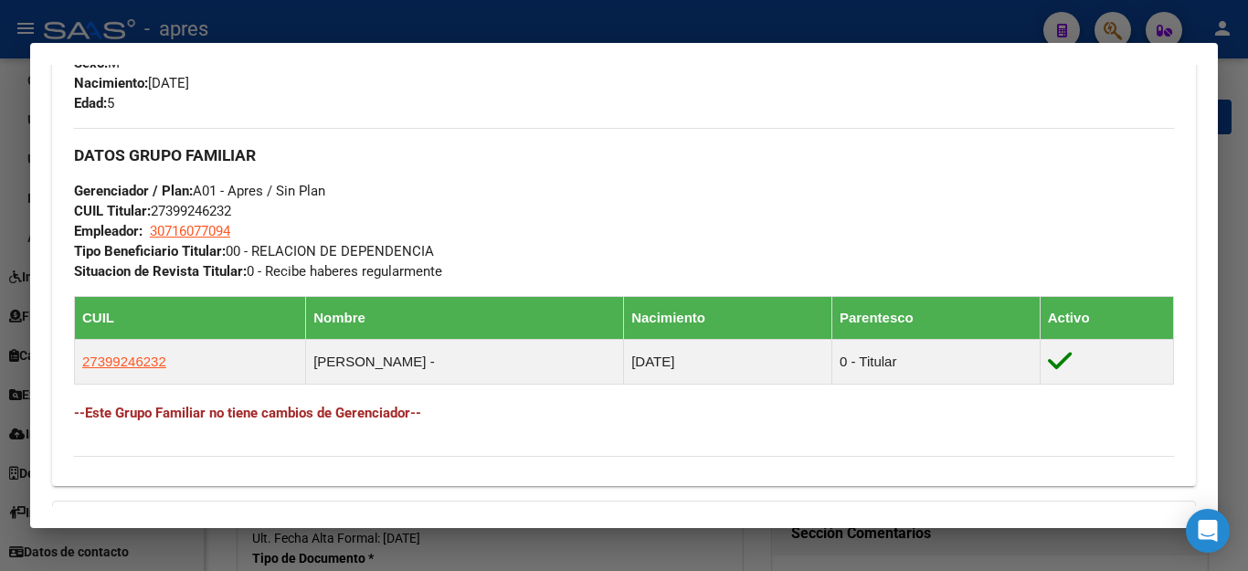
scroll to position [183, 0]
drag, startPoint x: 332, startPoint y: 371, endPoint x: 527, endPoint y: 379, distance: 194.7
click input "[PERSON_NAME]"
type input "[PERSON_NAME]"
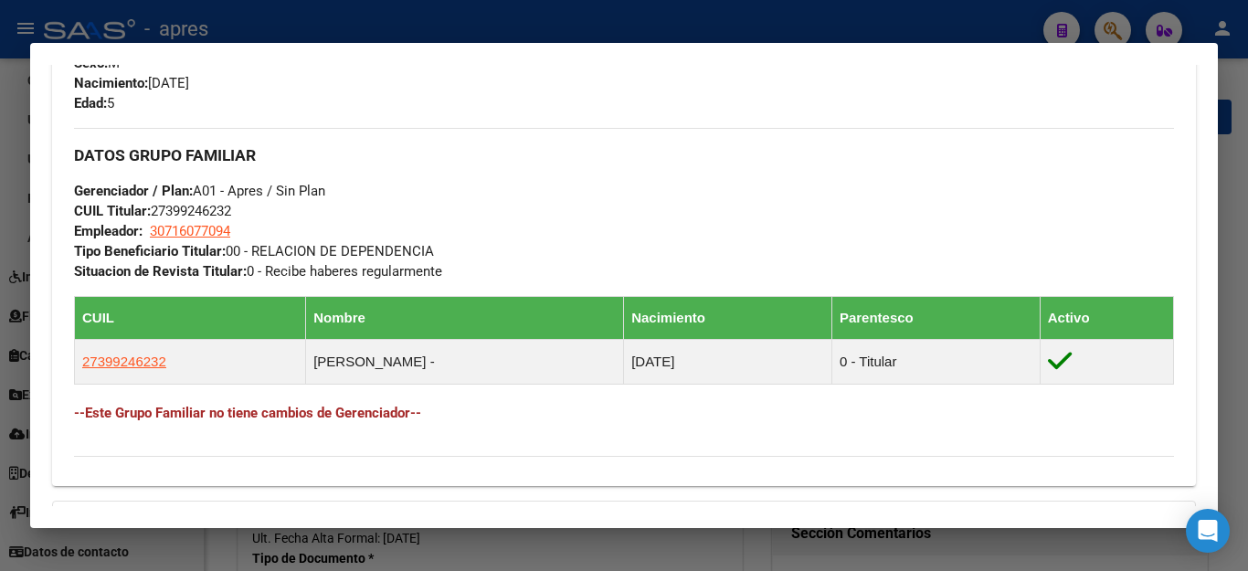
click input "Ingresar nombre"
paste input "[PERSON_NAME]"
type input "[PERSON_NAME]"
click span "No incapacitado"
click span "Incapacitado"
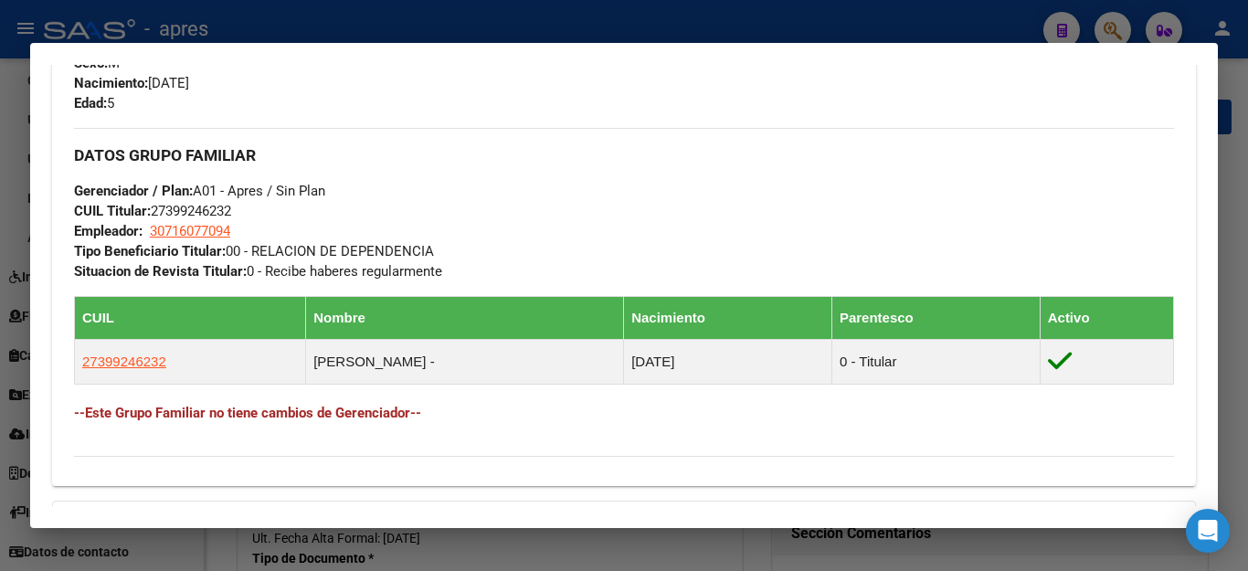
drag, startPoint x: 286, startPoint y: 369, endPoint x: 0, endPoint y: 364, distance: 285.9
click at [0, 364] on mat-sidenav-container "Firma Express Reportes Ingresos Percibidos Análisis de todos los conceptos (his…" at bounding box center [624, 314] width 1248 height 512
type input "1872"
drag, startPoint x: 284, startPoint y: 302, endPoint x: 111, endPoint y: 276, distance: 174.6
click at [111, 276] on mat-sidenav-container "Firma Express Reportes Ingresos Percibidos Análisis de todos los conceptos (his…" at bounding box center [624, 314] width 1248 height 512
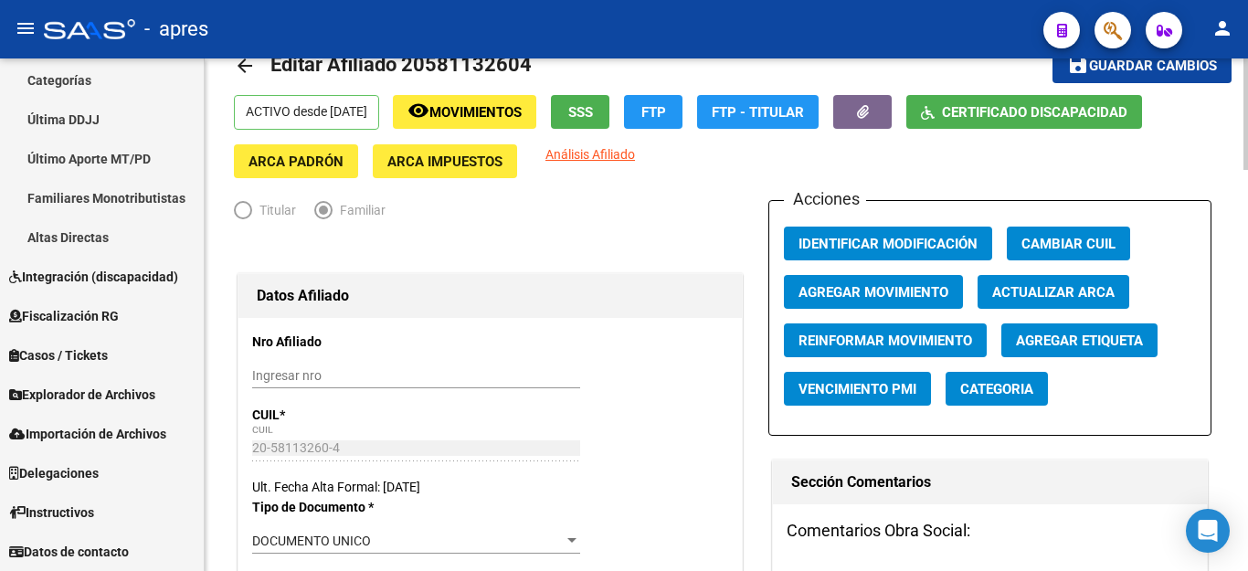
scroll to position [10, 0]
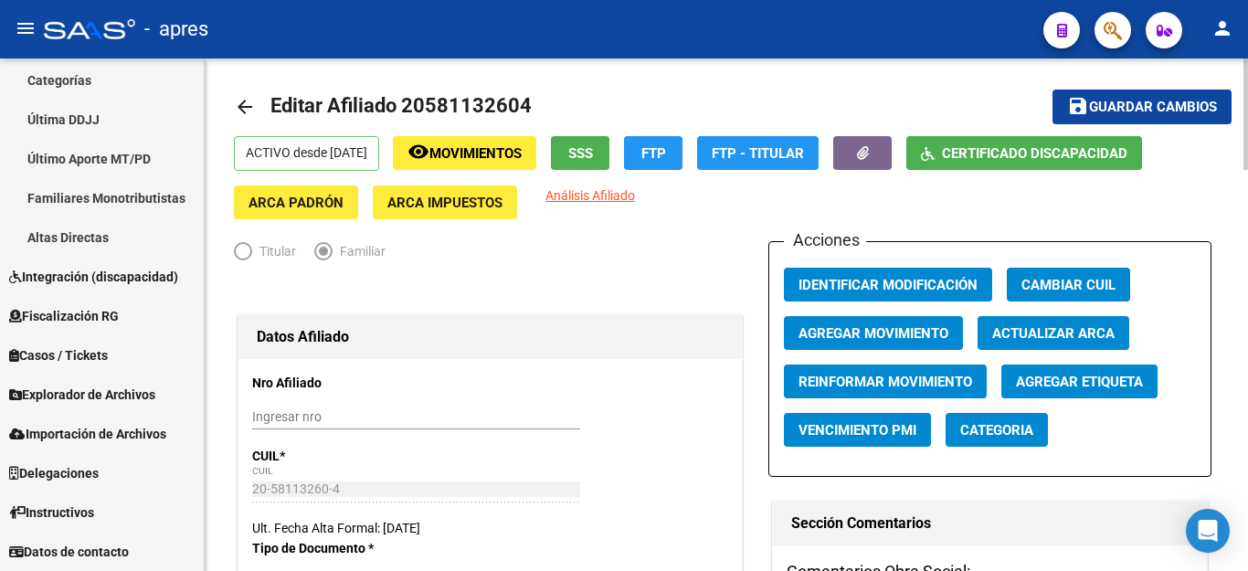
type input "[PERSON_NAME]"
click at [1112, 103] on span "Guardar cambios" at bounding box center [1153, 108] width 128 height 16
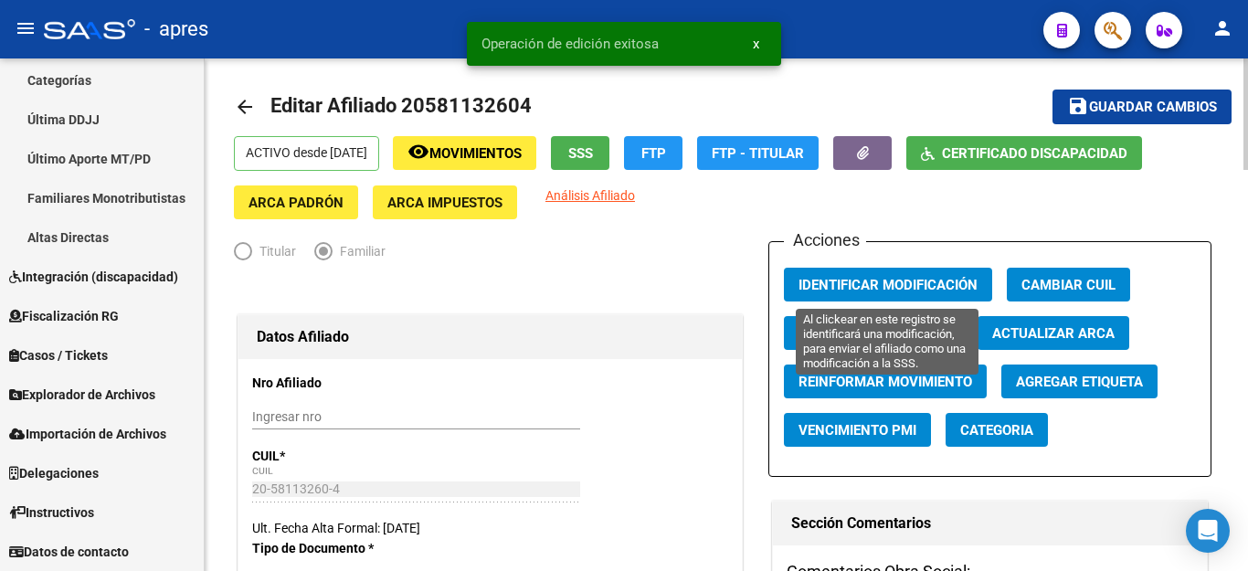
click at [899, 275] on button "Identificar Modificación" at bounding box center [888, 285] width 208 height 34
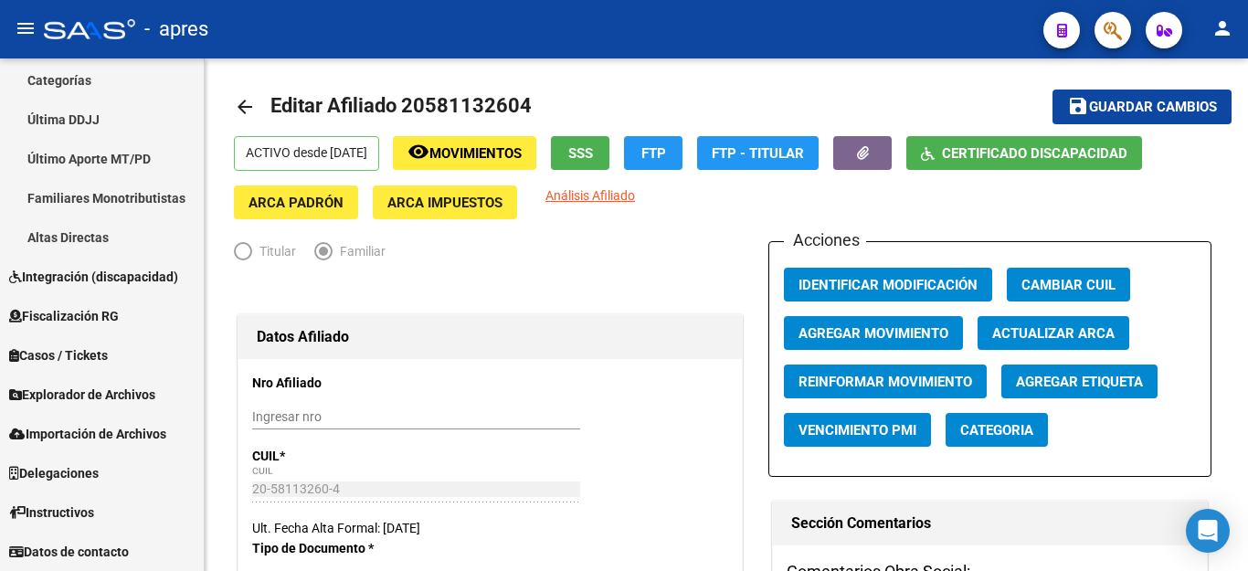
click at [1097, 33] on button "button" at bounding box center [1112, 30] width 37 height 37
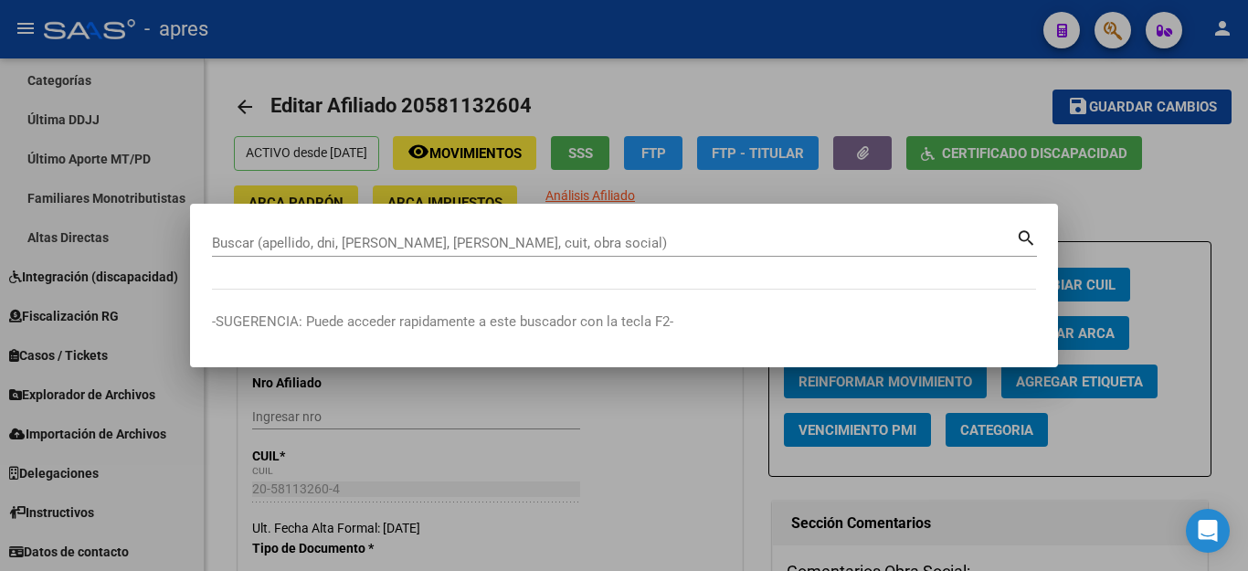
paste input "20584407329"
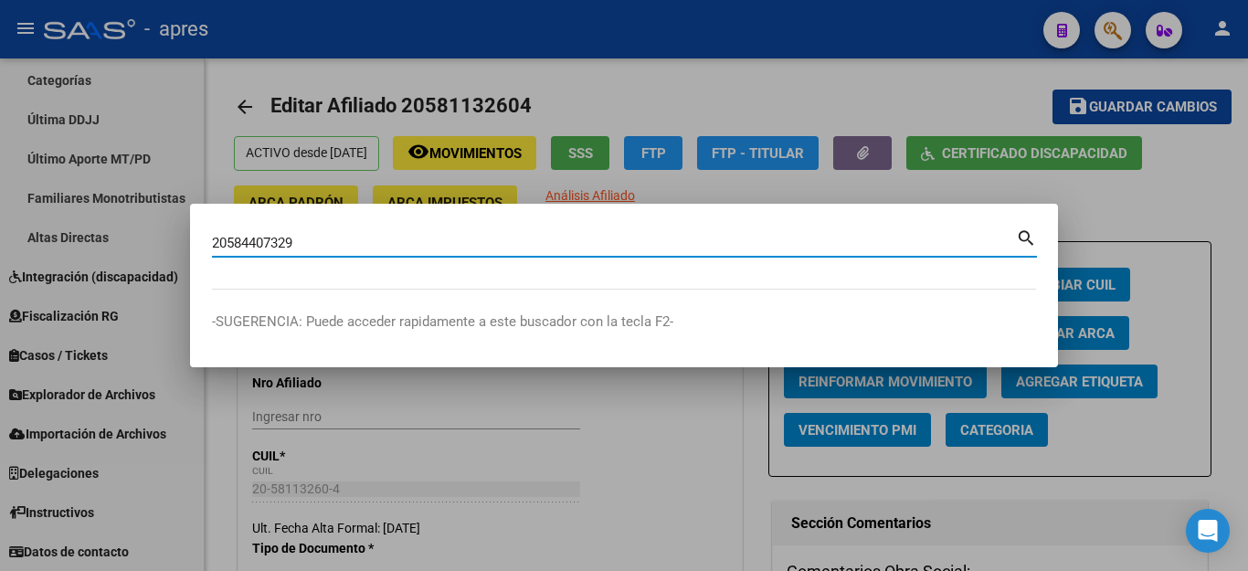
type input "20584407329"
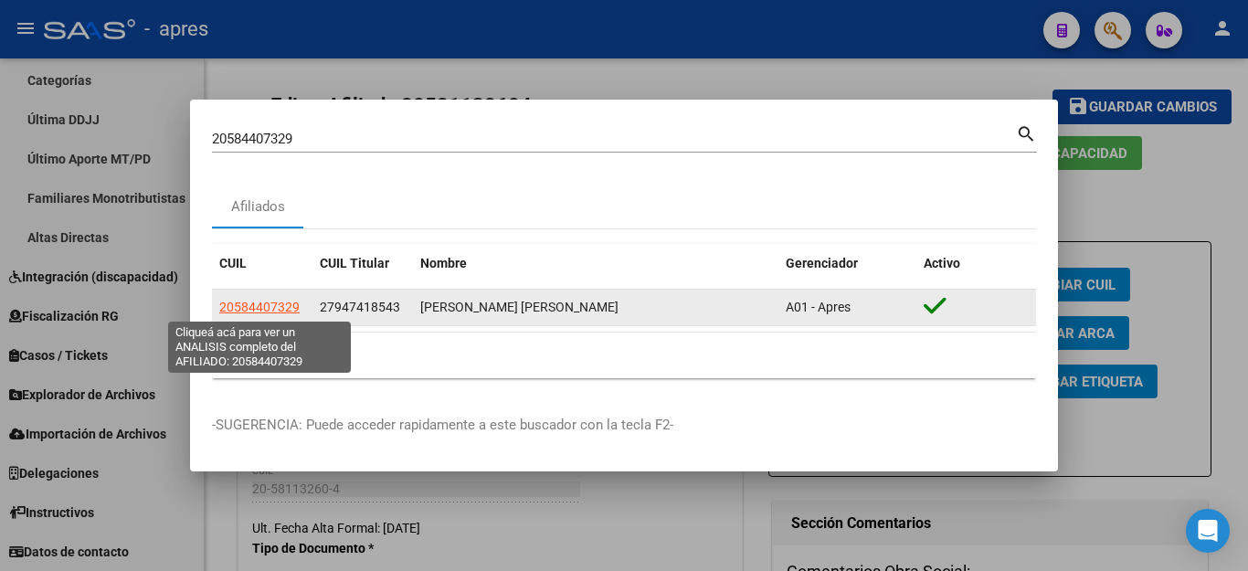
click at [264, 303] on span "20584407329" at bounding box center [259, 307] width 80 height 15
type textarea "20584407329"
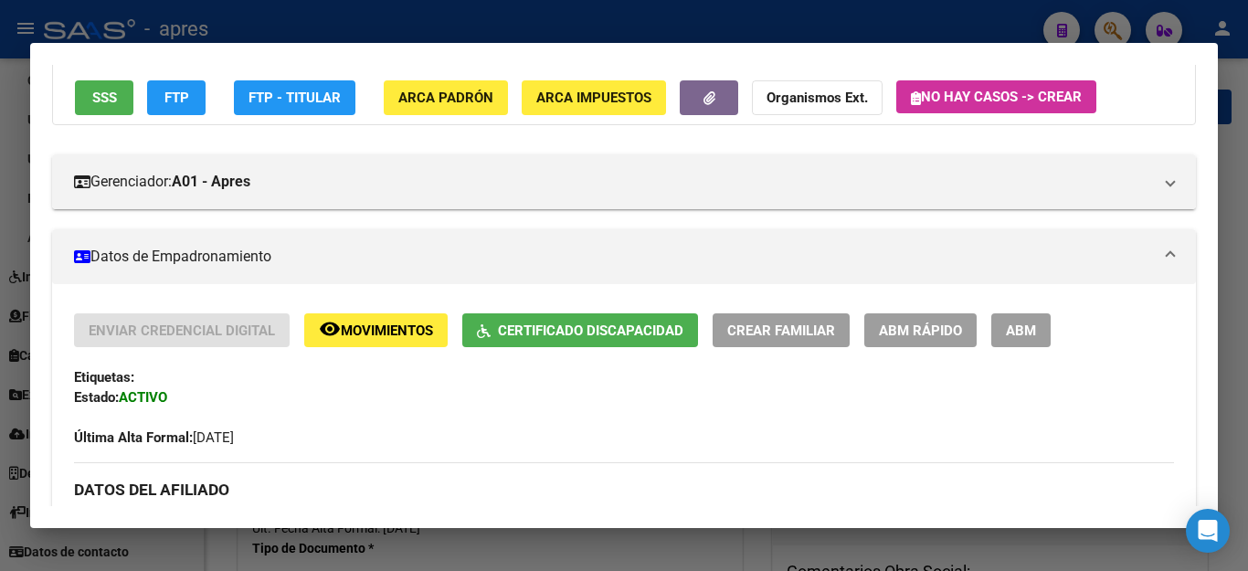
scroll to position [0, 0]
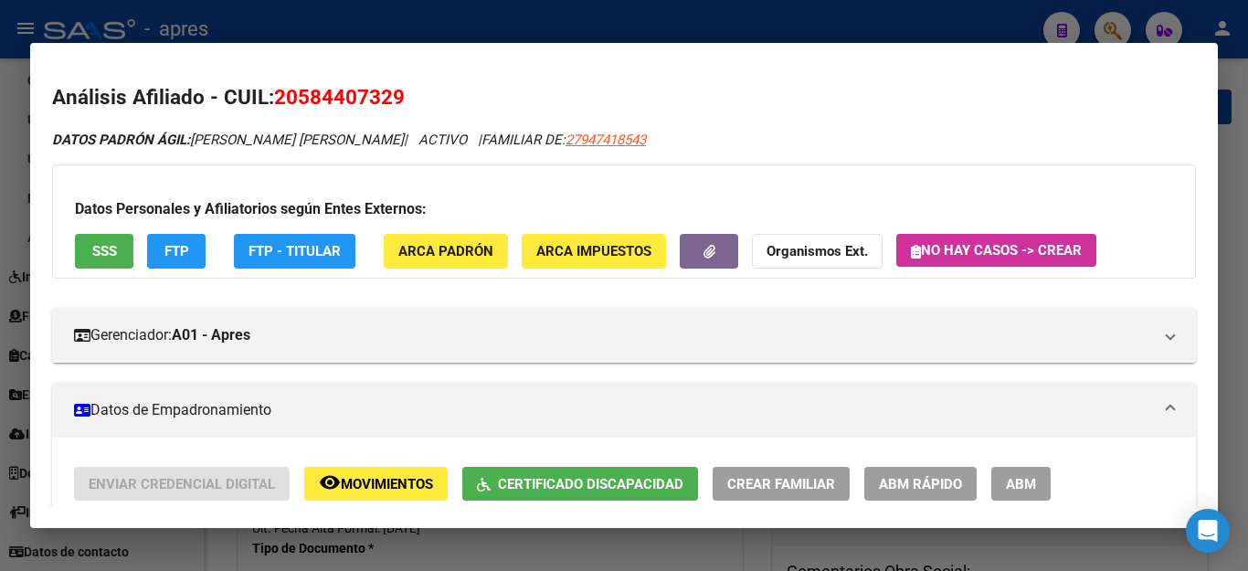
click at [1038, 482] on button "ABM" at bounding box center [1020, 484] width 59 height 34
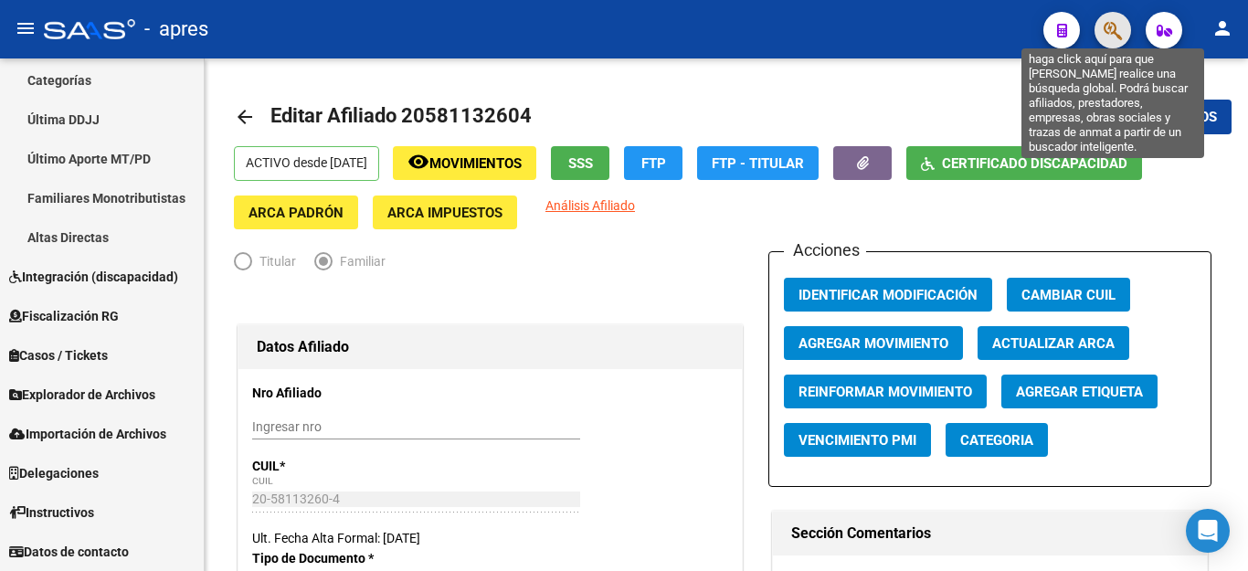
click at [1118, 34] on icon "button" at bounding box center [1112, 30] width 18 height 21
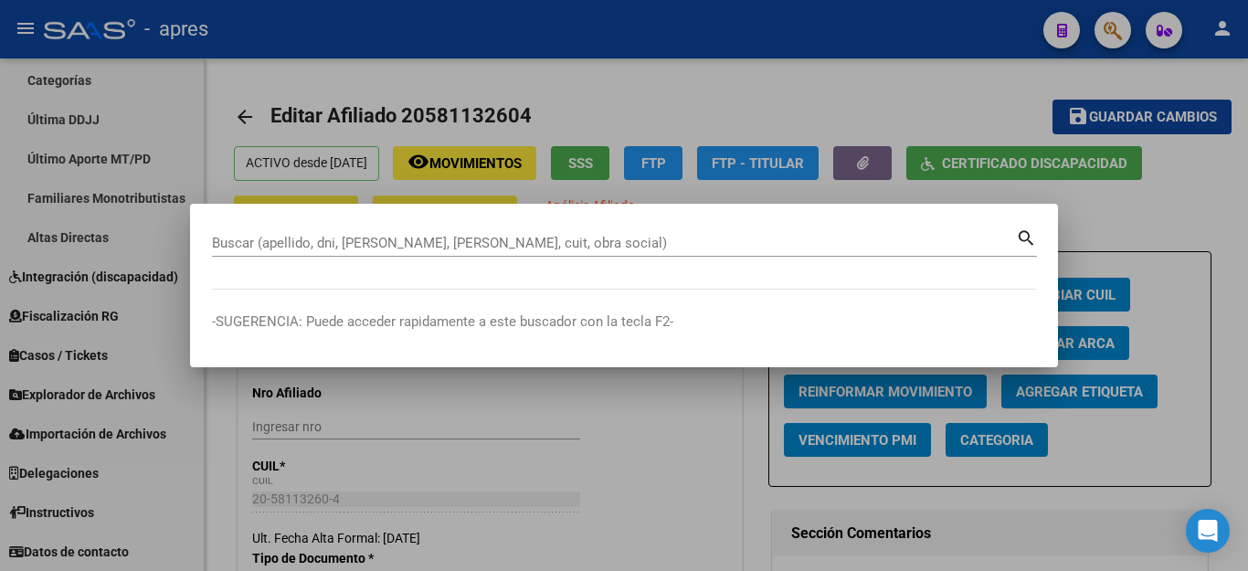
paste input "20584407329"
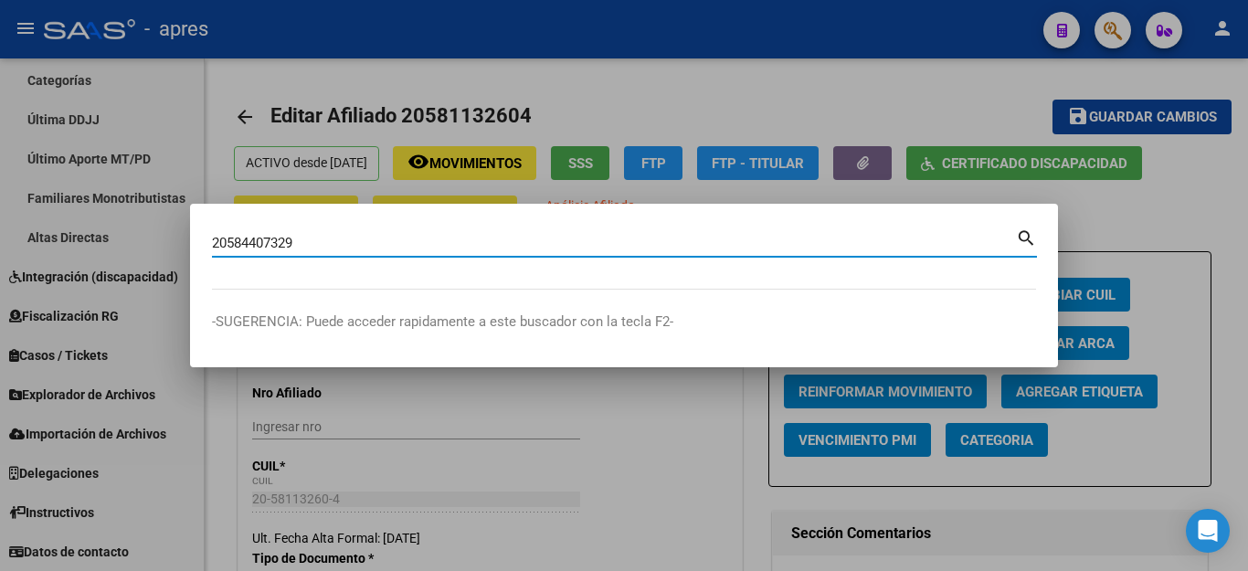
type input "20584407329"
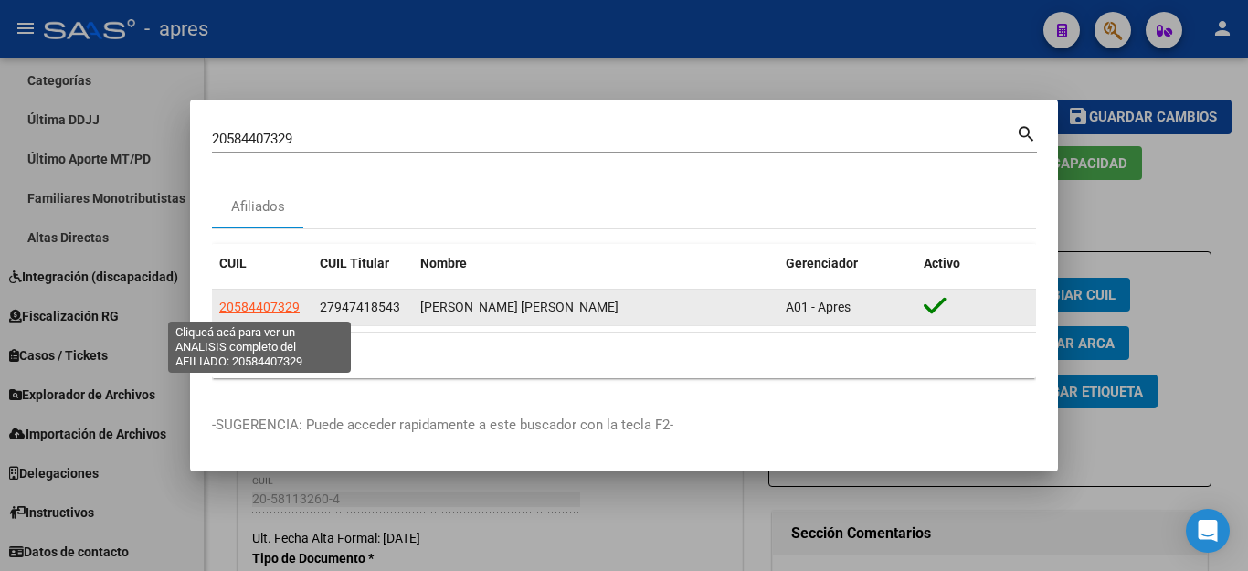
click at [266, 309] on span "20584407329" at bounding box center [259, 307] width 80 height 15
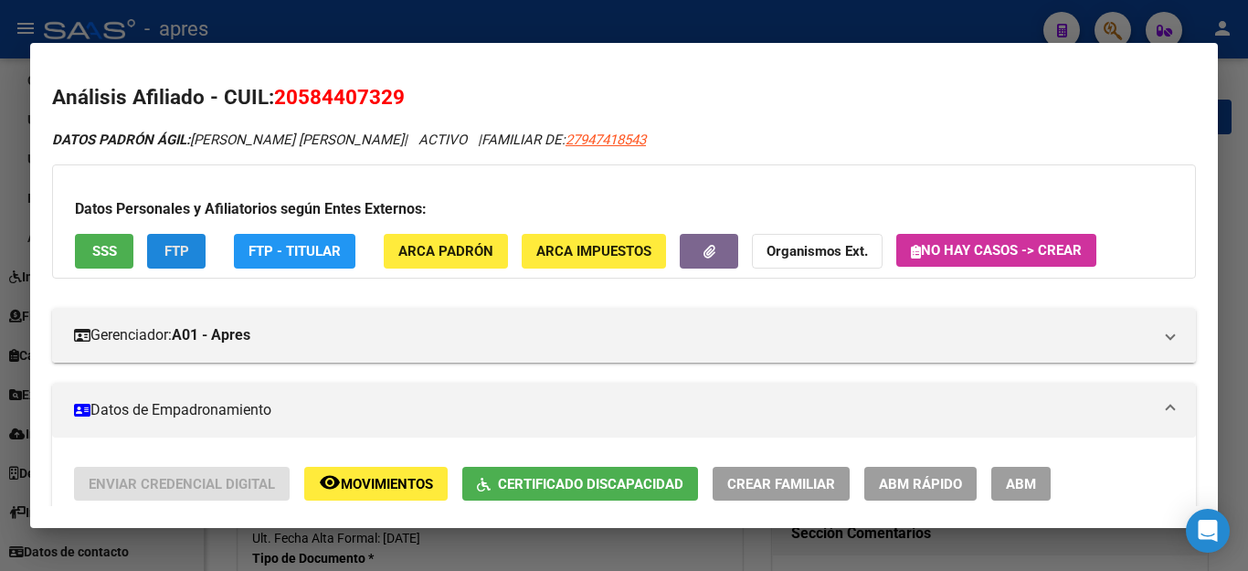
click at [166, 250] on span "FTP" at bounding box center [176, 252] width 25 height 16
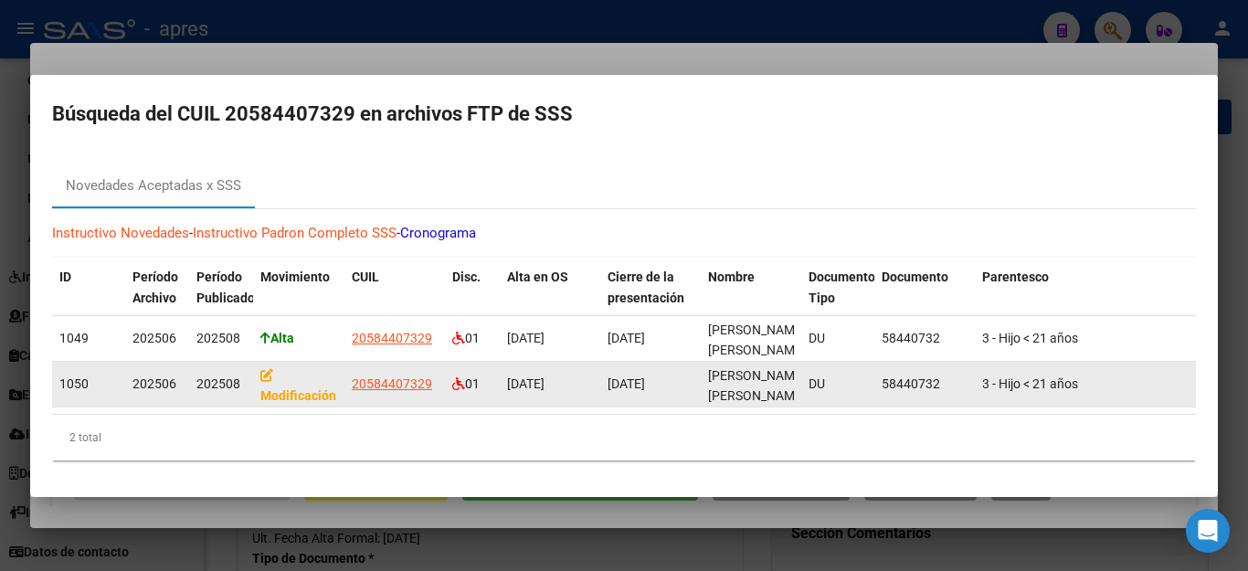
scroll to position [3, 0]
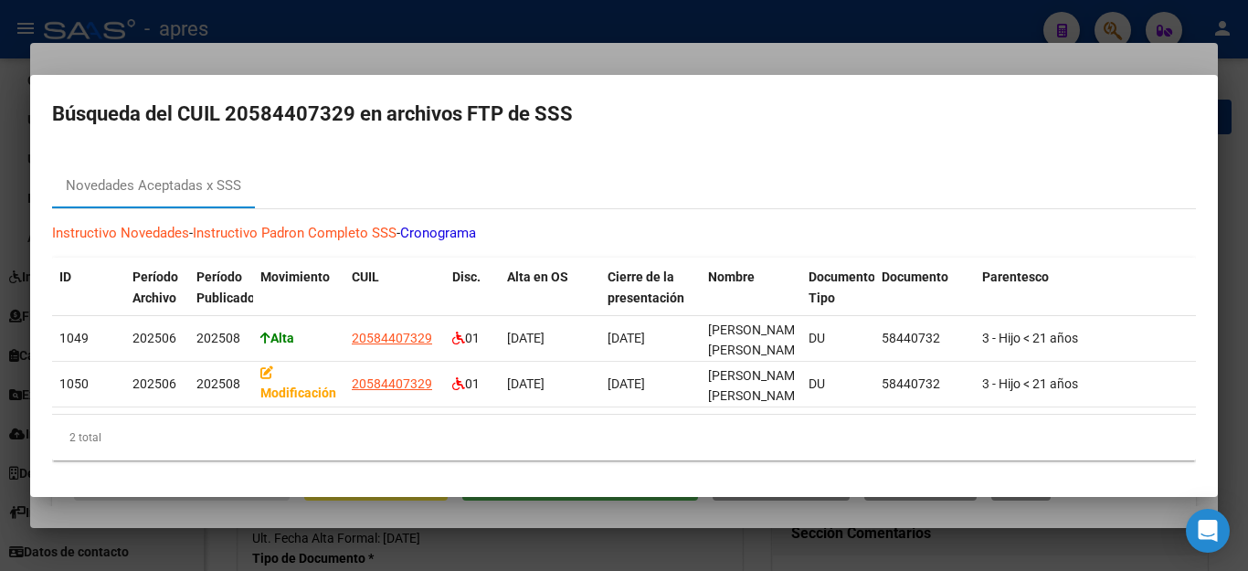
click at [595, 552] on div at bounding box center [624, 285] width 1248 height 571
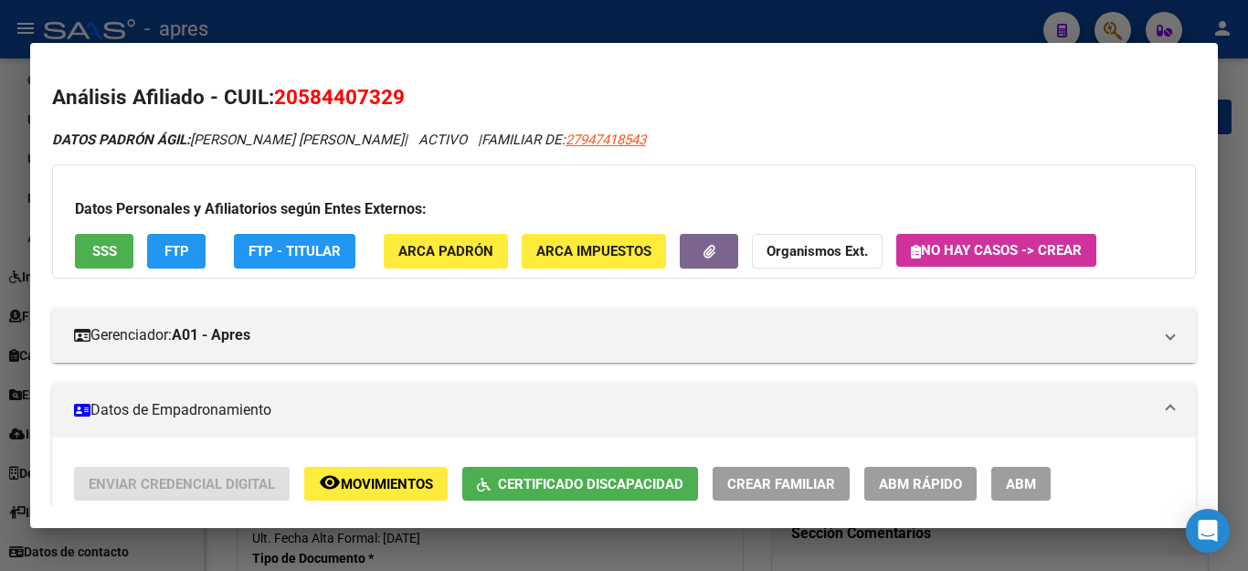
click at [595, 544] on div at bounding box center [624, 285] width 1248 height 571
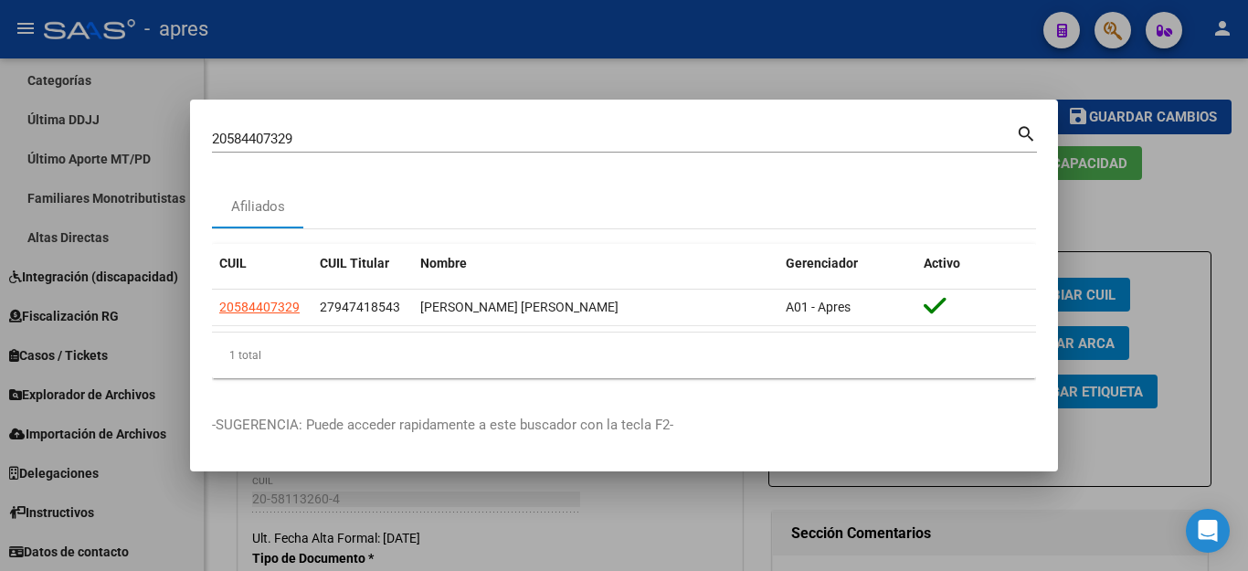
click at [1123, 229] on div at bounding box center [624, 285] width 1248 height 571
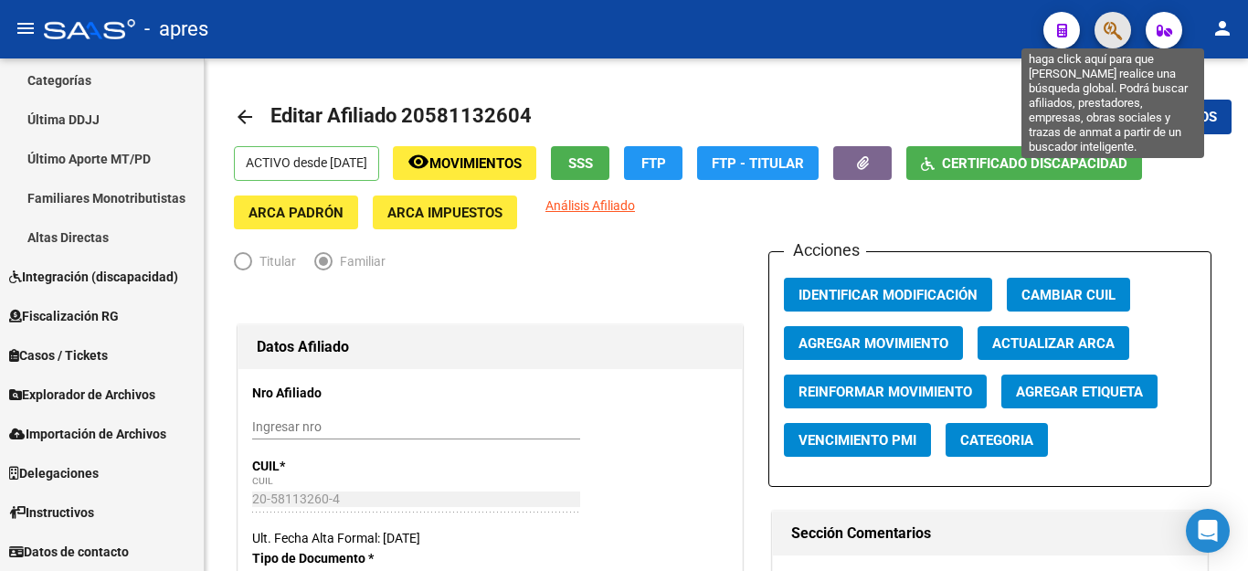
click at [1103, 36] on icon "button" at bounding box center [1112, 30] width 18 height 21
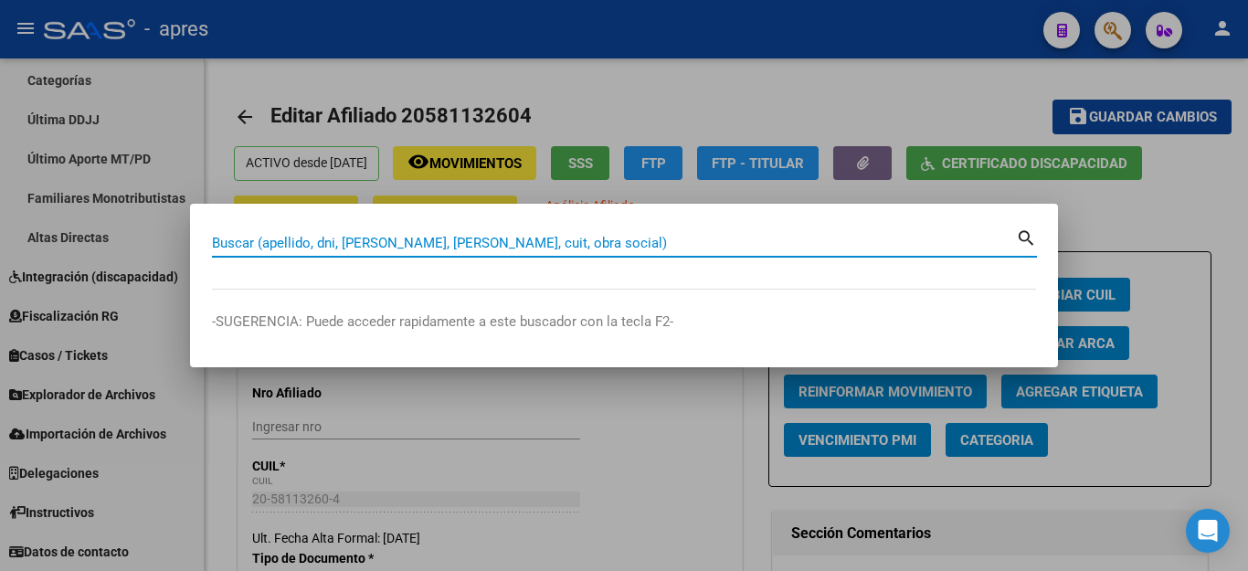
paste input "27335286931"
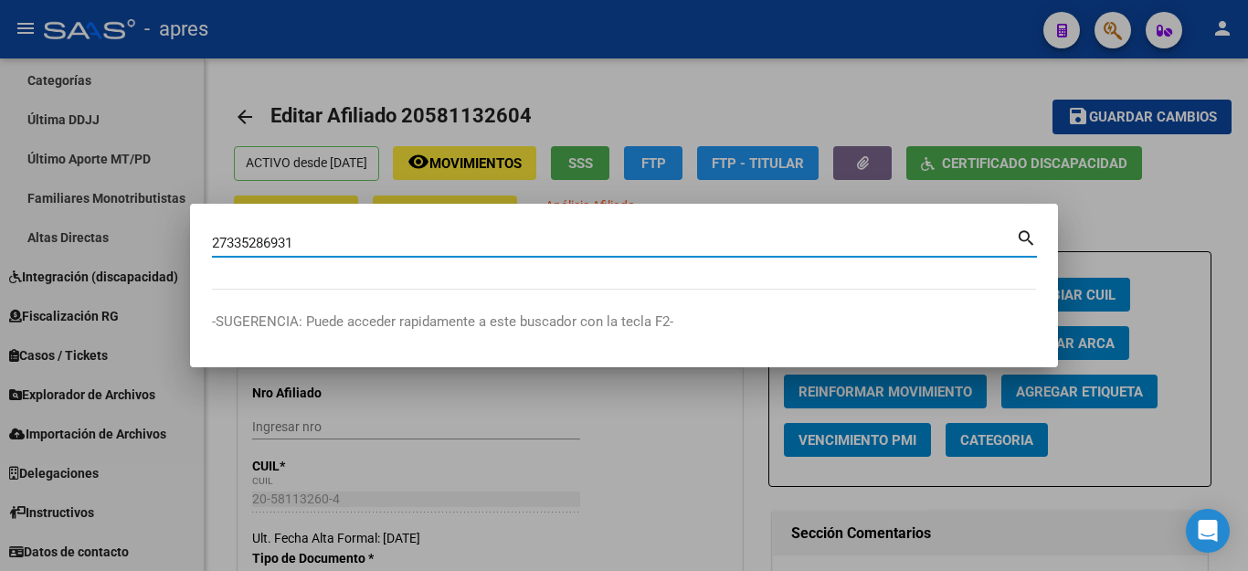
type input "27335286931"
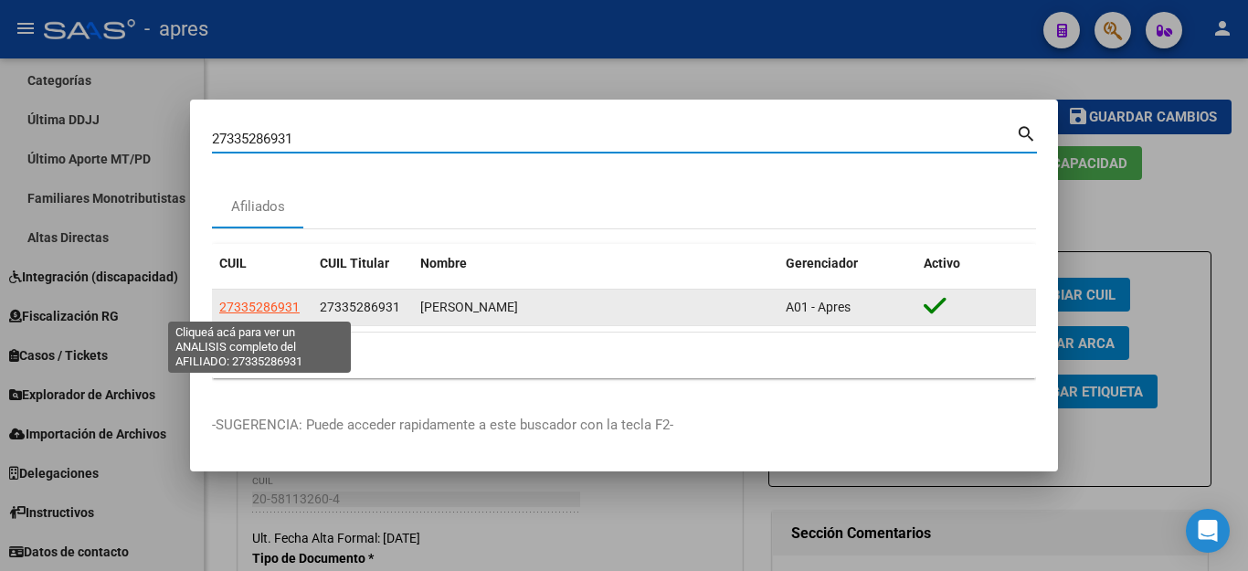
click at [253, 310] on span "27335286931" at bounding box center [259, 307] width 80 height 15
type textarea "27335286931"
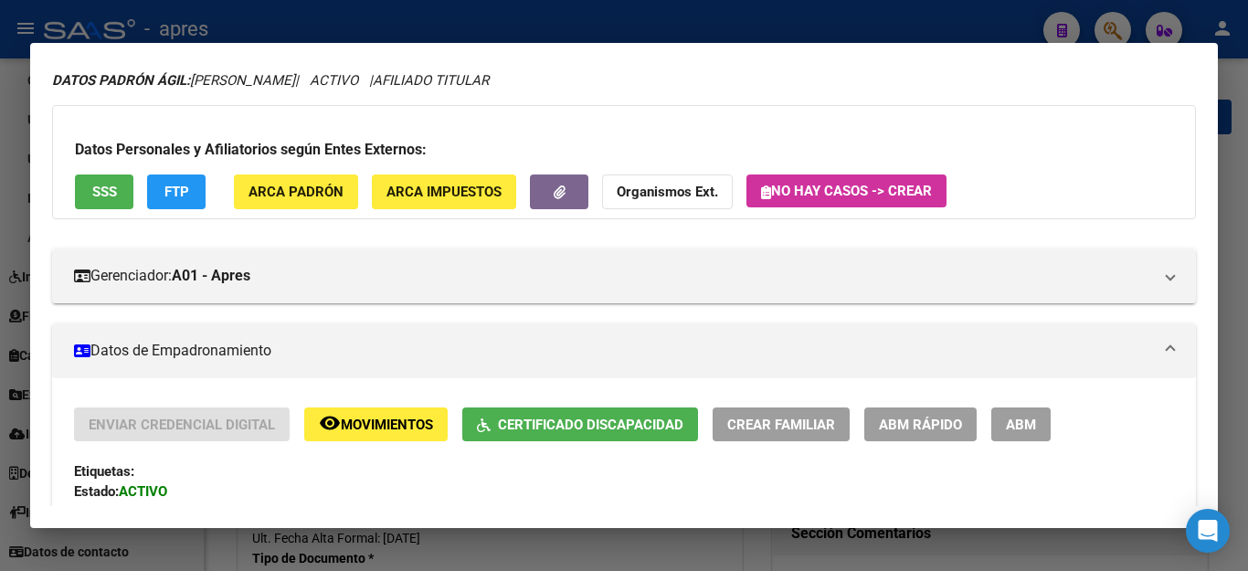
scroll to position [91, 0]
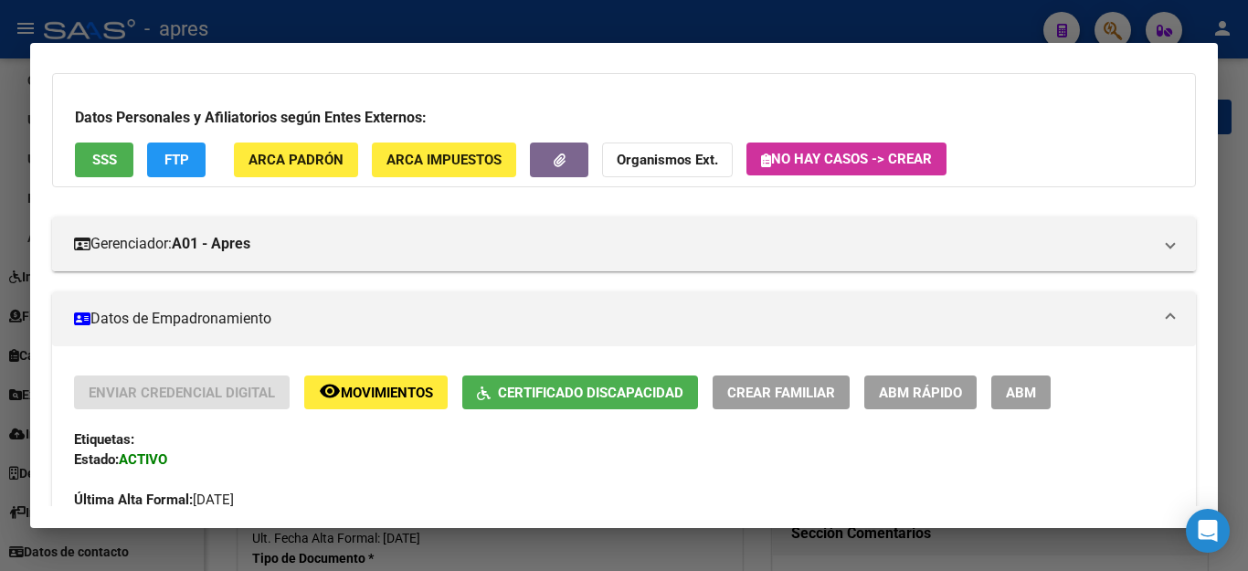
click at [1011, 392] on span "ABM" at bounding box center [1021, 392] width 30 height 16
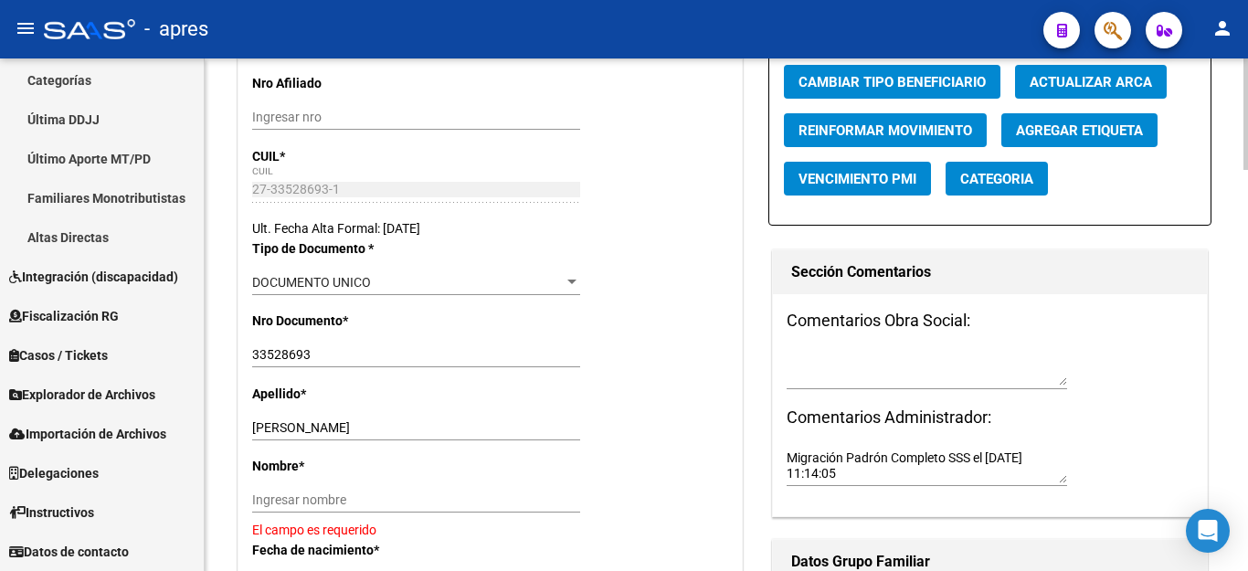
scroll to position [365, 0]
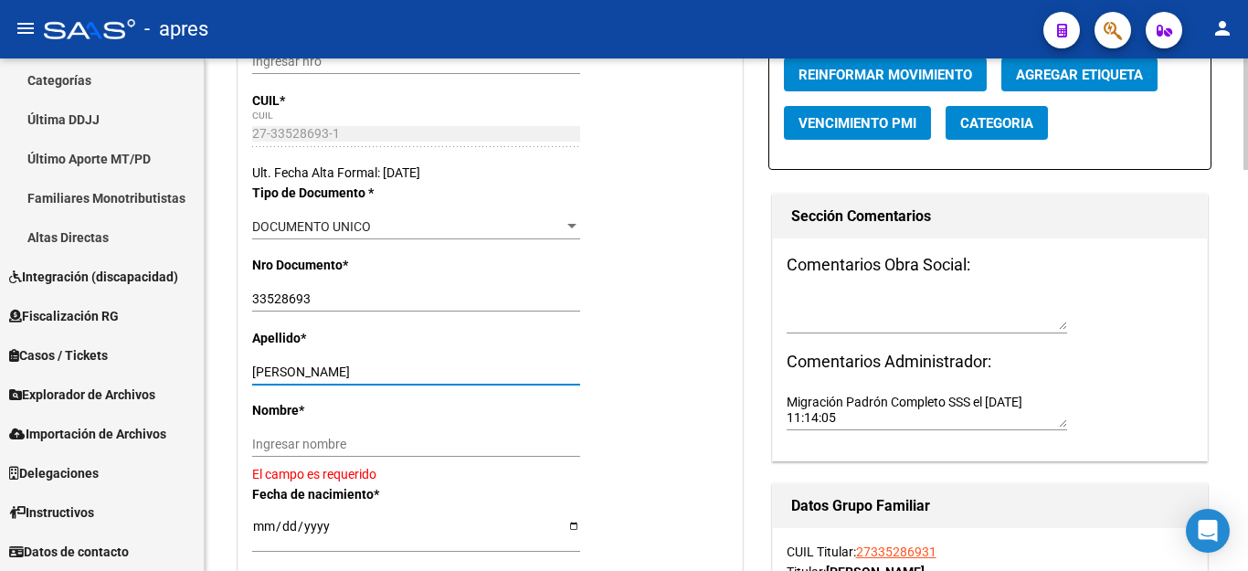
drag, startPoint x: 318, startPoint y: 371, endPoint x: 404, endPoint y: 371, distance: 85.8
click at [404, 371] on input "[PERSON_NAME]" at bounding box center [416, 372] width 328 height 16
type input "[PERSON_NAME]"
click at [323, 447] on input "Ingresar nombre" at bounding box center [416, 445] width 328 height 16
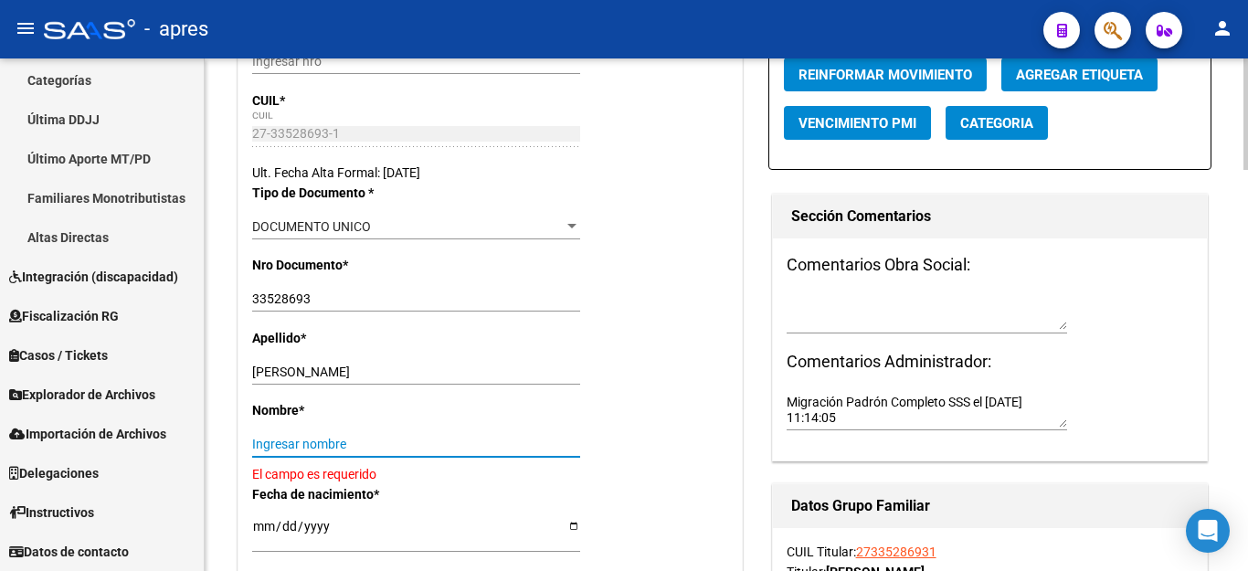
paste input "[PERSON_NAME]"
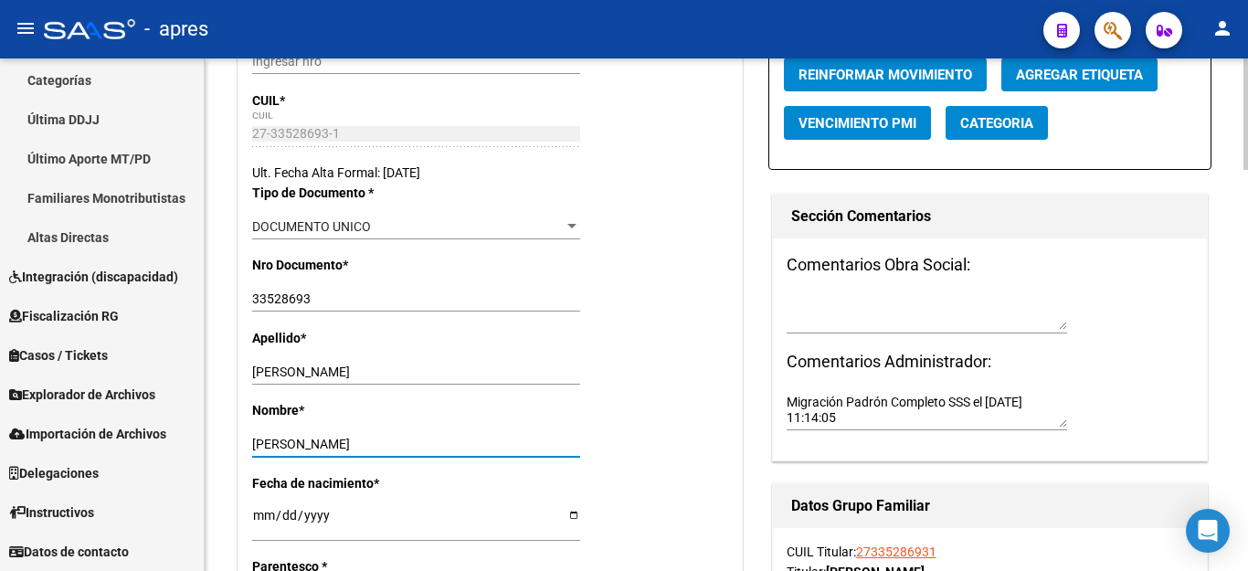
type input "[PERSON_NAME]"
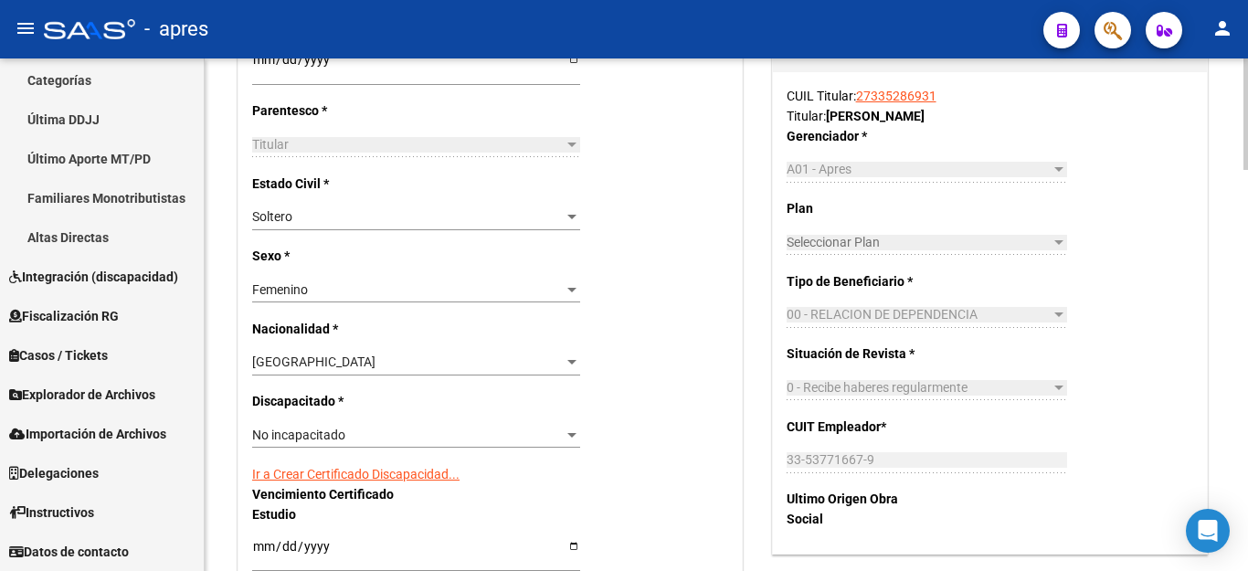
scroll to position [822, 0]
click at [327, 421] on div "No incapacitado Seleccionar tipo" at bounding box center [416, 434] width 328 height 26
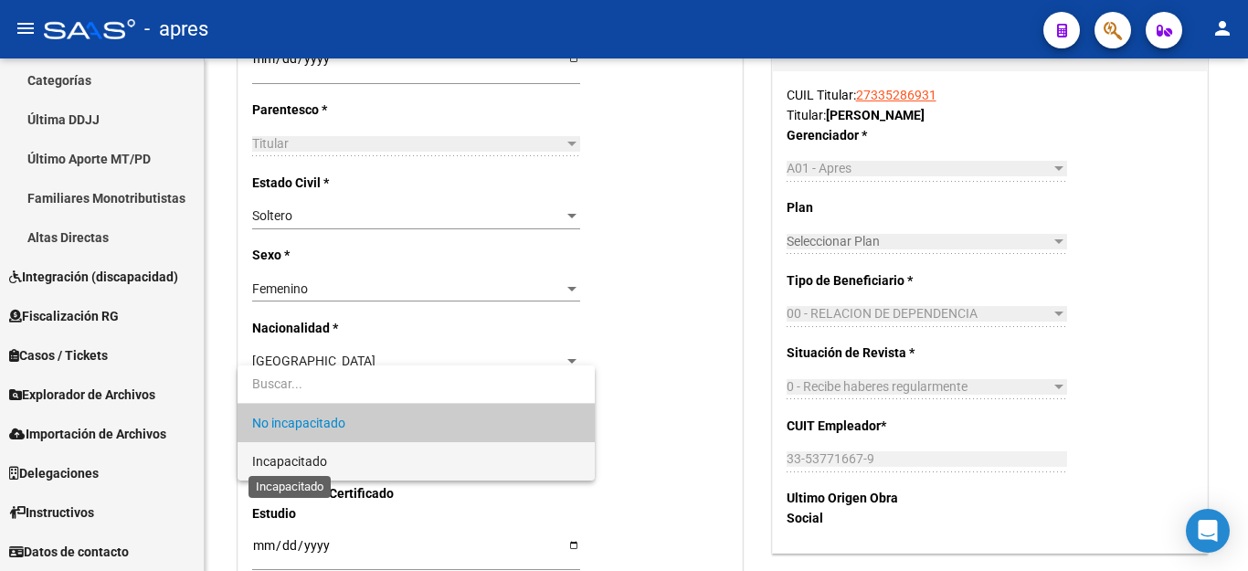
click at [324, 464] on span "Incapacitado" at bounding box center [289, 461] width 75 height 15
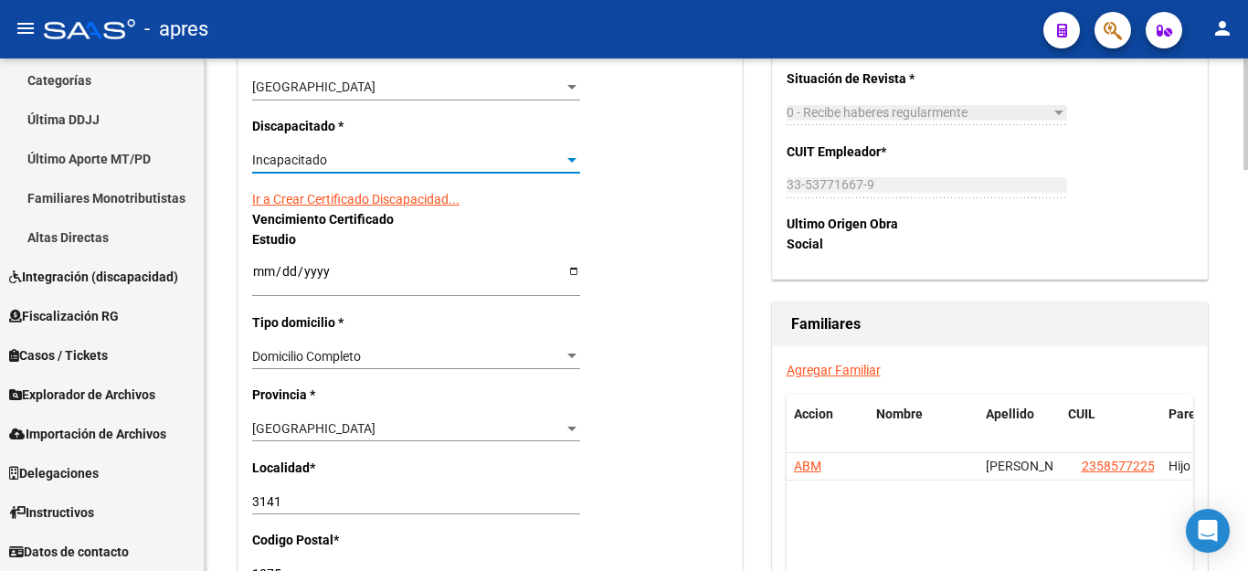
scroll to position [1187, 0]
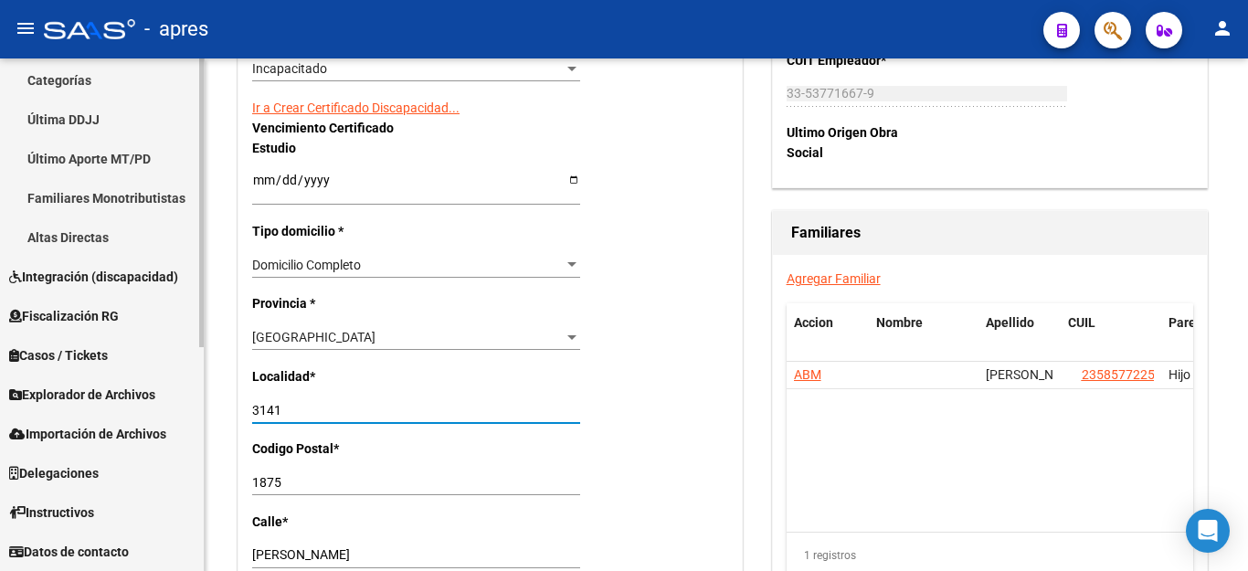
drag, startPoint x: 286, startPoint y: 382, endPoint x: 61, endPoint y: 403, distance: 225.6
click at [61, 403] on mat-sidenav-container "Firma Express Reportes Ingresos Percibidos Análisis de todos los conceptos (his…" at bounding box center [624, 314] width 1248 height 512
type input "1"
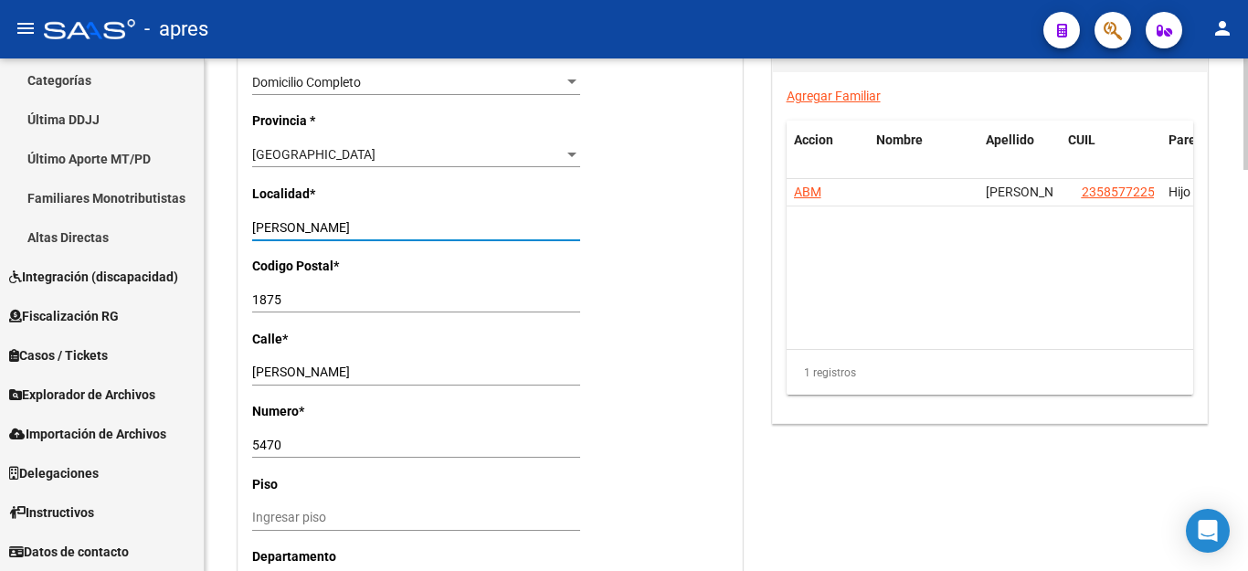
type input "[PERSON_NAME]"
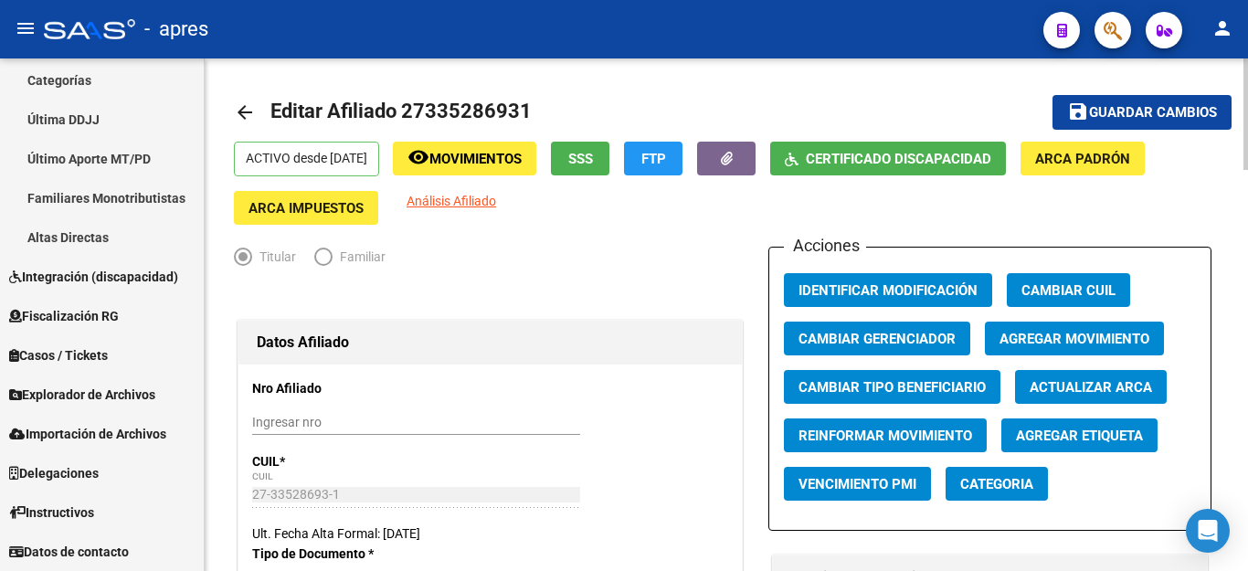
scroll to position [0, 0]
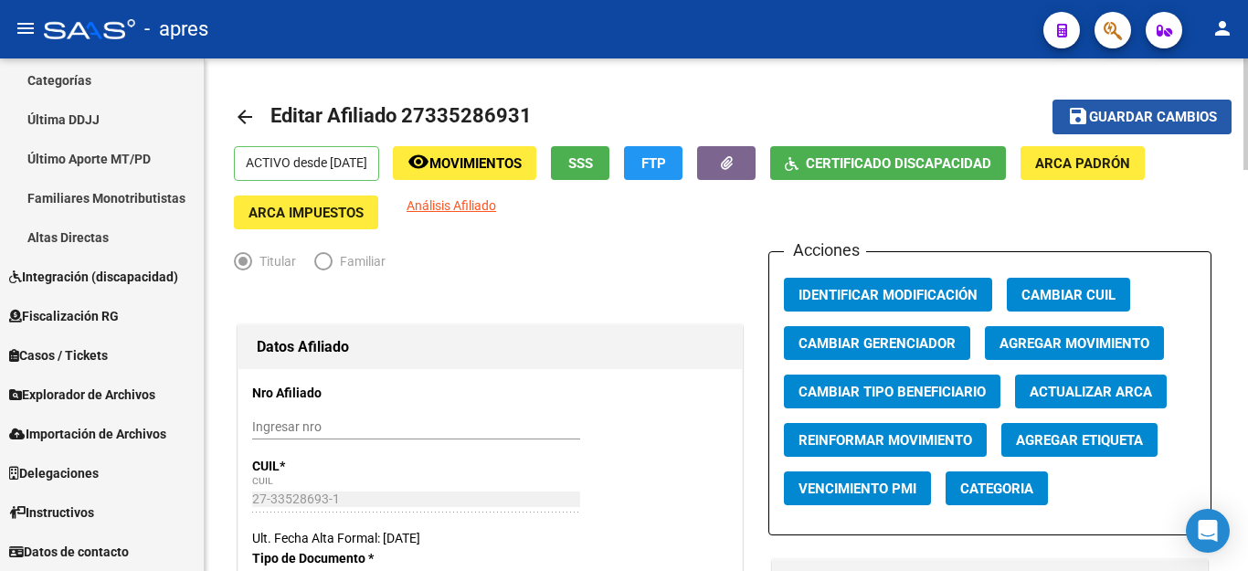
click at [1116, 111] on span "Guardar cambios" at bounding box center [1153, 118] width 128 height 16
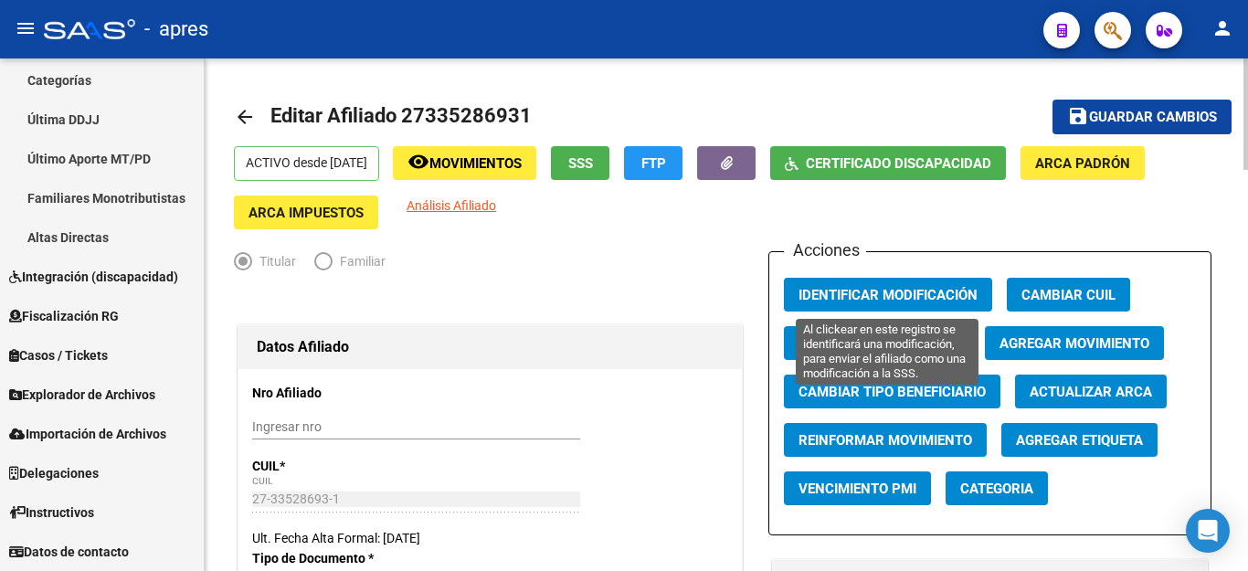
click at [918, 288] on span "Identificar Modificación" at bounding box center [887, 295] width 179 height 16
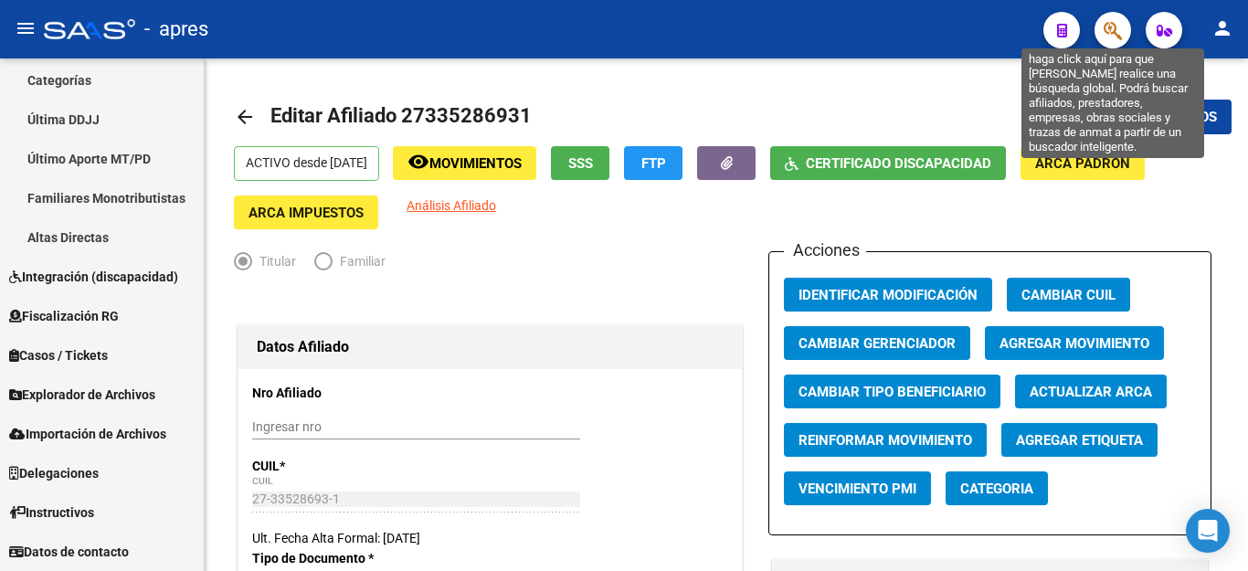
click at [1104, 26] on icon "button" at bounding box center [1112, 30] width 18 height 21
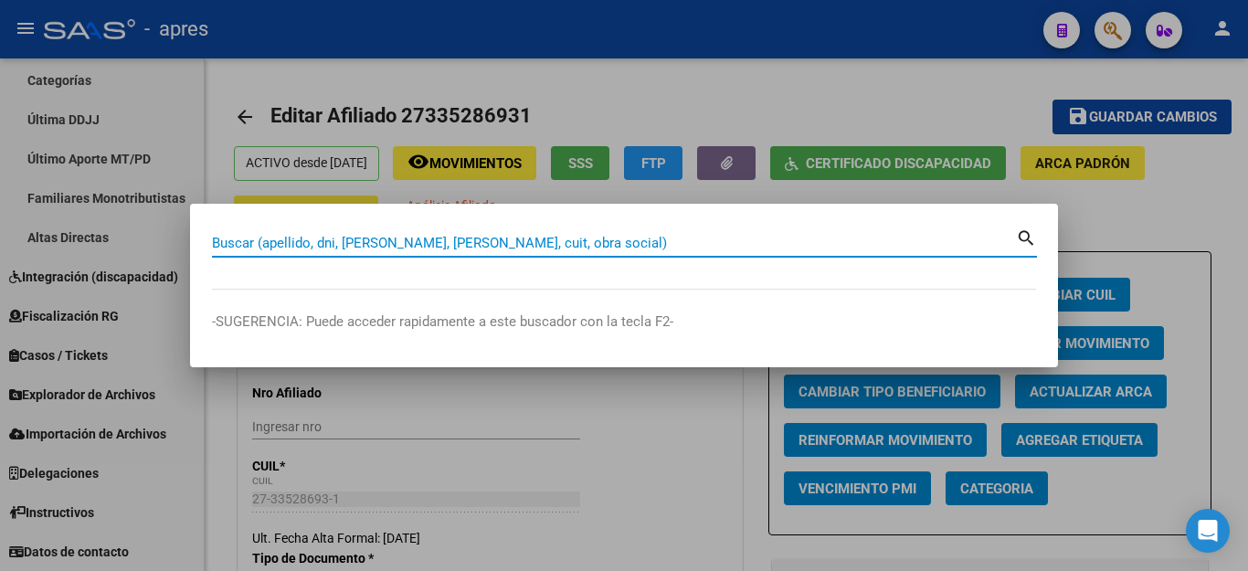
paste input "58577225"
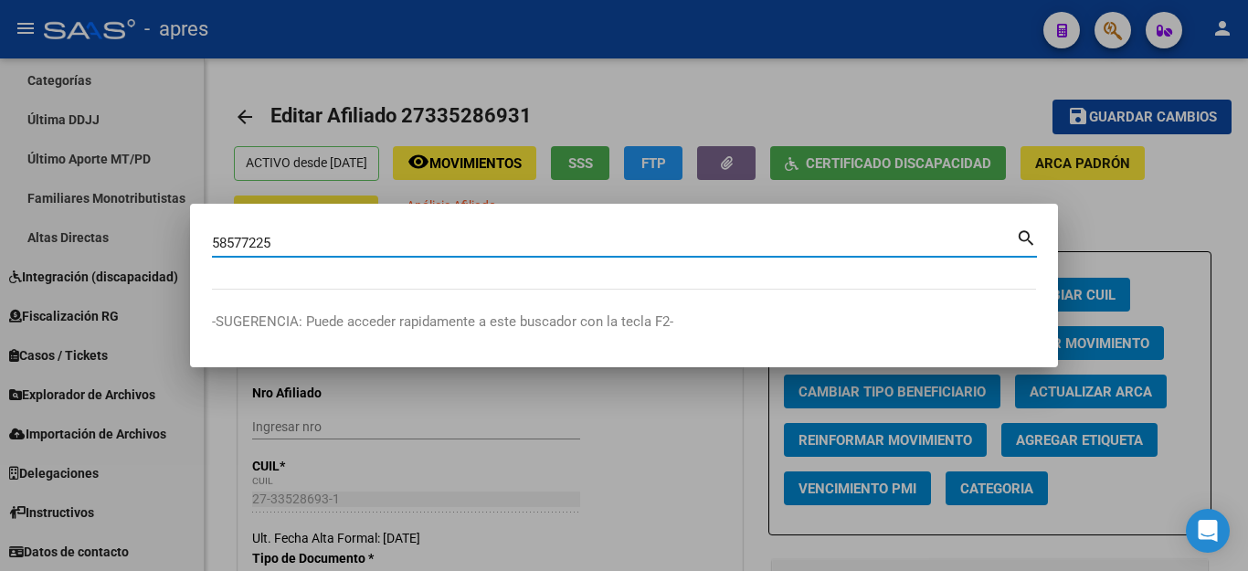
type input "58577225"
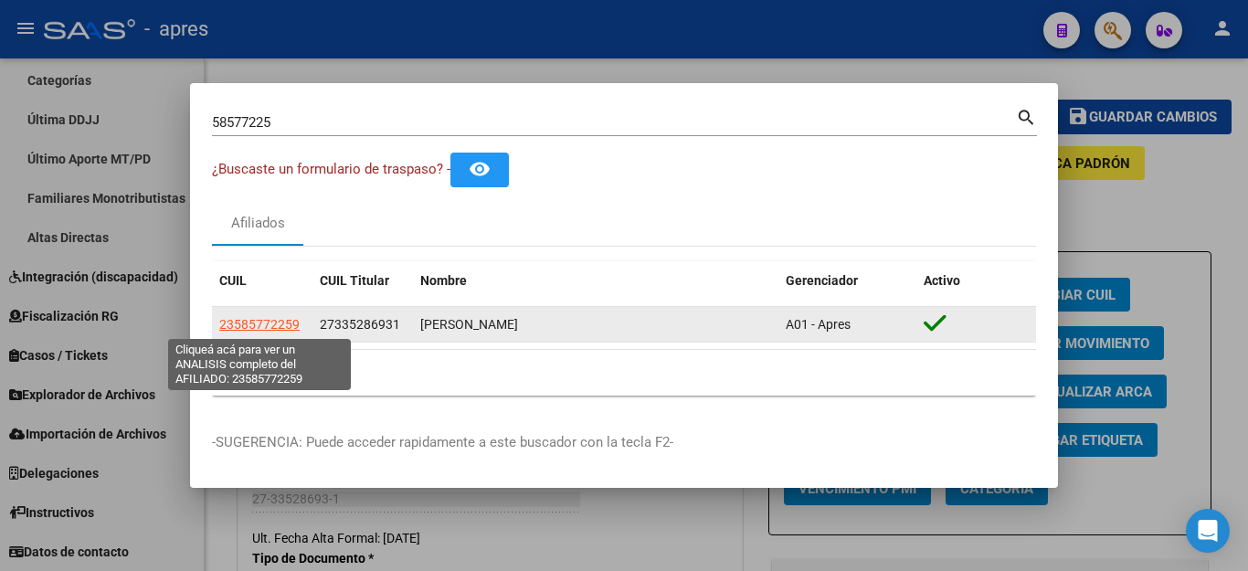
click at [248, 323] on span "23585772259" at bounding box center [259, 324] width 80 height 15
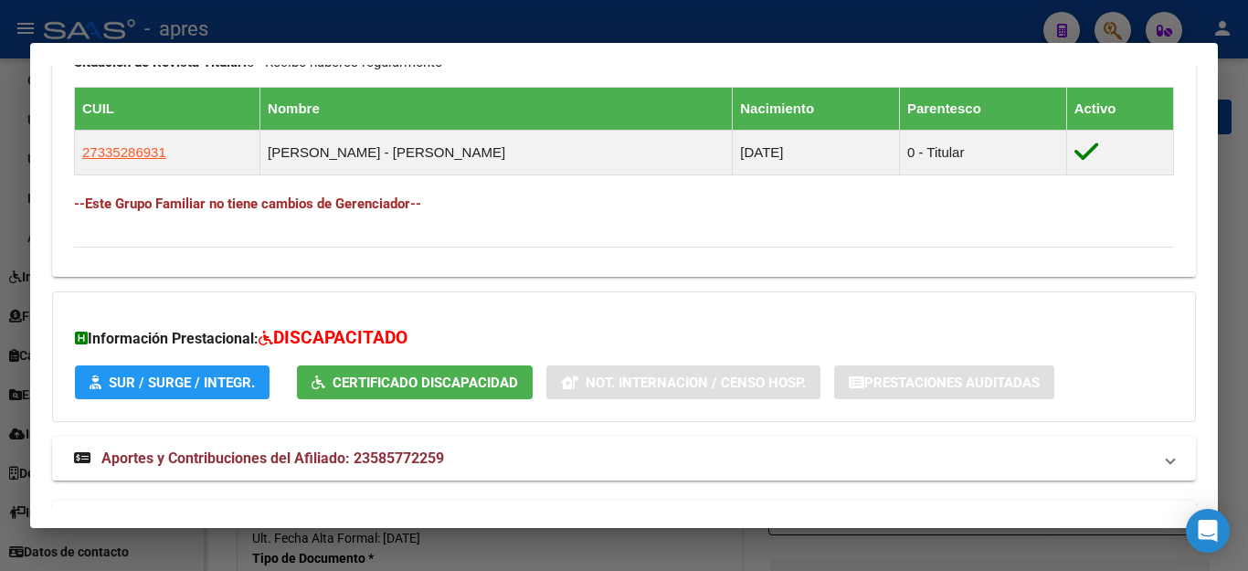
scroll to position [1059, 0]
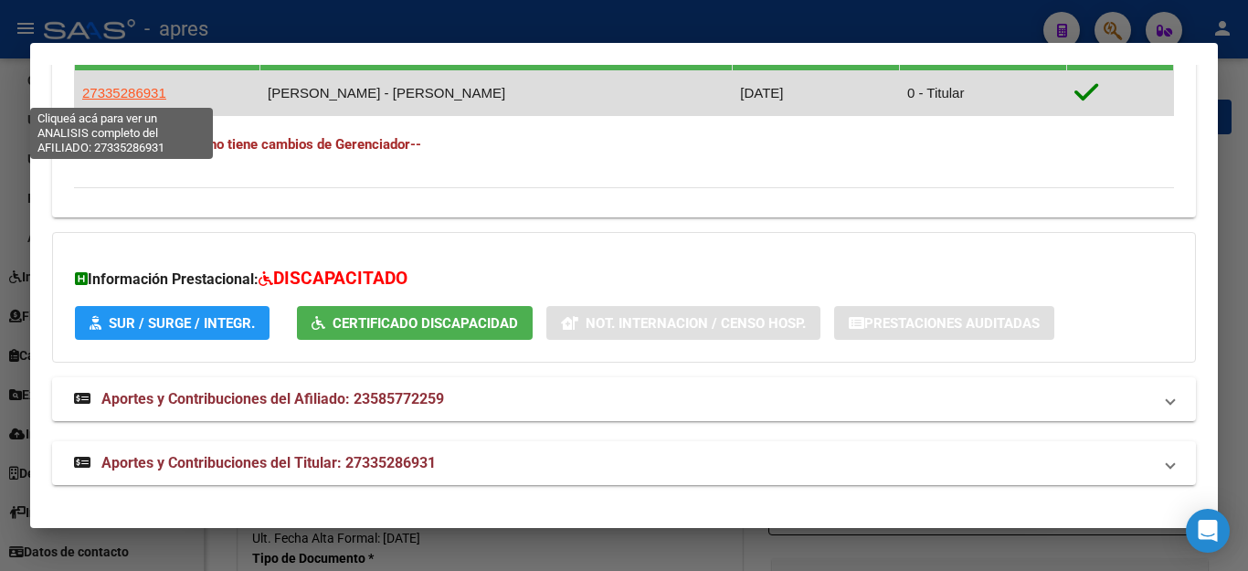
click at [117, 91] on span "27335286931" at bounding box center [124, 93] width 84 height 16
type textarea "27335286931"
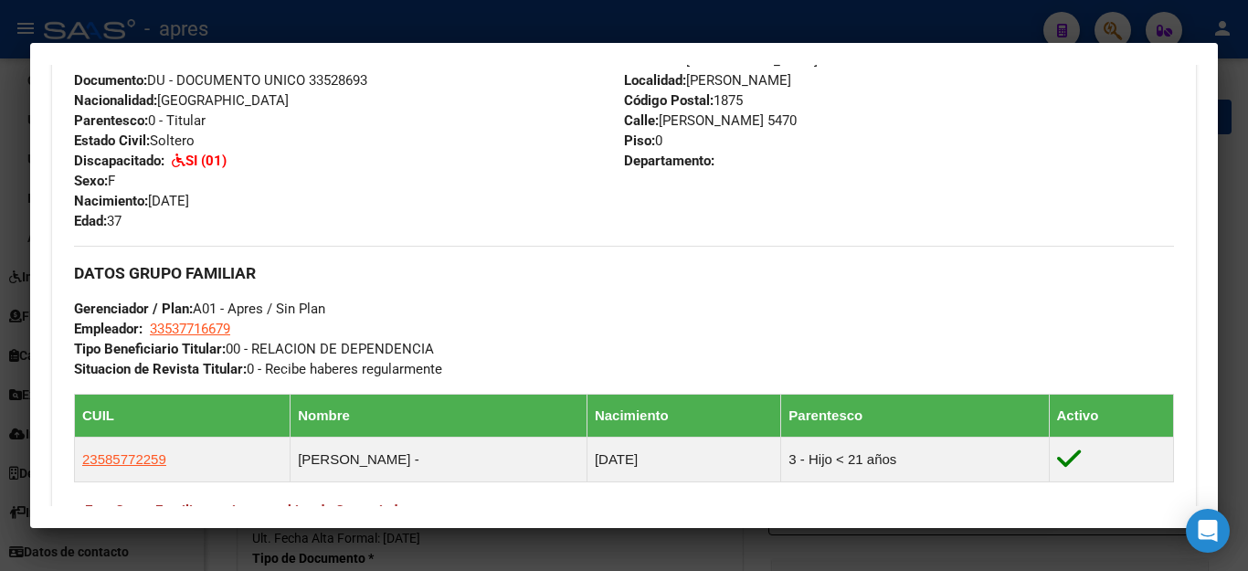
scroll to position [822, 0]
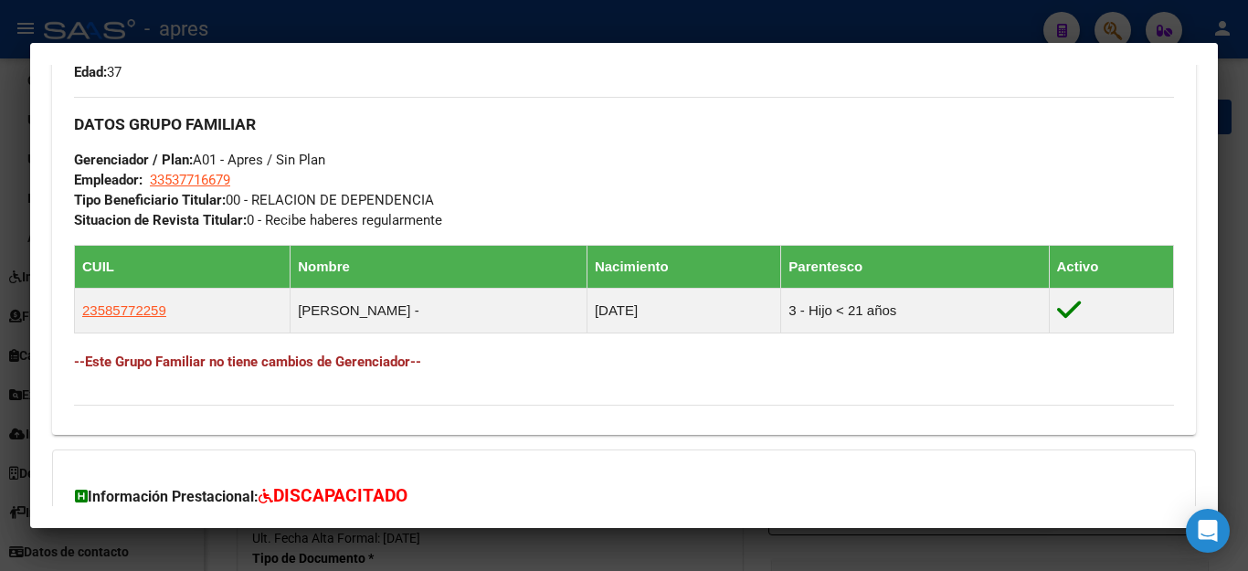
click at [604, 555] on div at bounding box center [624, 285] width 1248 height 571
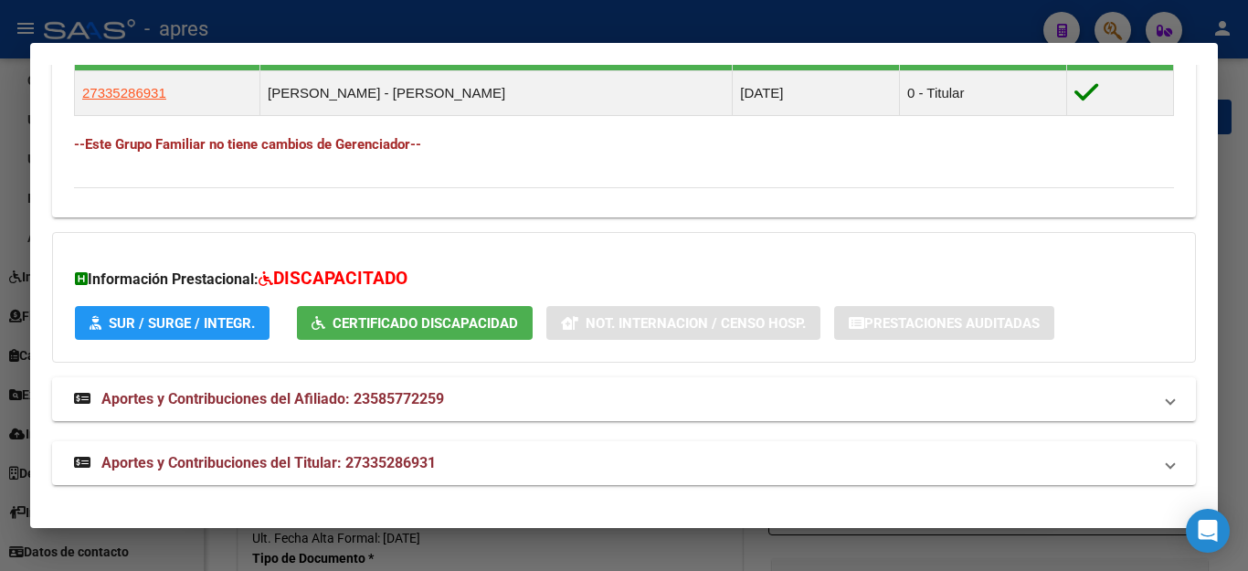
click at [638, 560] on div at bounding box center [624, 285] width 1248 height 571
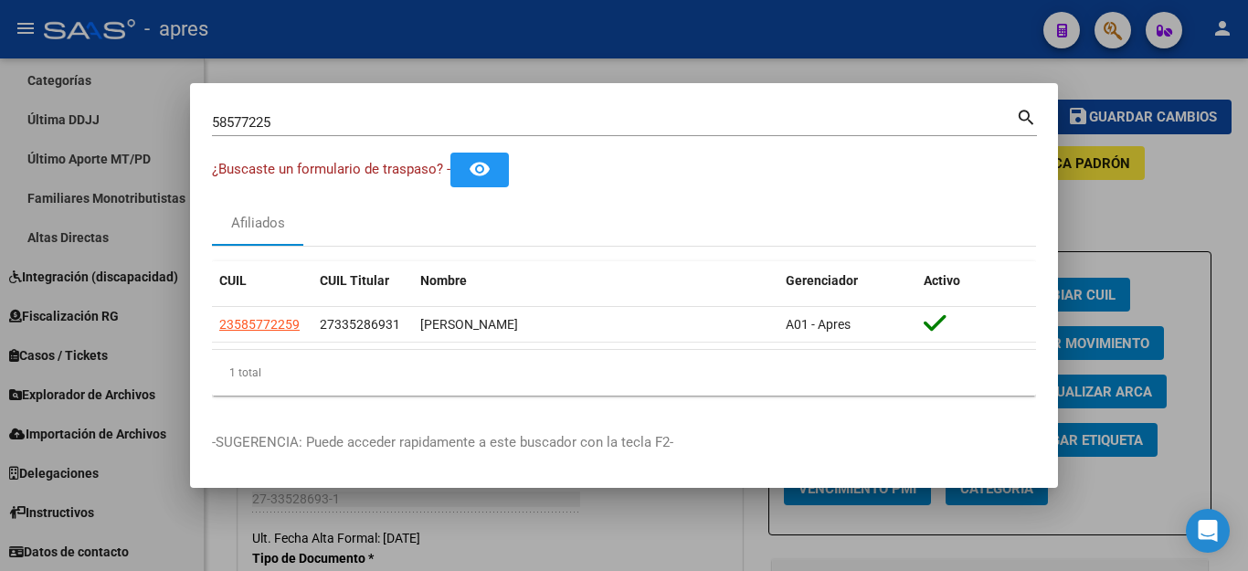
click at [1185, 213] on div at bounding box center [624, 285] width 1248 height 571
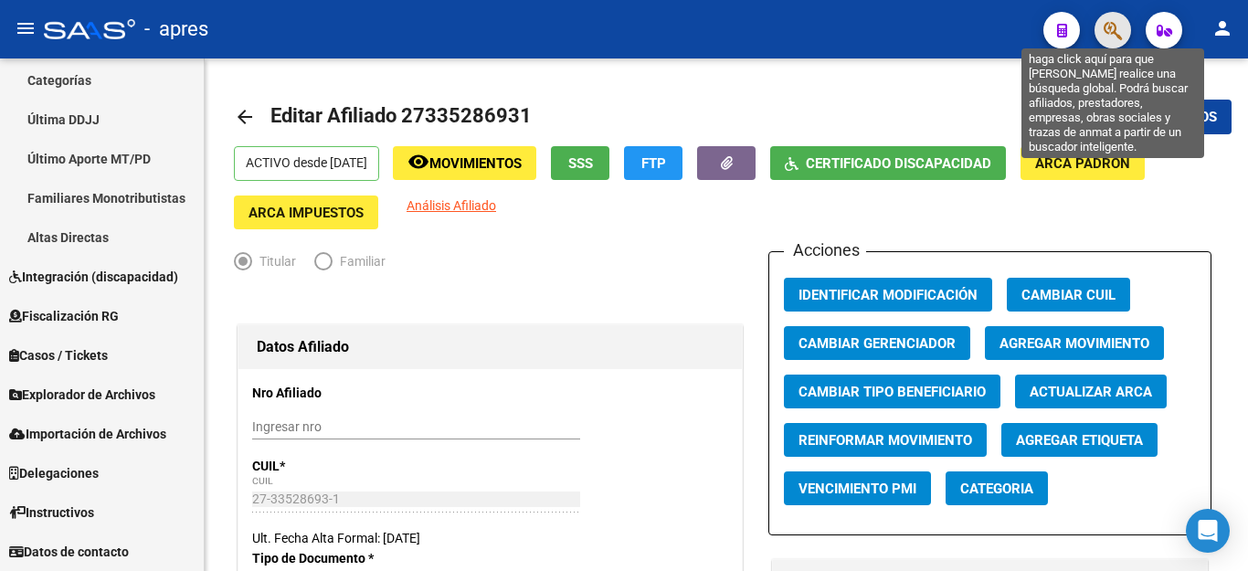
click at [1120, 26] on icon "button" at bounding box center [1112, 30] width 18 height 21
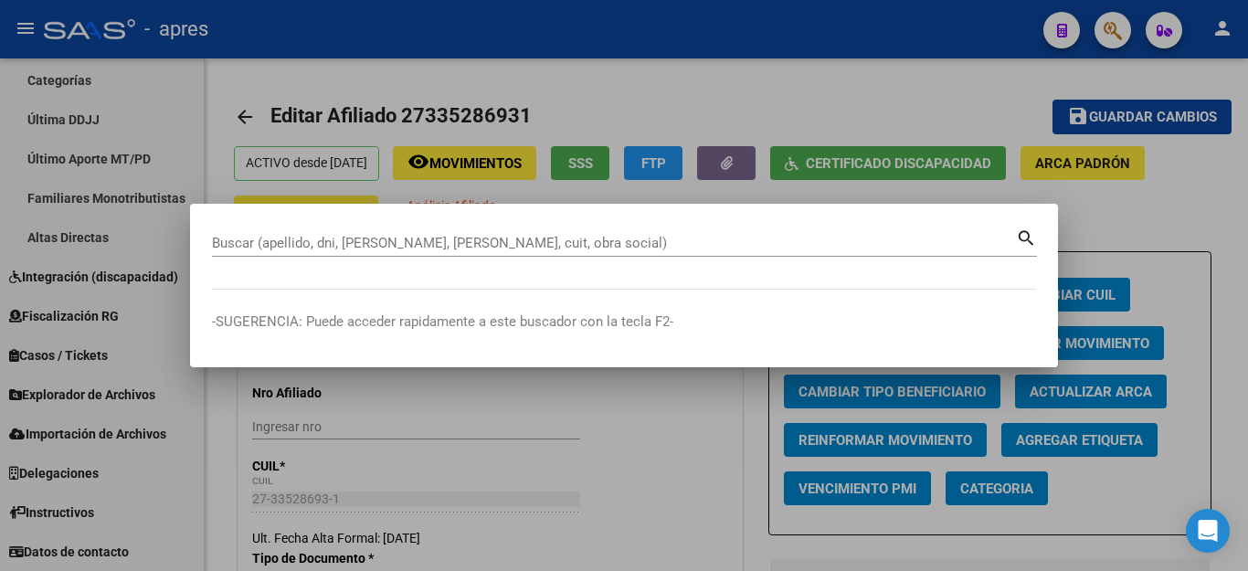
paste input "27537392806"
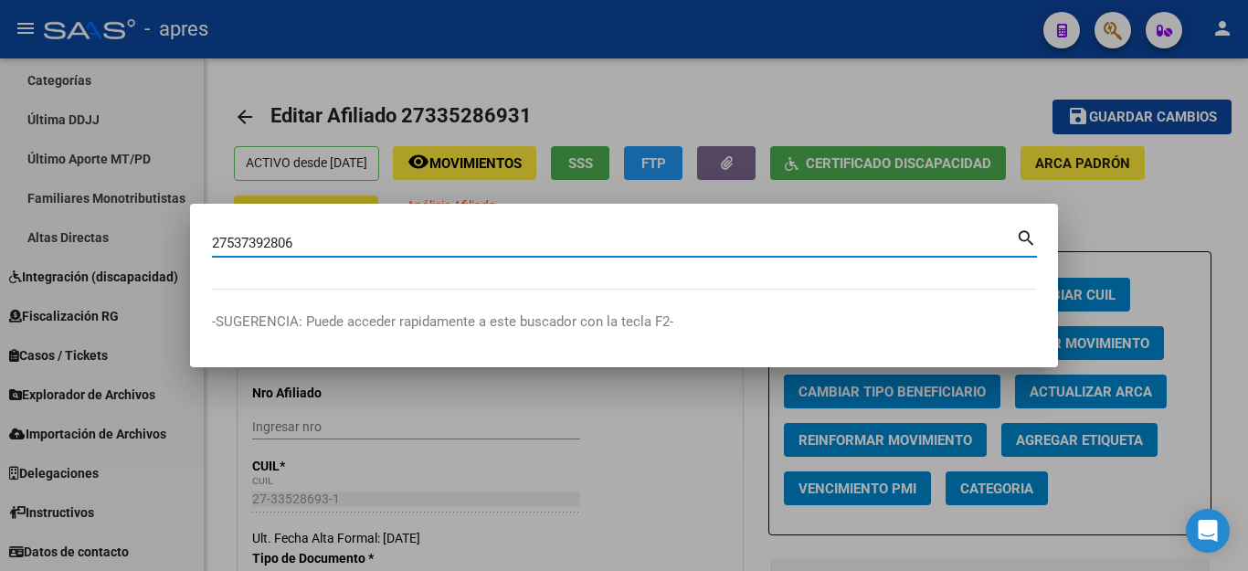
type input "27537392806"
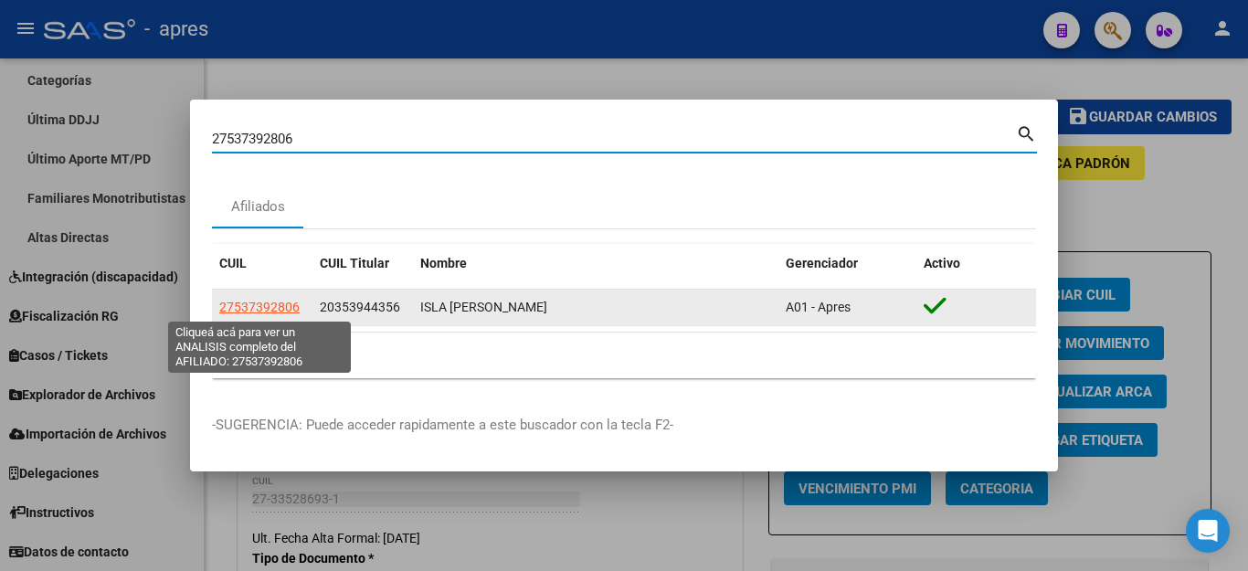
click at [272, 300] on span "27537392806" at bounding box center [259, 307] width 80 height 15
type textarea "27537392806"
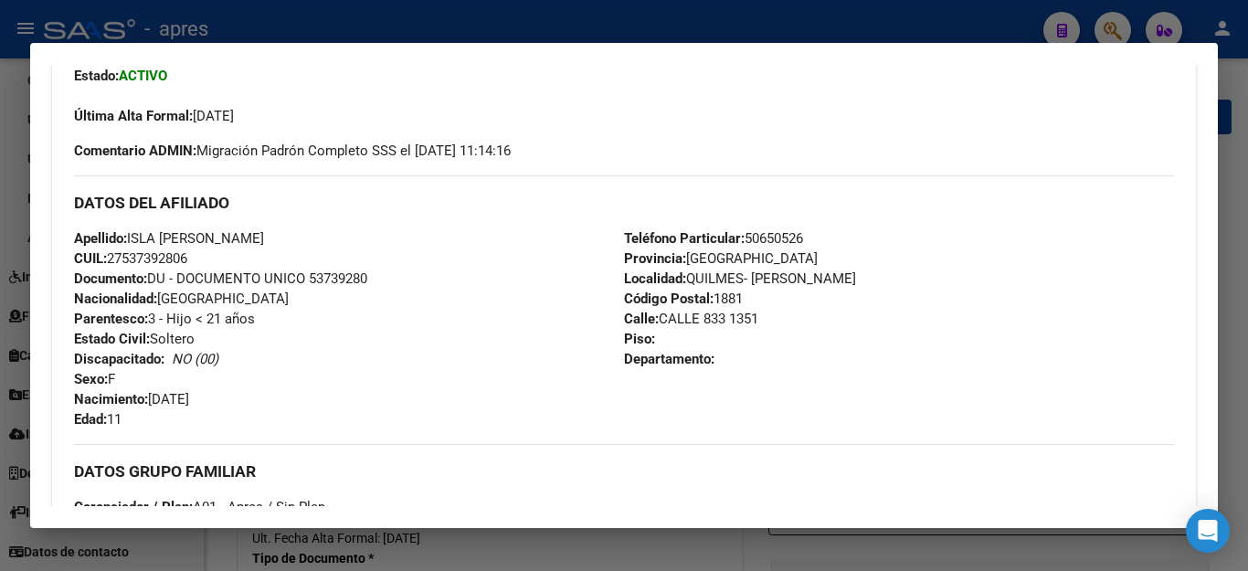
scroll to position [274, 0]
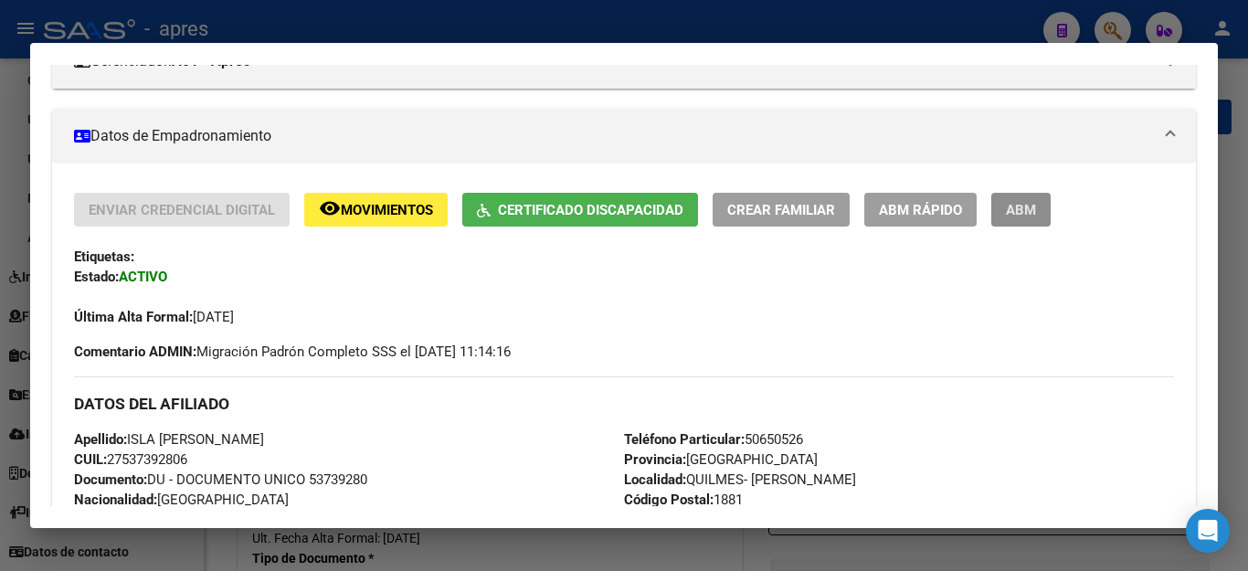
click at [1028, 205] on span "ABM" at bounding box center [1021, 210] width 30 height 16
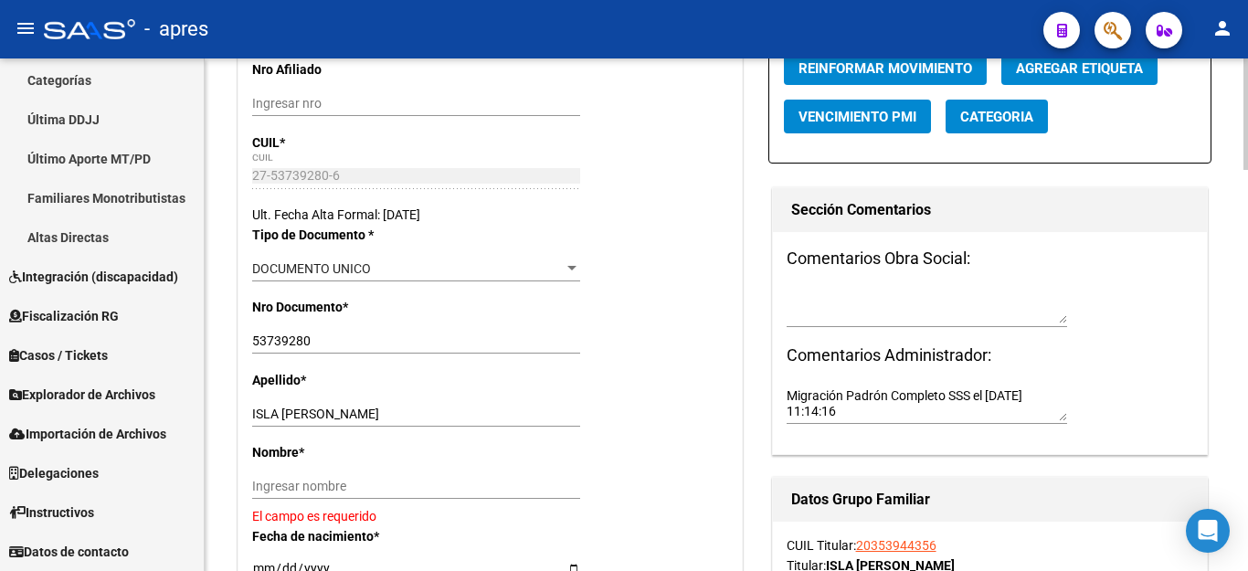
scroll to position [365, 0]
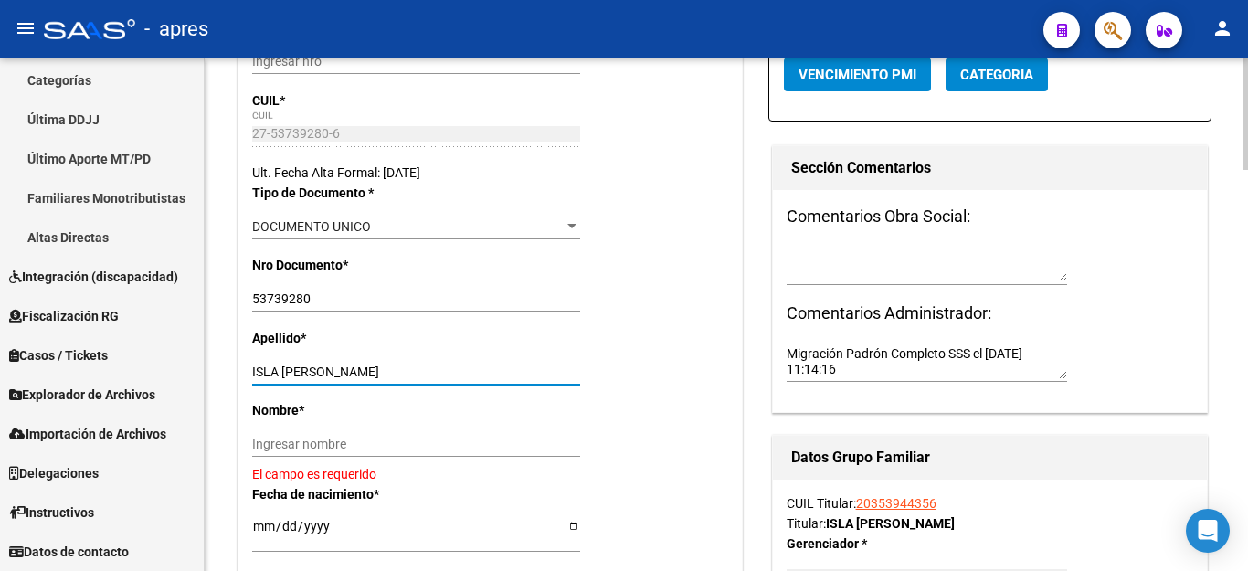
drag, startPoint x: 280, startPoint y: 374, endPoint x: 542, endPoint y: 374, distance: 261.2
click at [542, 374] on input "ISLA [PERSON_NAME]" at bounding box center [416, 372] width 328 height 16
type input "ISLA"
click at [340, 457] on div "Ingresar nombre" at bounding box center [416, 444] width 328 height 26
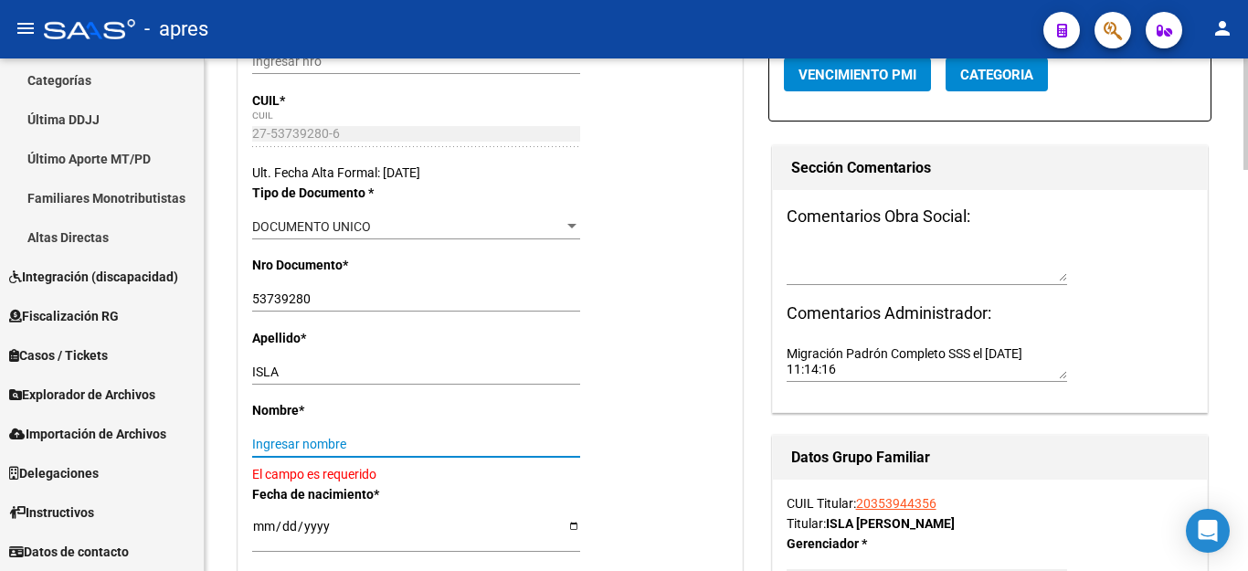
paste input "[PERSON_NAME]"
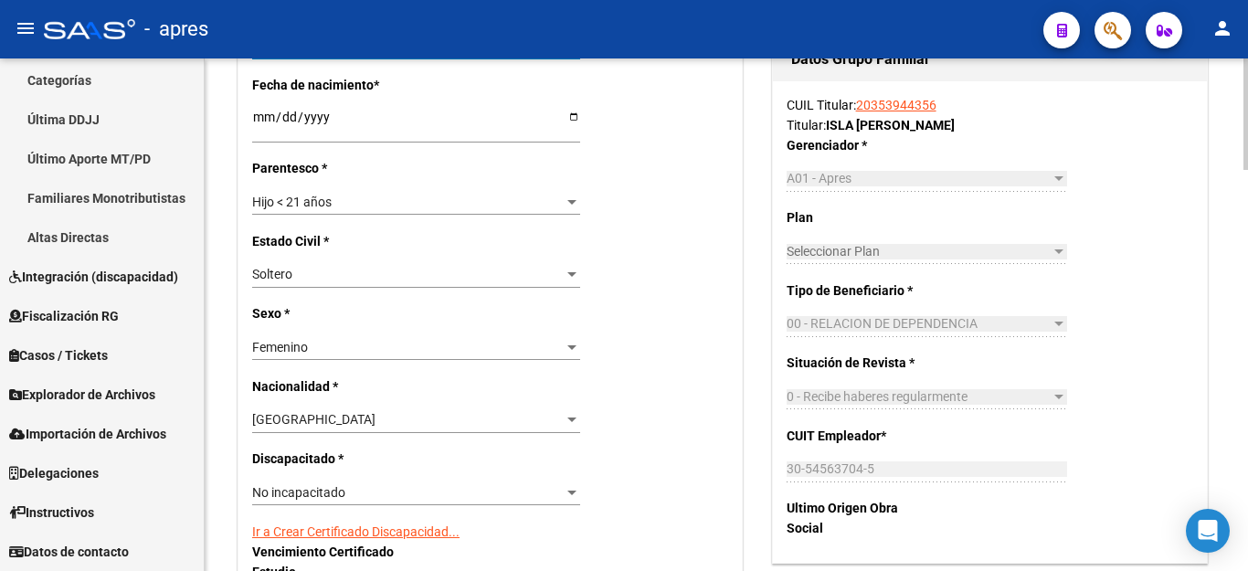
scroll to position [822, 0]
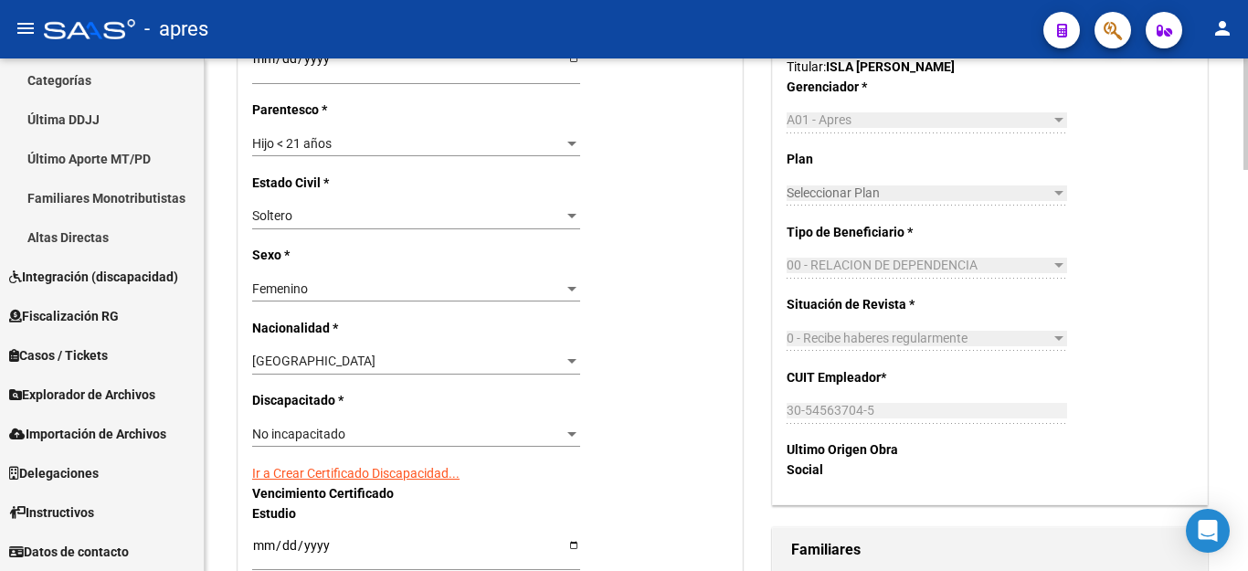
type input "[PERSON_NAME]"
click at [313, 426] on span "No incapacitado" at bounding box center [298, 433] width 93 height 15
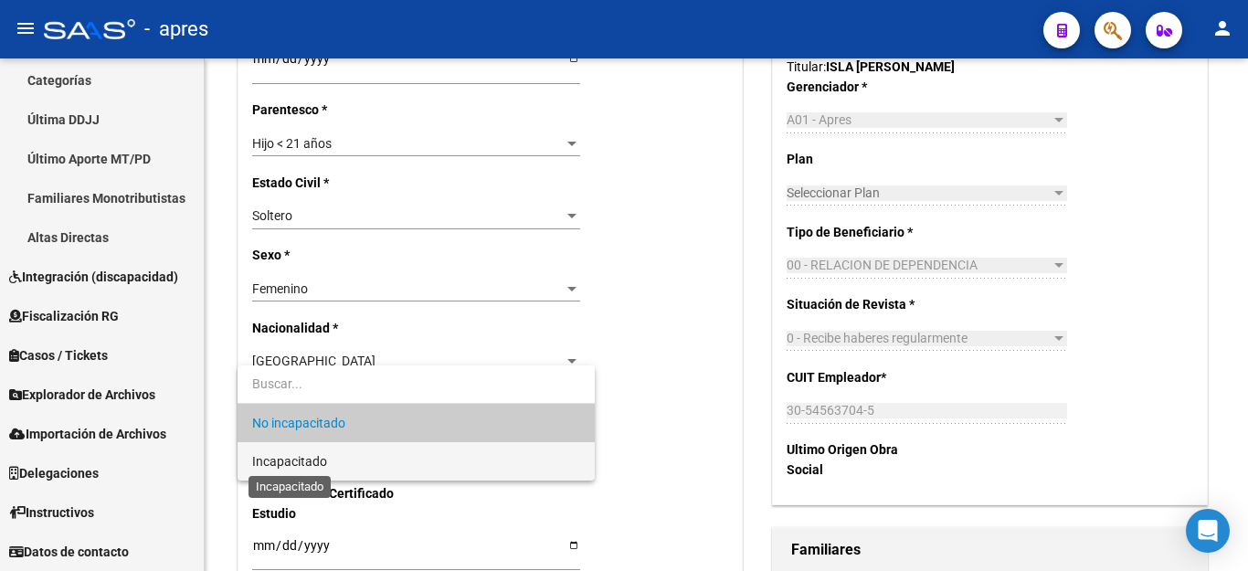
click at [305, 464] on span "Incapacitado" at bounding box center [289, 461] width 75 height 15
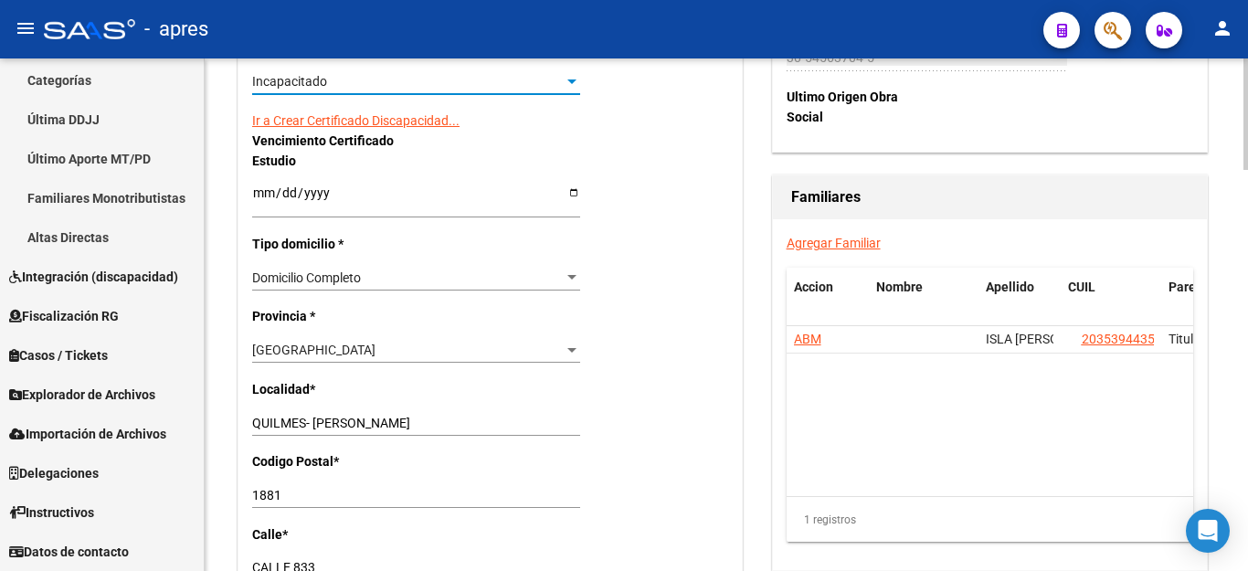
scroll to position [1187, 0]
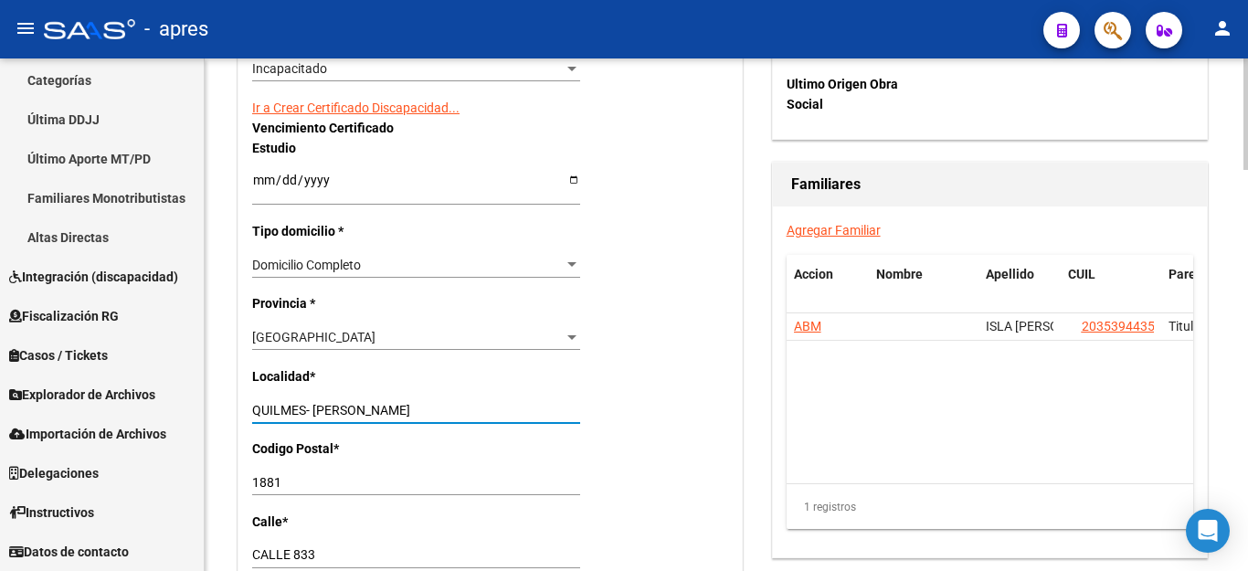
click at [307, 403] on input "QUILMES- [PERSON_NAME]" at bounding box center [416, 411] width 328 height 16
drag, startPoint x: 312, startPoint y: 384, endPoint x: 165, endPoint y: 385, distance: 147.0
click at [165, 385] on mat-sidenav-container "Firma Express Reportes Ingresos Percibidos Análisis de todos los conceptos (his…" at bounding box center [624, 314] width 1248 height 512
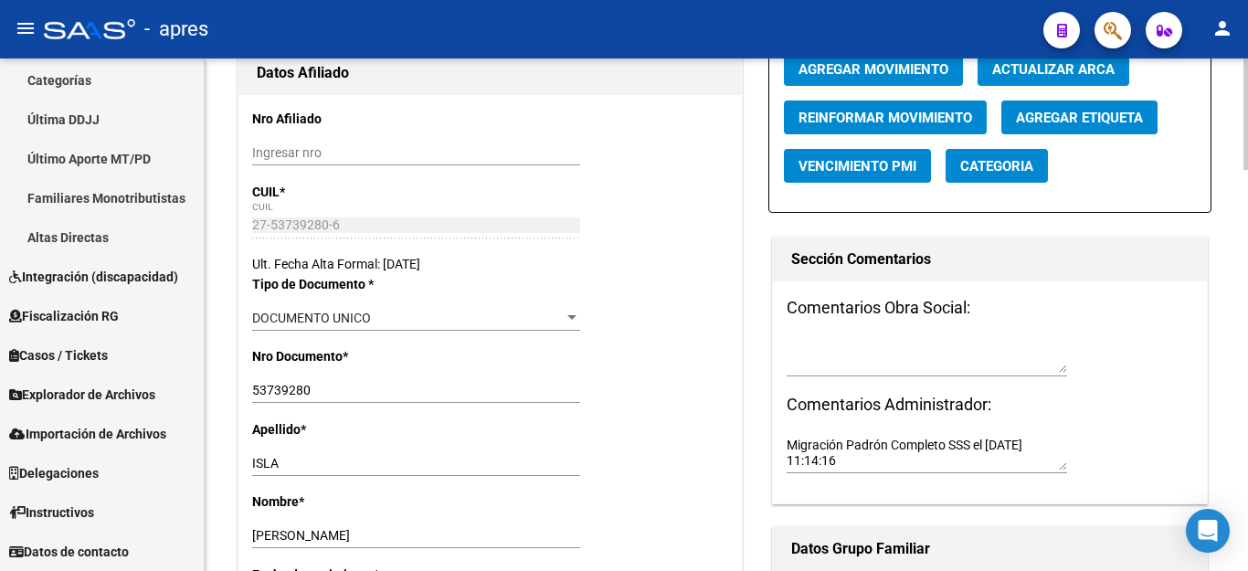
scroll to position [0, 0]
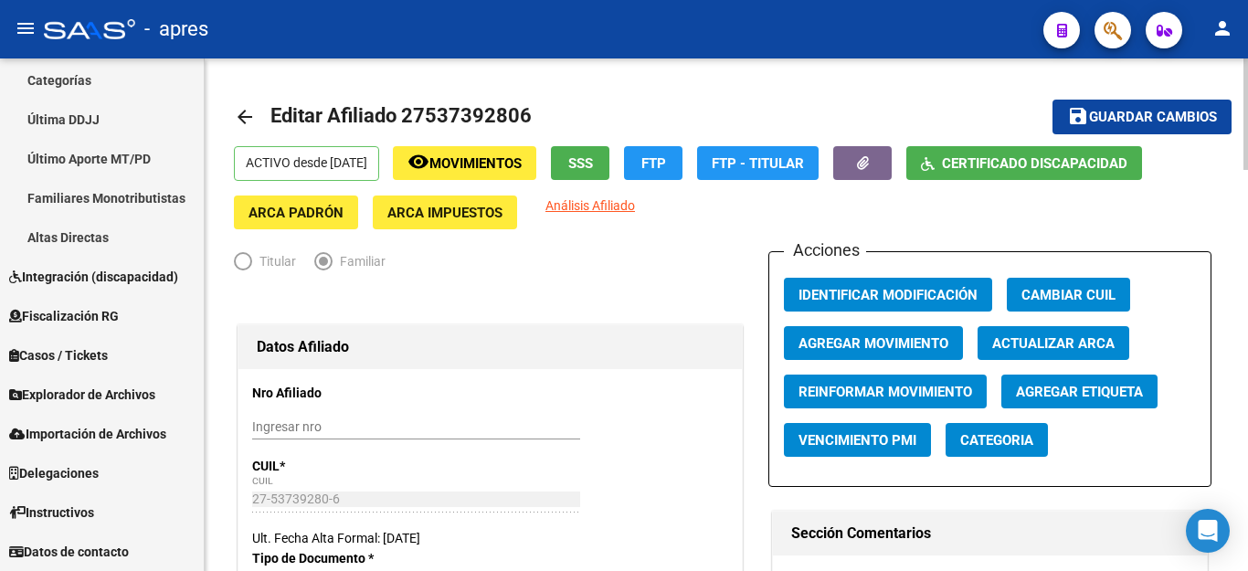
type input "[PERSON_NAME]"
click at [1131, 107] on button "save Guardar cambios" at bounding box center [1141, 117] width 179 height 34
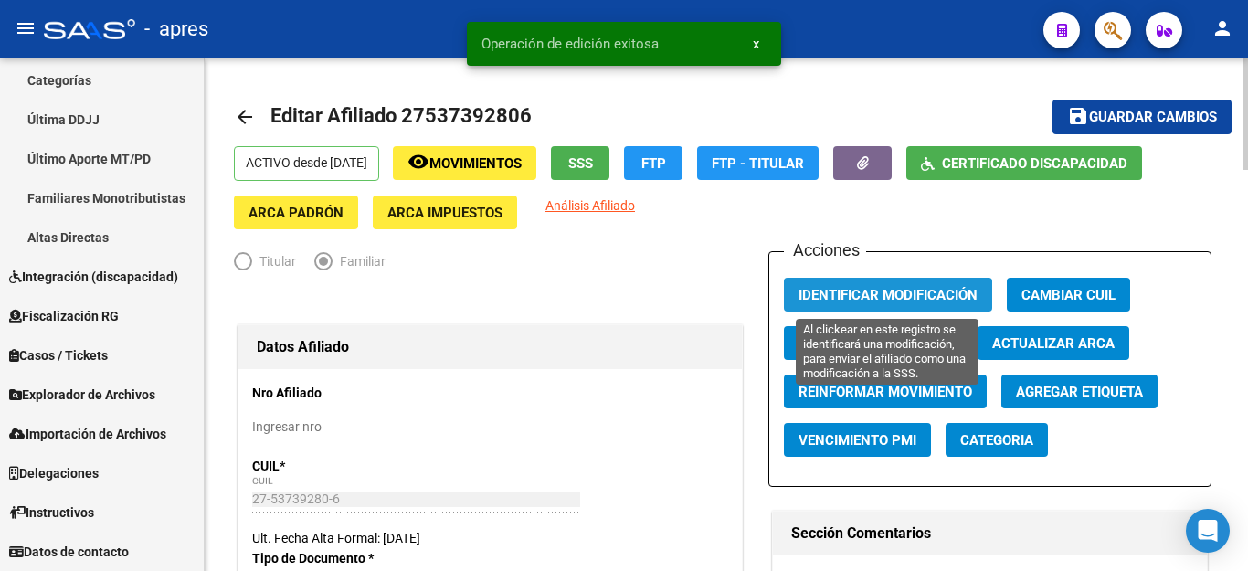
click at [927, 283] on button "Identificar Modificación" at bounding box center [888, 295] width 208 height 34
